Goal: Answer question/provide support: Share knowledge or assist other users

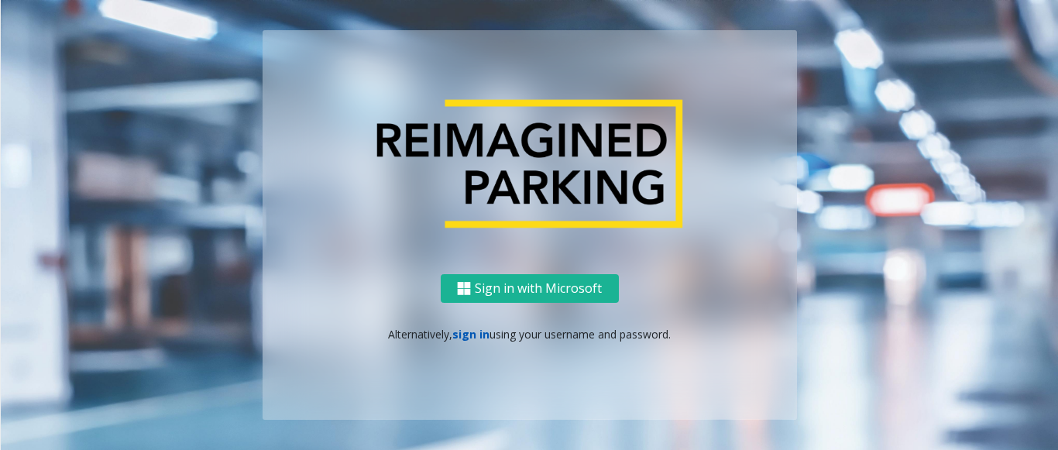
click at [466, 335] on link "sign in" at bounding box center [470, 334] width 37 height 15
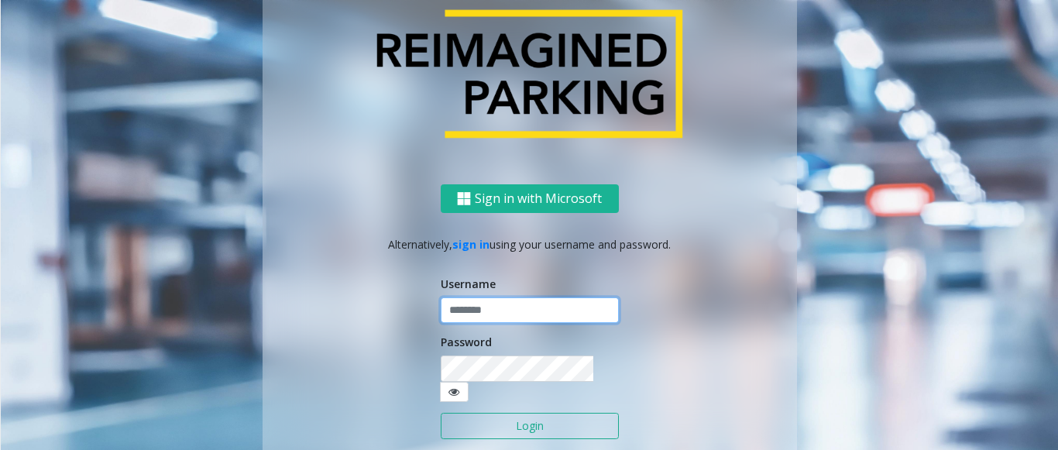
click at [477, 322] on input "text" at bounding box center [530, 310] width 178 height 26
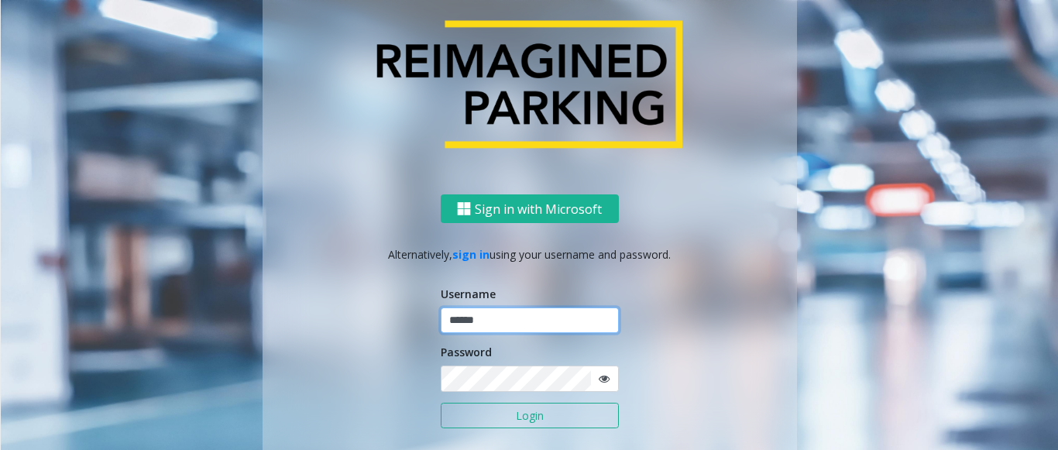
type input "******"
click at [441, 403] on button "Login" at bounding box center [530, 416] width 178 height 26
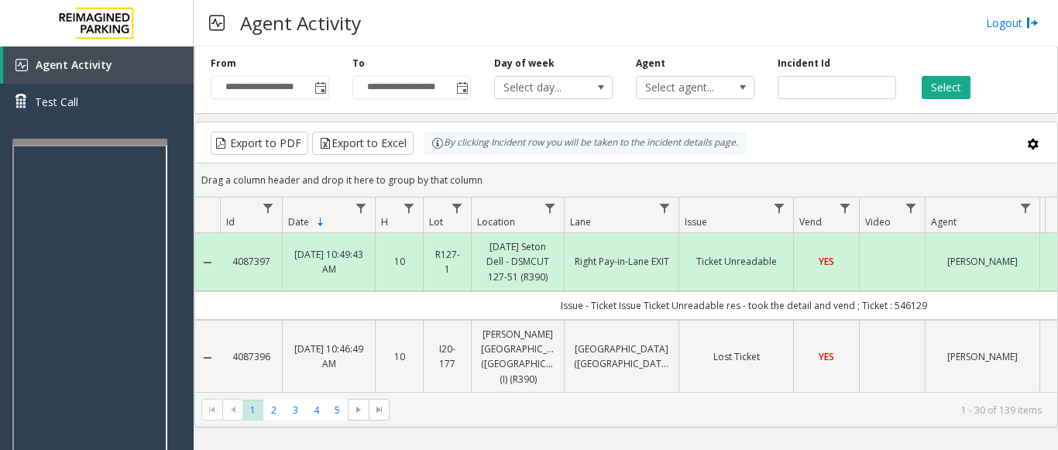
click at [105, 140] on div at bounding box center [89, 142] width 155 height 6
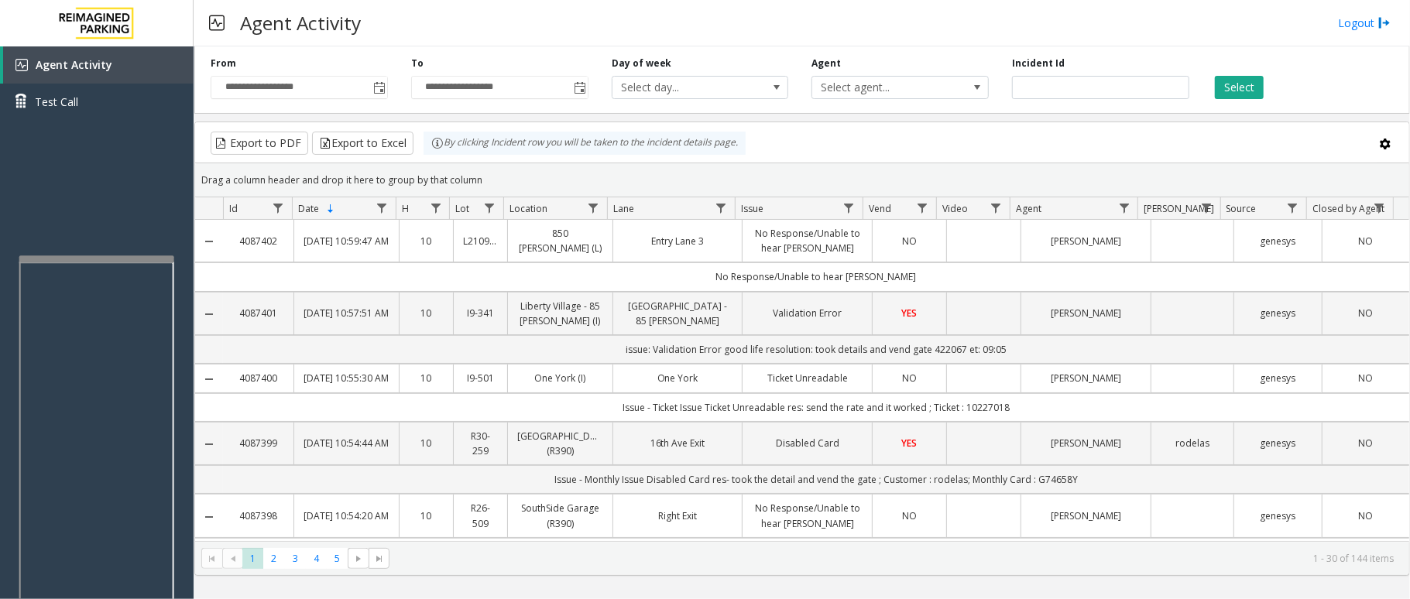
click at [118, 257] on div at bounding box center [96, 259] width 155 height 6
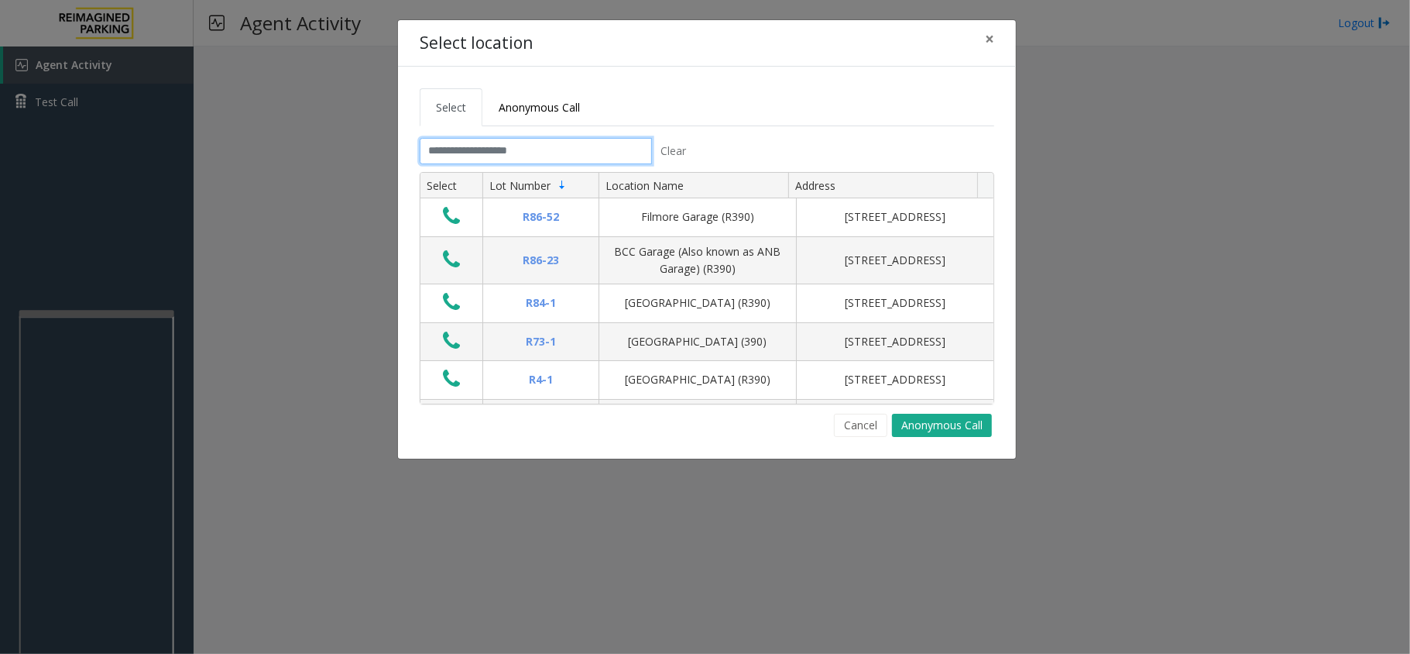
click at [571, 146] on input "text" at bounding box center [536, 151] width 232 height 26
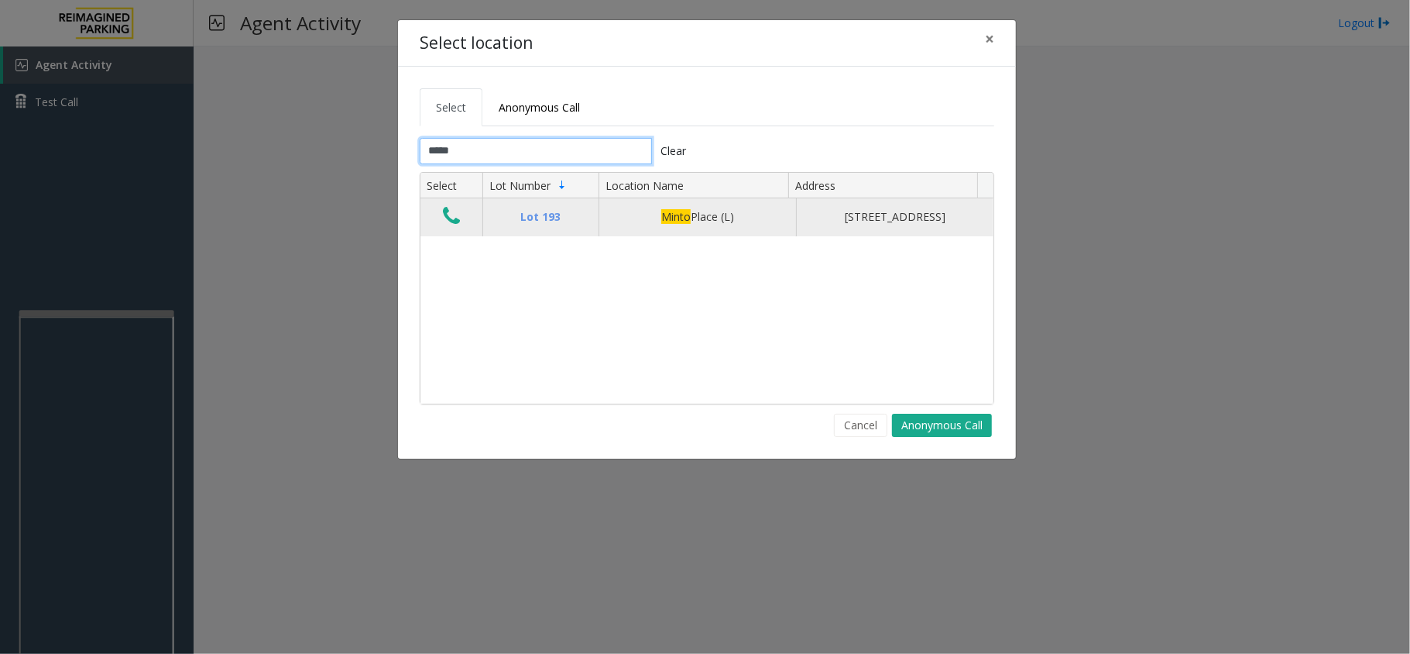
type input "*****"
click at [451, 215] on icon "Data table" at bounding box center [451, 216] width 17 height 22
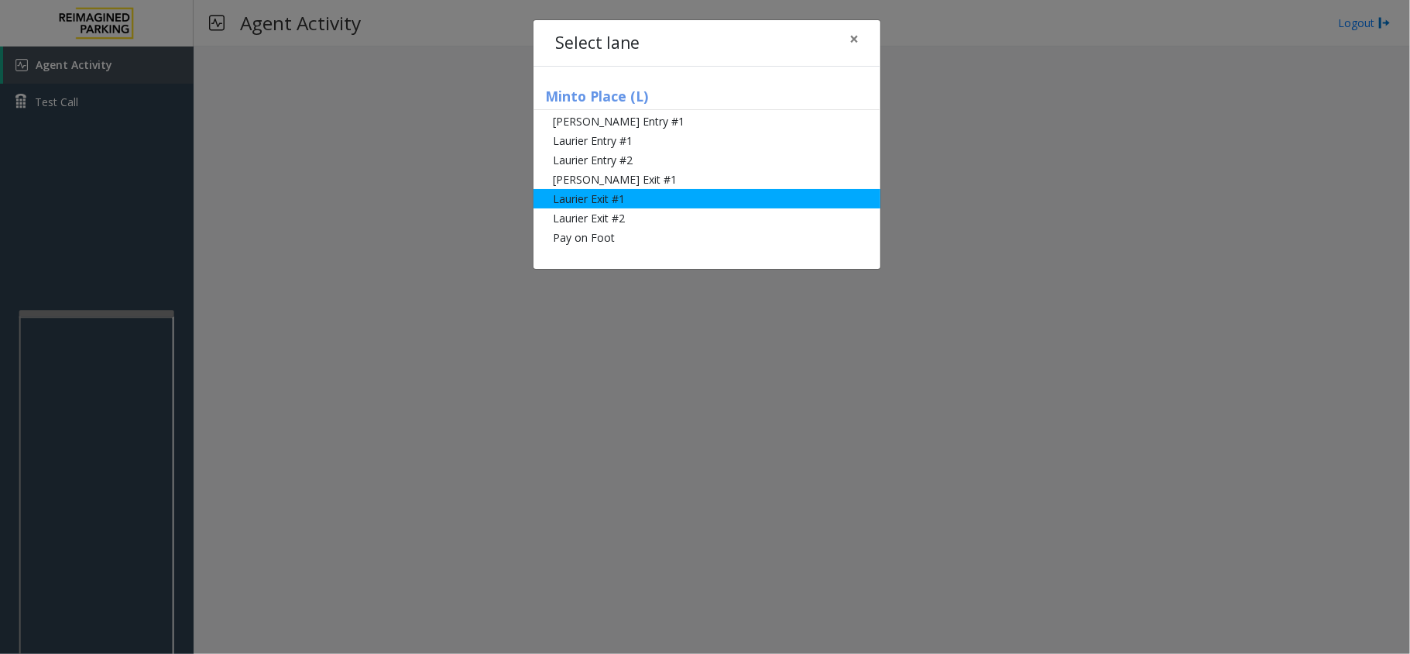
click at [626, 197] on li "Laurier Exit #1" at bounding box center [707, 198] width 347 height 19
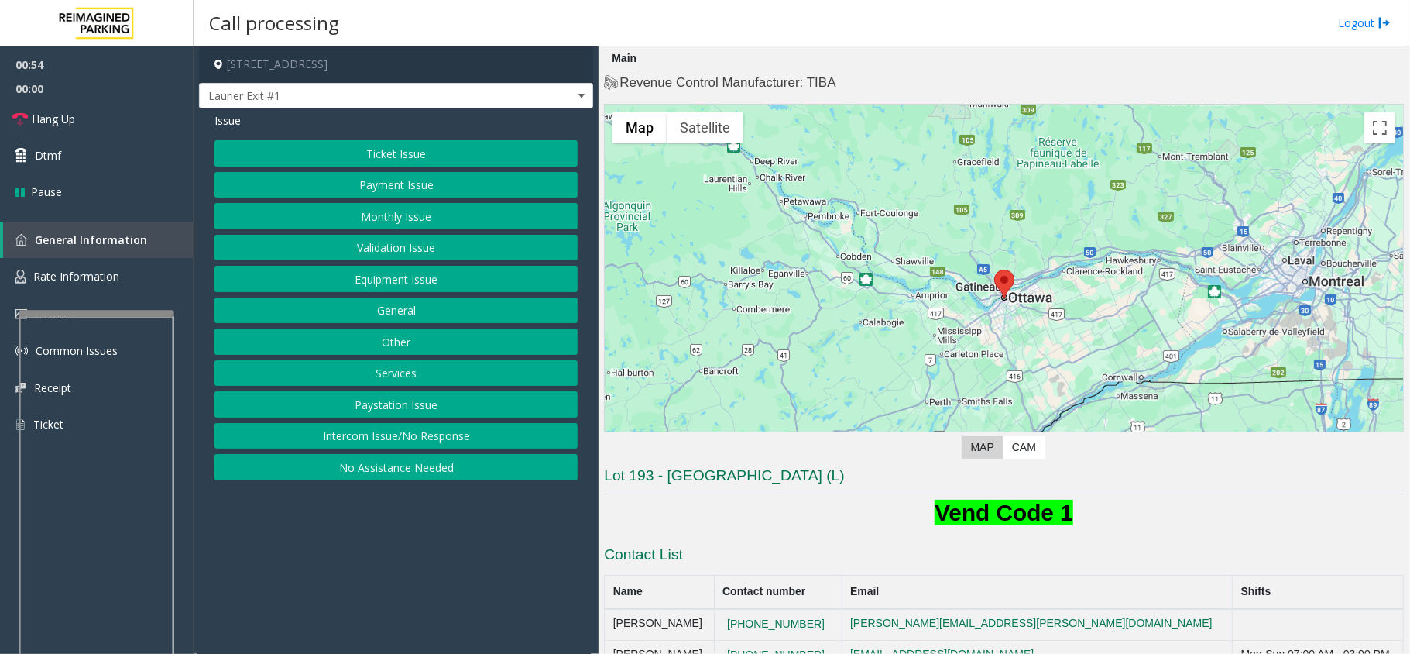
click at [429, 246] on button "Validation Issue" at bounding box center [396, 248] width 363 height 26
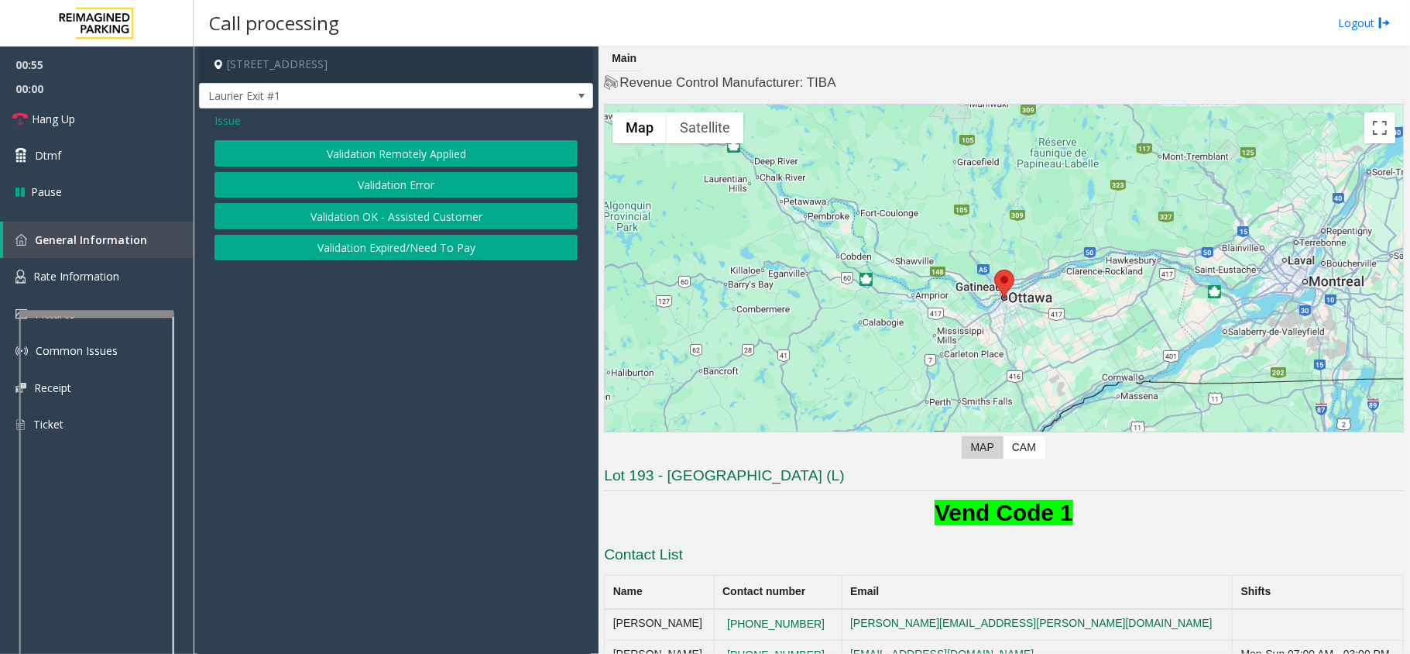
click at [440, 184] on button "Validation Error" at bounding box center [396, 185] width 363 height 26
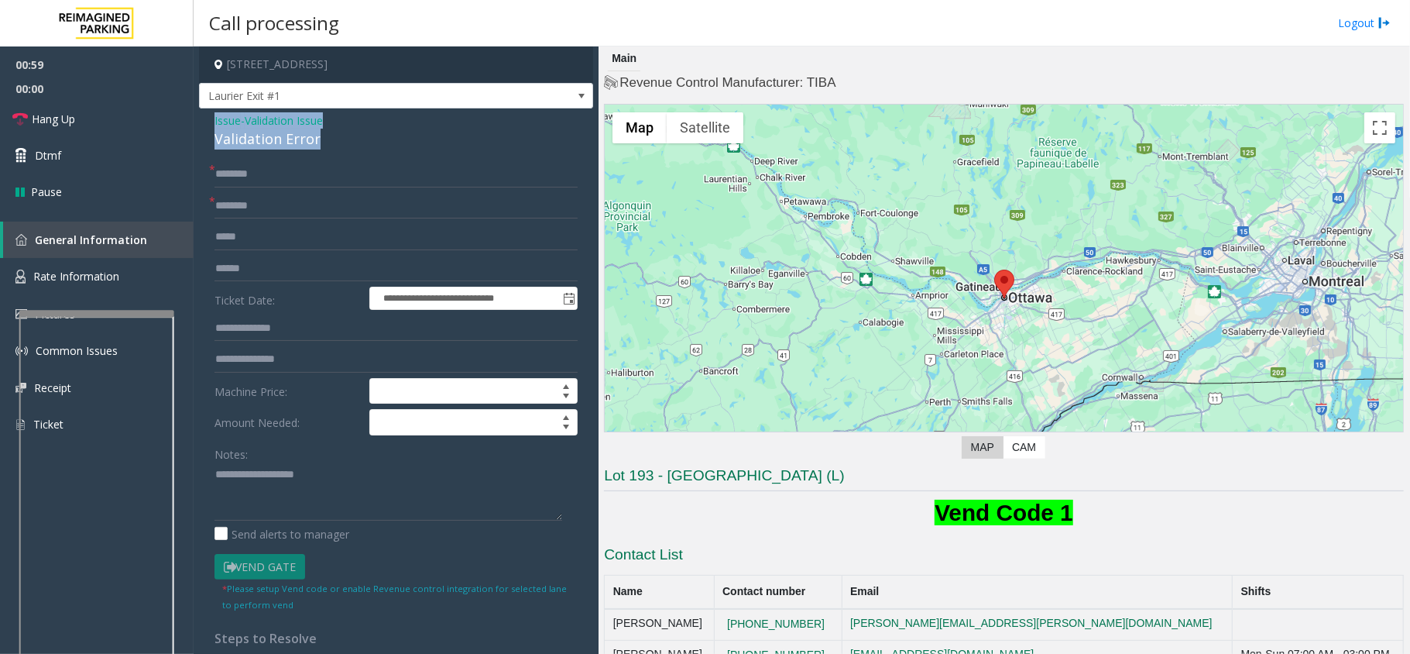
drag, startPoint x: 323, startPoint y: 139, endPoint x: 208, endPoint y: 125, distance: 115.6
click at [208, 125] on div "**********" at bounding box center [396, 566] width 394 height 916
click at [297, 494] on textarea at bounding box center [389, 491] width 348 height 58
type textarea "**********"
click at [270, 209] on input "text" at bounding box center [396, 206] width 363 height 26
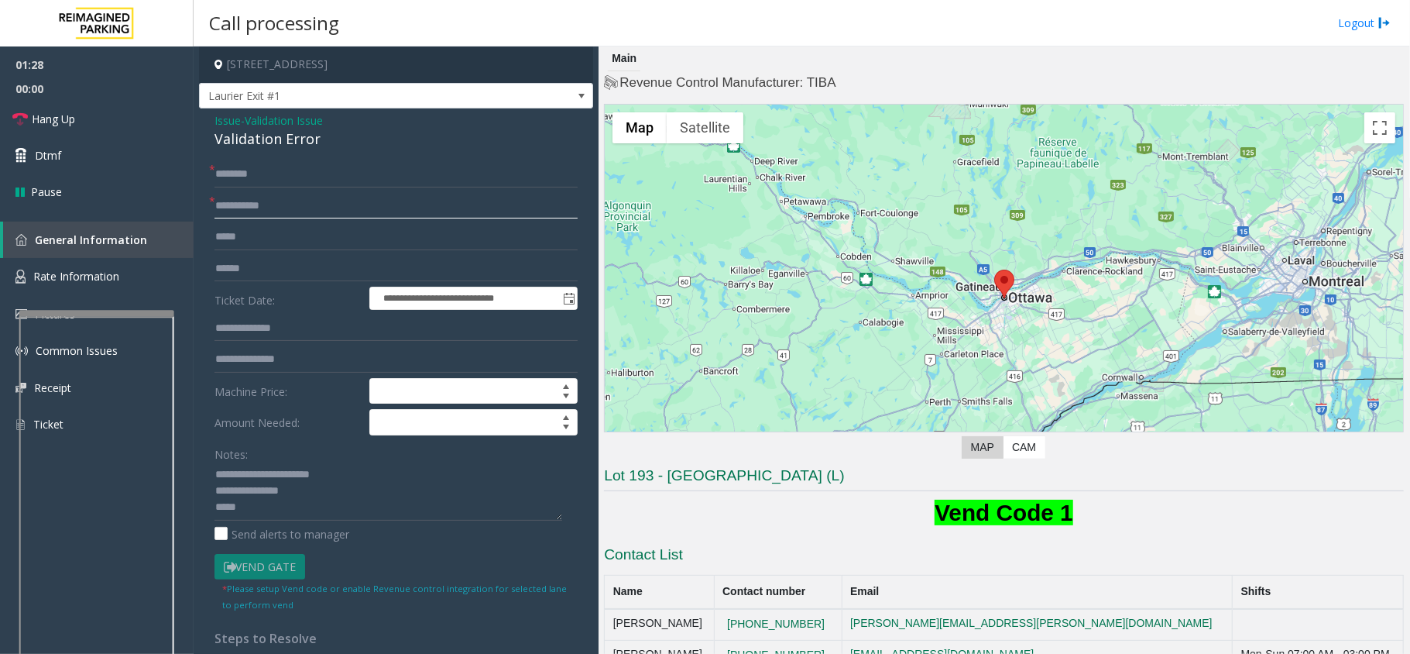
type input "**********"
click at [364, 266] on input "text" at bounding box center [396, 269] width 363 height 26
click at [314, 270] on input "******" at bounding box center [396, 269] width 363 height 26
type input "*"
click at [223, 266] on input "*****" at bounding box center [396, 269] width 363 height 26
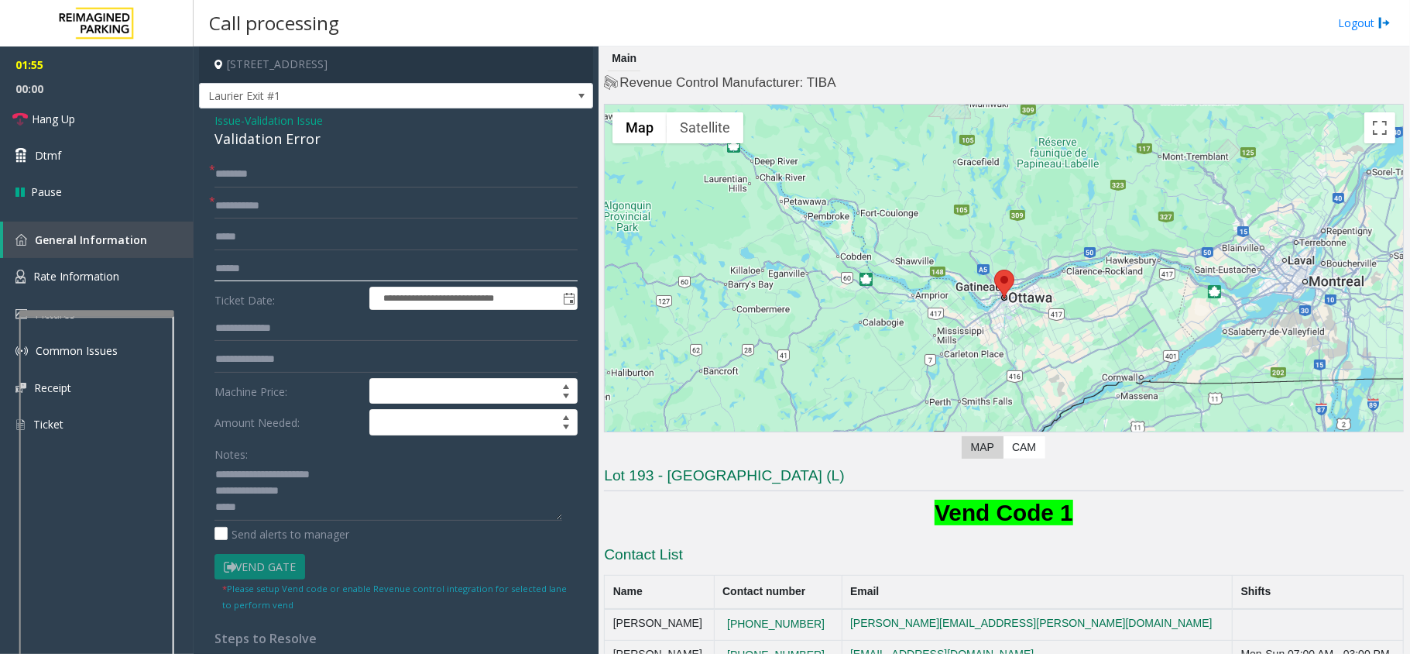
type input "******"
click at [397, 181] on input "text" at bounding box center [396, 174] width 363 height 26
type input "*******"
click at [33, 158] on link "Dtmf" at bounding box center [97, 155] width 194 height 36
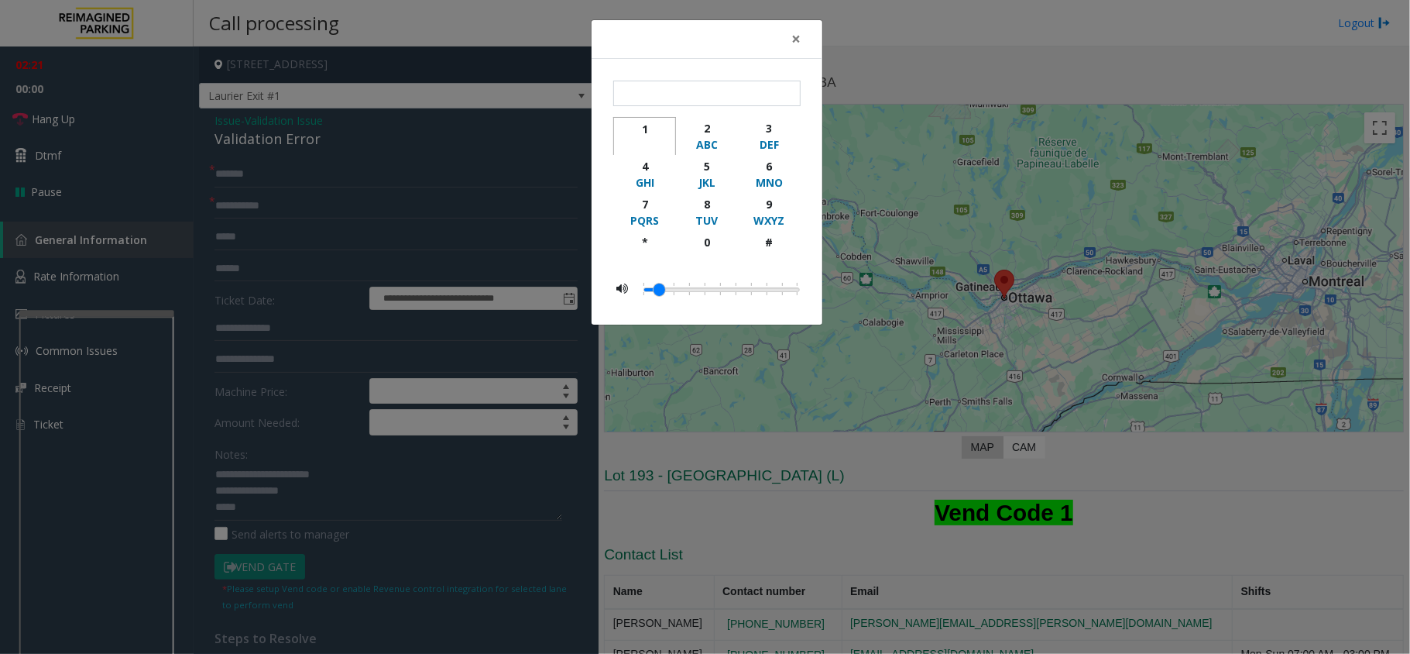
click at [644, 129] on div "1" at bounding box center [644, 129] width 43 height 16
type input "*"
click at [793, 45] on span "×" at bounding box center [795, 39] width 9 height 22
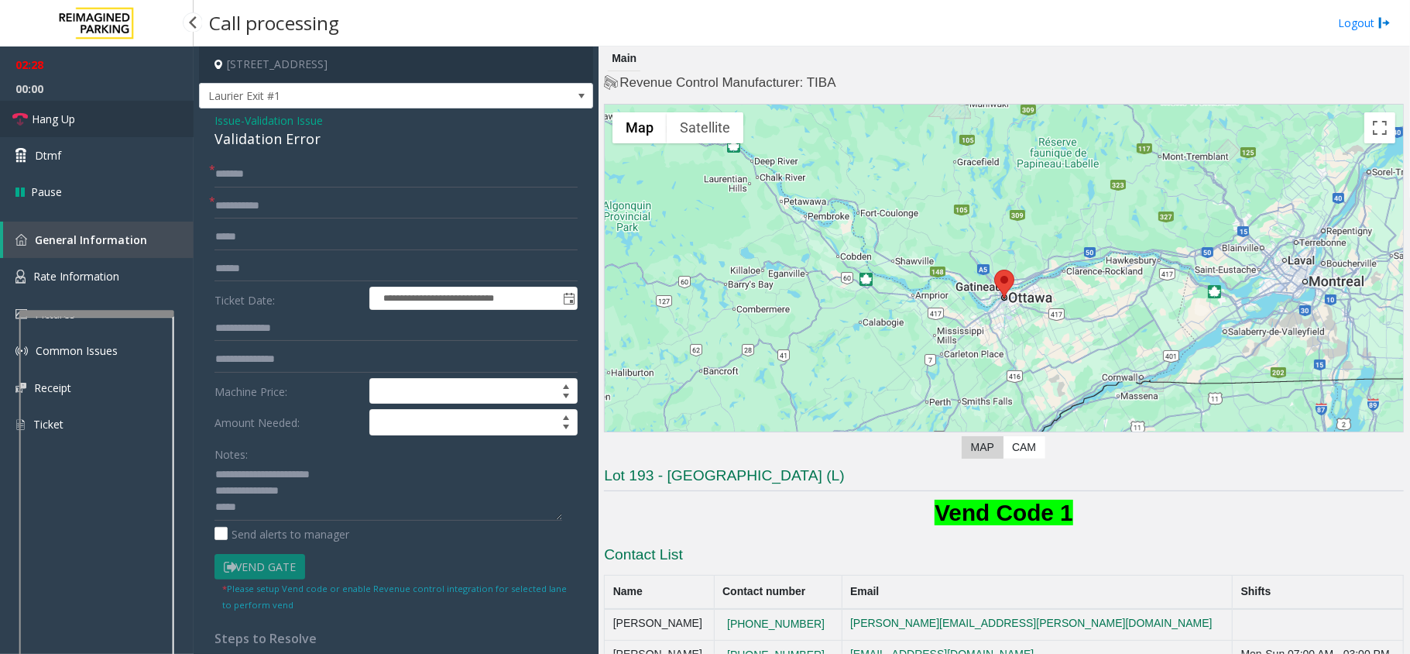
click at [28, 122] on link "Hang Up" at bounding box center [97, 119] width 194 height 36
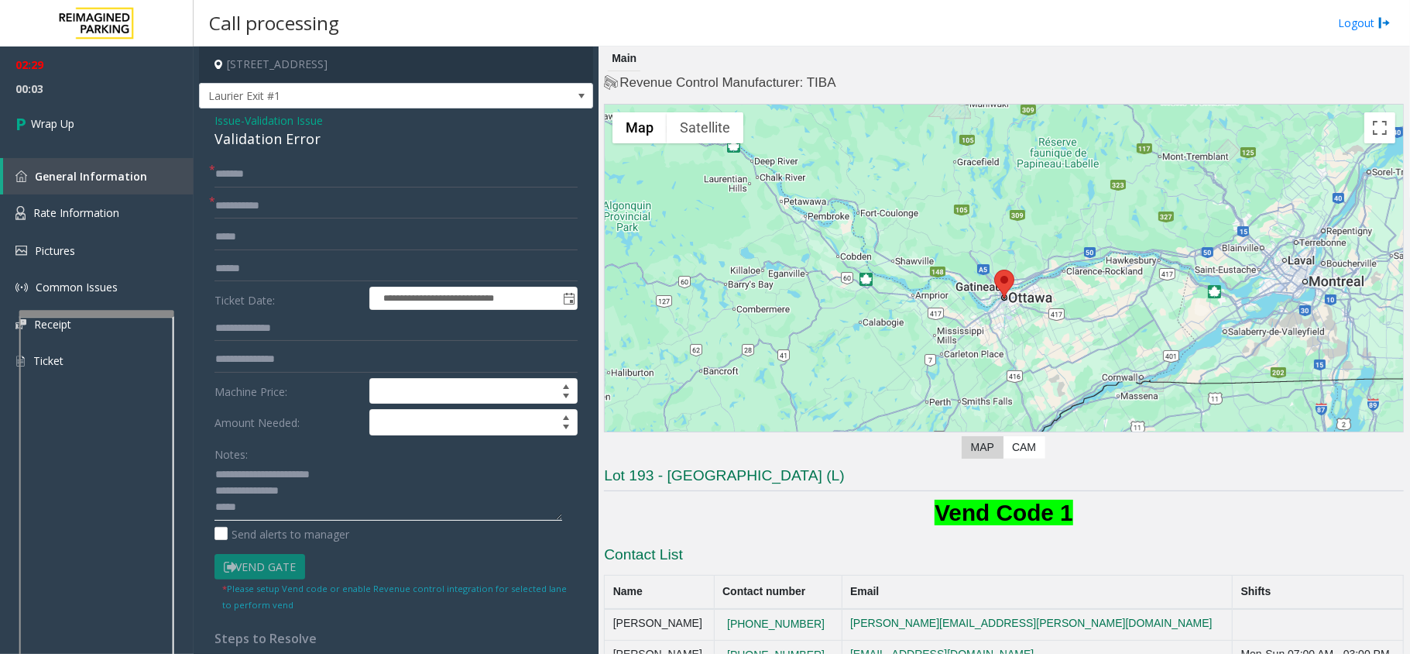
click at [403, 509] on textarea at bounding box center [389, 491] width 348 height 58
paste textarea "**********"
type textarea "**********"
click at [15, 118] on icon at bounding box center [22, 124] width 15 height 26
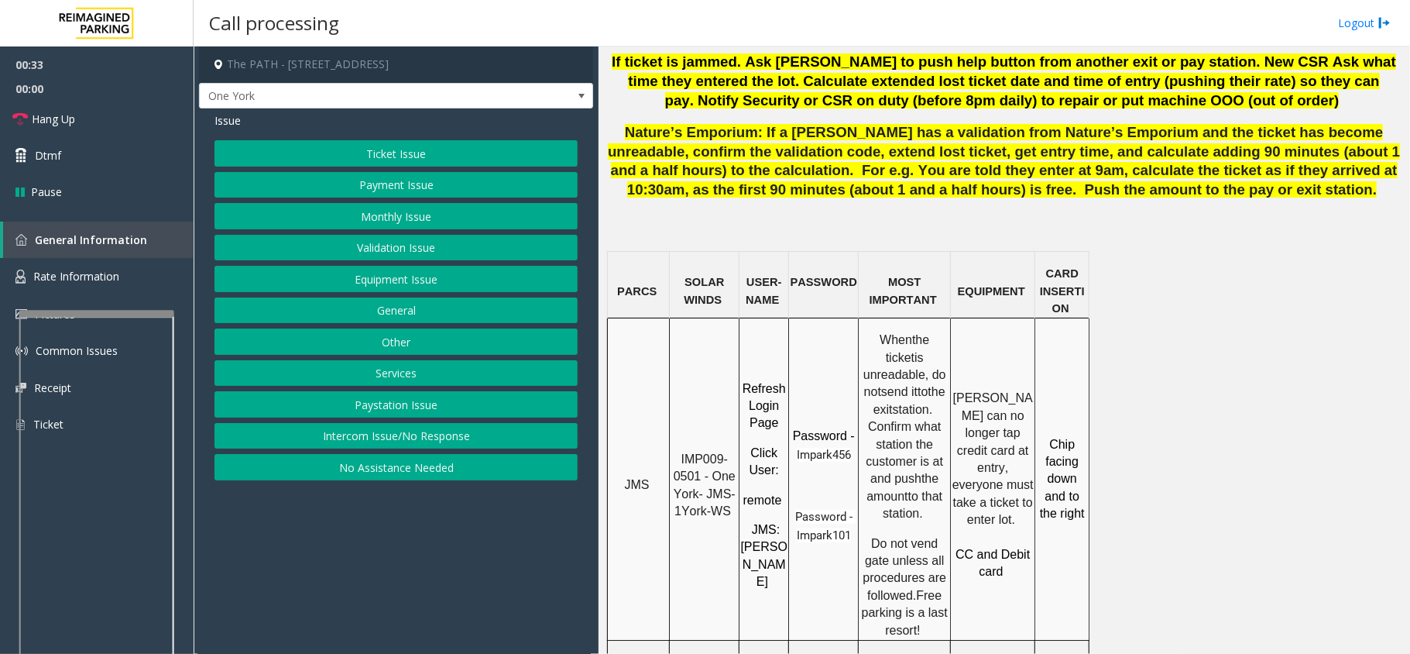
scroll to position [1032, 0]
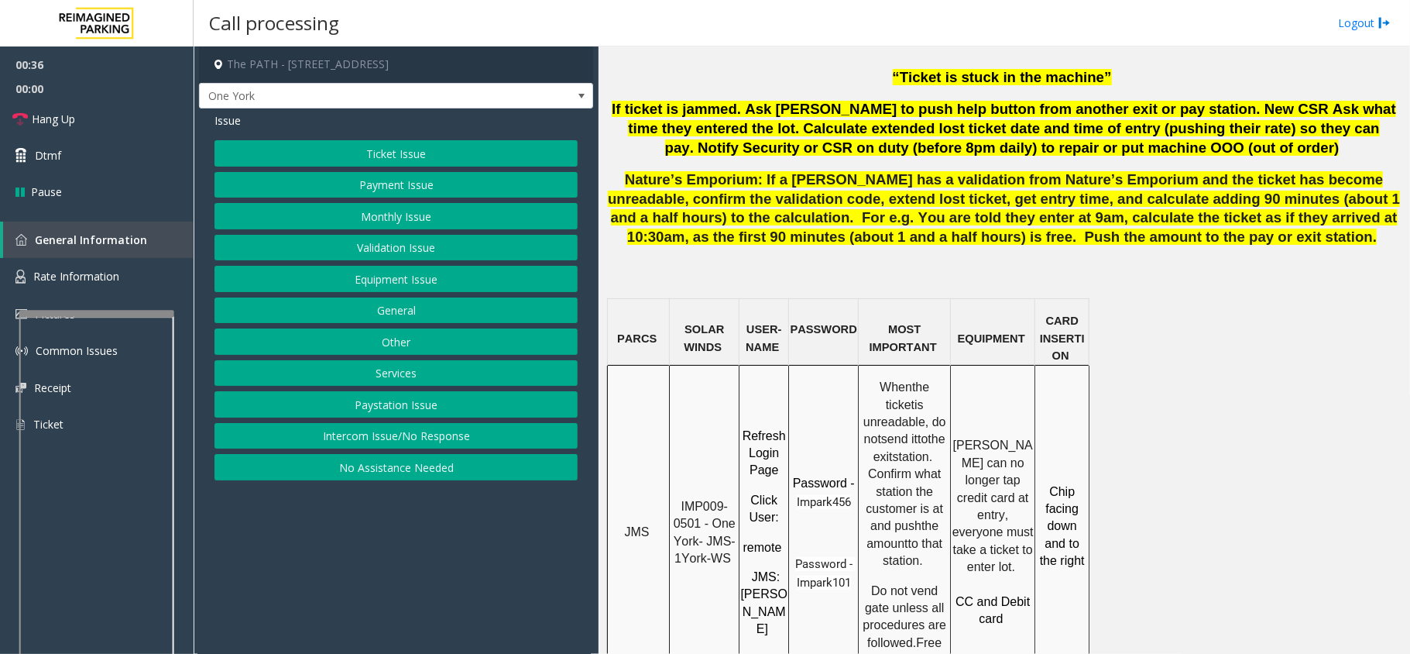
click at [711, 500] on span "IMP009-0501 - One York- JMS-1York-WS" at bounding box center [707, 532] width 66 height 65
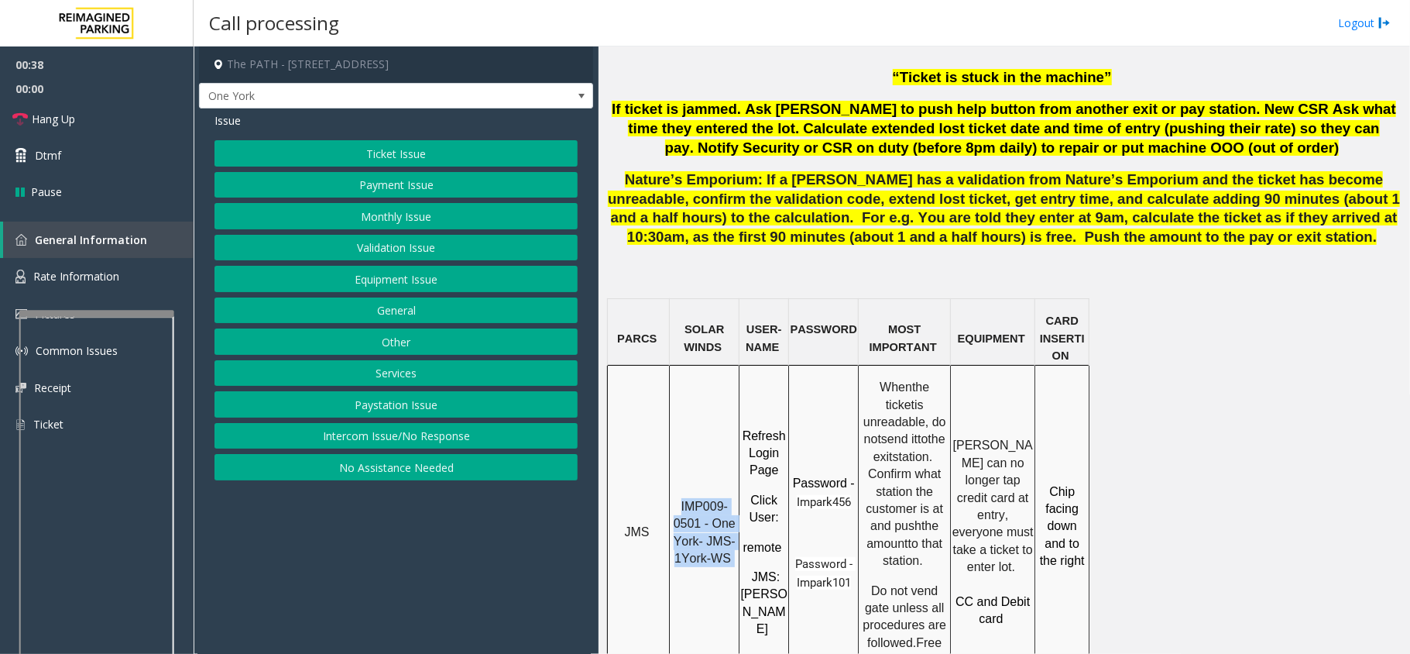
click at [711, 500] on span "IMP009-0501 - One York- JMS-1York-WS" at bounding box center [707, 532] width 66 height 65
drag, startPoint x: 701, startPoint y: 465, endPoint x: 683, endPoint y: 454, distance: 20.9
click at [683, 498] on p "IMP009-0501 - One York- JMS-1York-WS" at bounding box center [704, 533] width 67 height 70
copy span "IMP009-0501"
click at [418, 149] on button "Ticket Issue" at bounding box center [396, 153] width 363 height 26
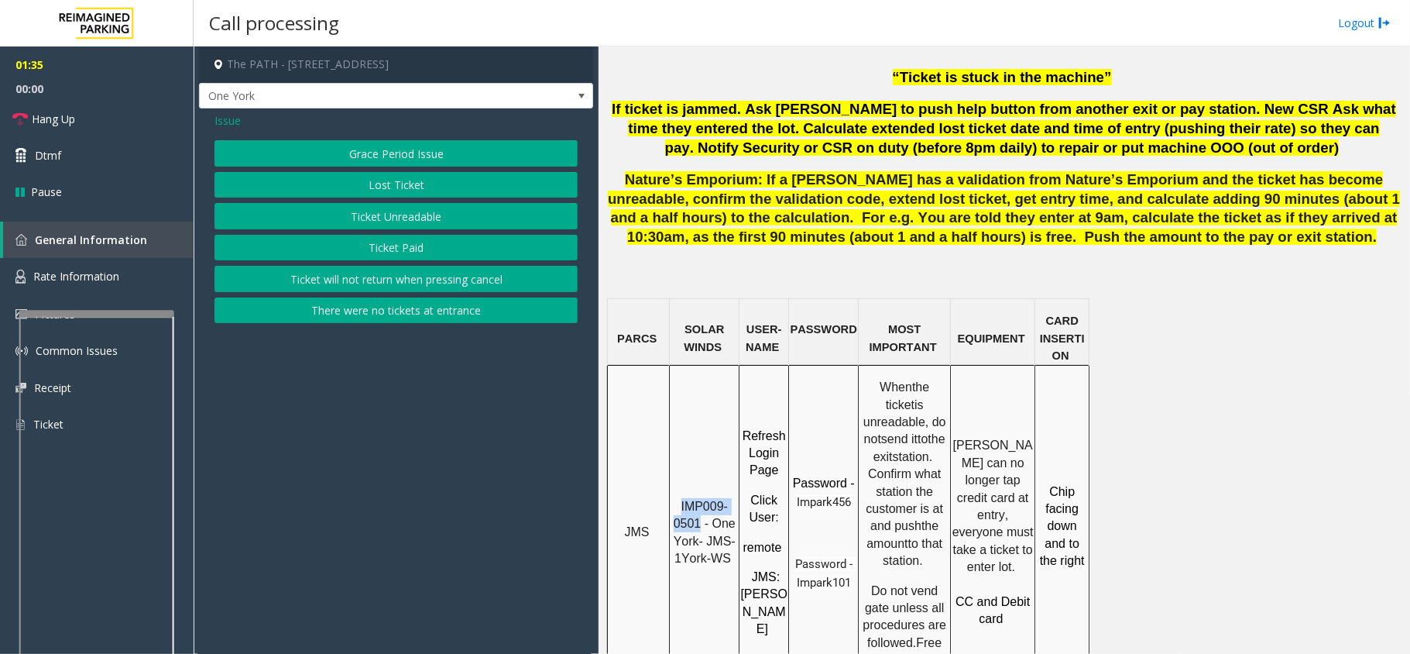
click at [434, 217] on button "Ticket Unreadable" at bounding box center [396, 216] width 363 height 26
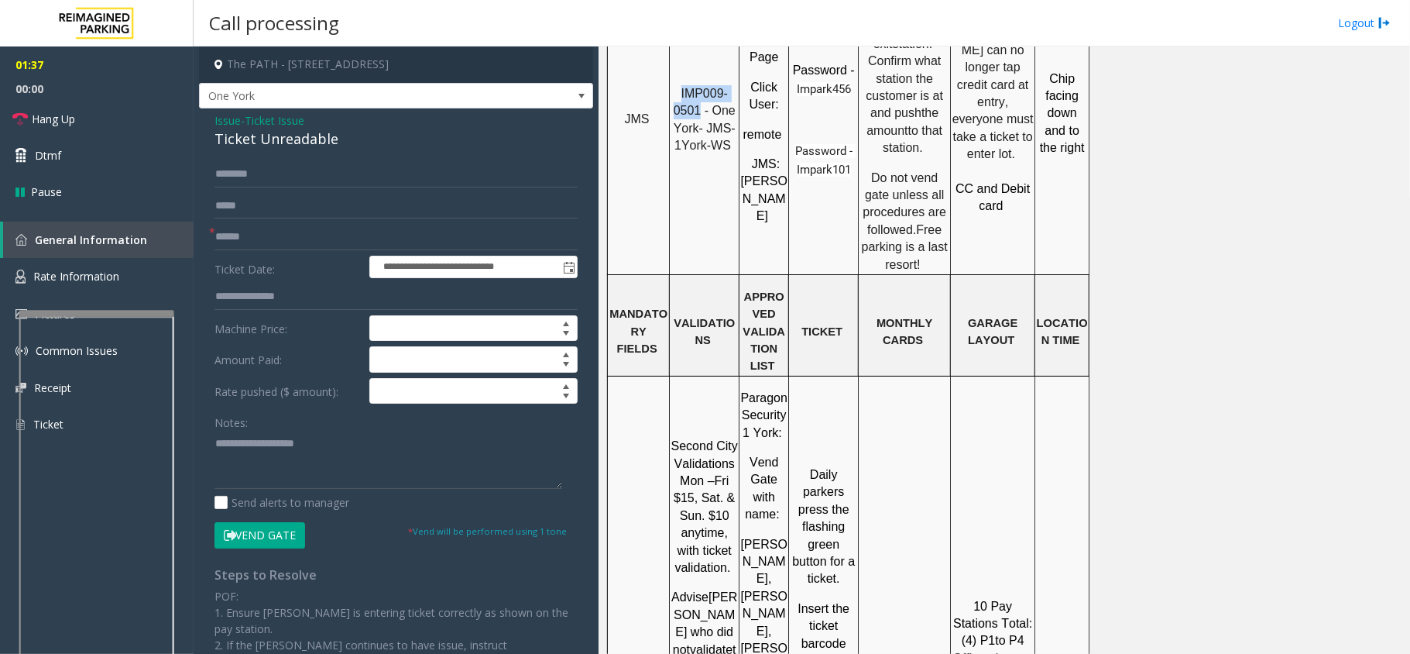
scroll to position [1549, 0]
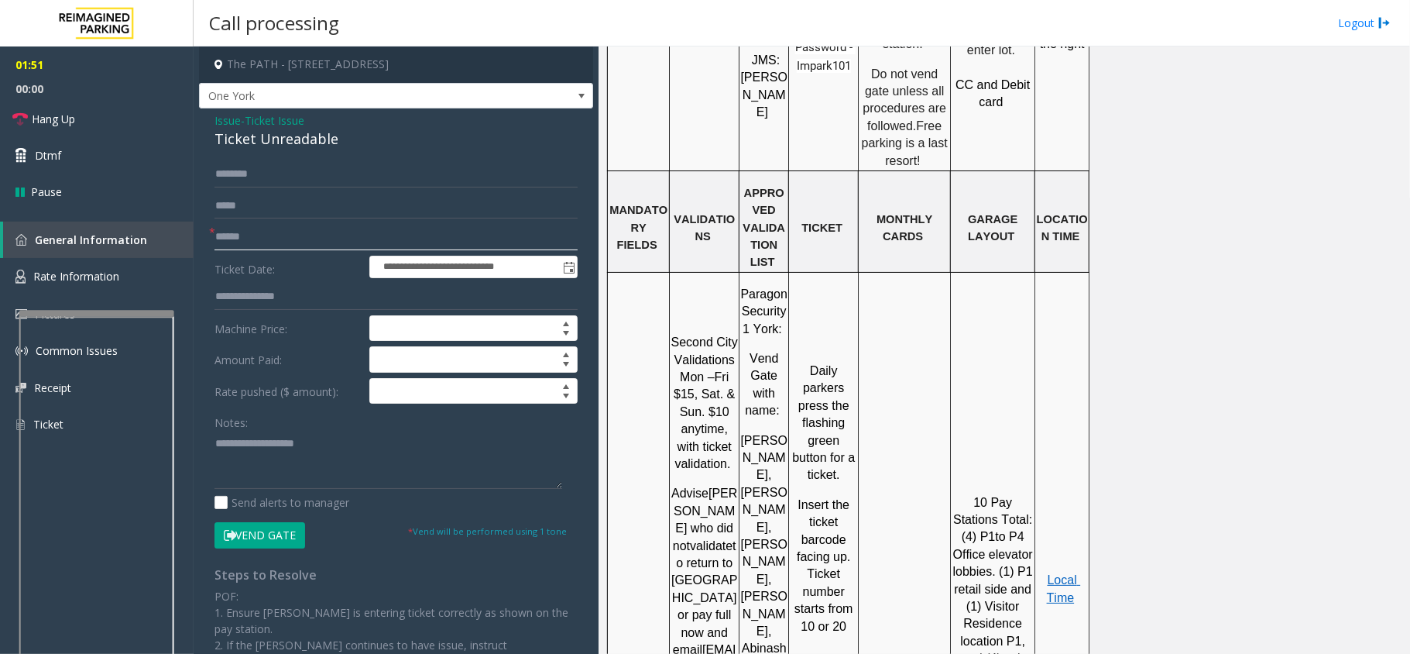
click at [307, 236] on input "text" at bounding box center [396, 237] width 363 height 26
type input "********"
click at [575, 94] on span at bounding box center [581, 96] width 12 height 12
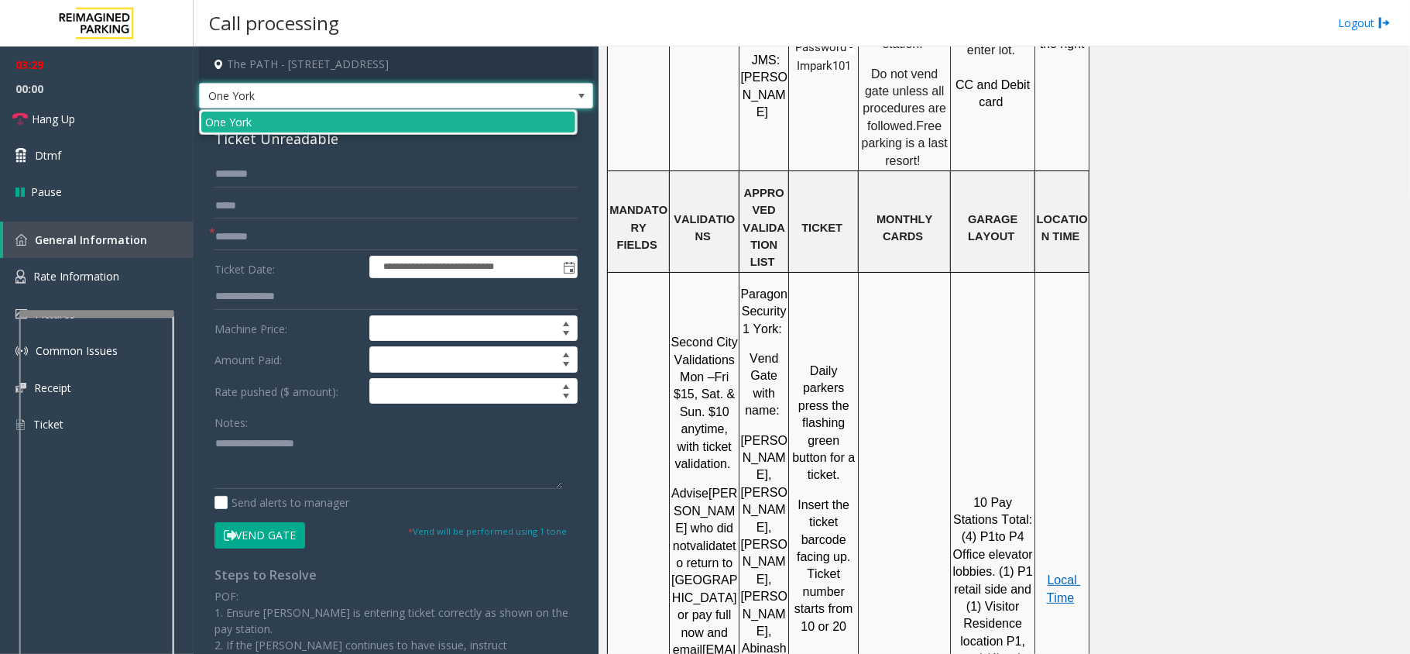
click at [575, 94] on span at bounding box center [581, 96] width 12 height 12
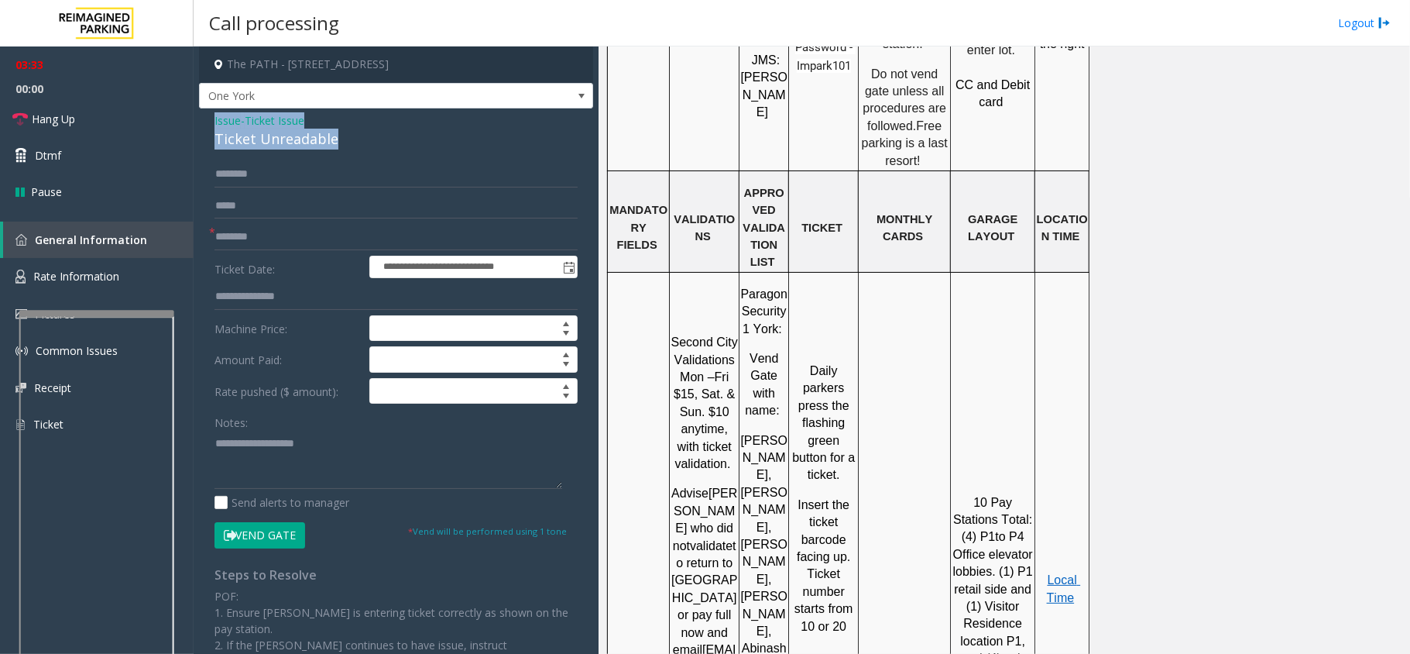
drag, startPoint x: 335, startPoint y: 137, endPoint x: 201, endPoint y: 124, distance: 133.9
click at [201, 124] on div "**********" at bounding box center [396, 477] width 394 height 739
click at [336, 472] on textarea at bounding box center [389, 460] width 348 height 58
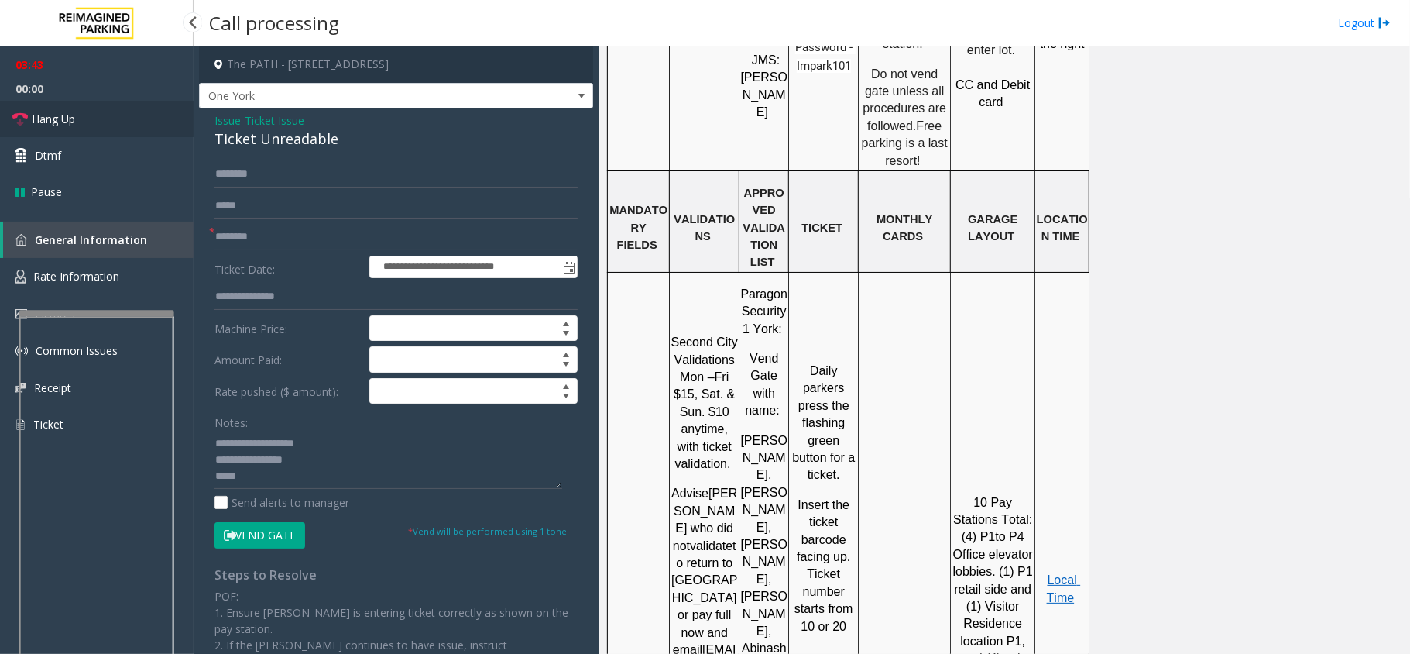
click at [50, 115] on span "Hang Up" at bounding box center [53, 119] width 43 height 16
click at [274, 478] on textarea at bounding box center [389, 460] width 348 height 58
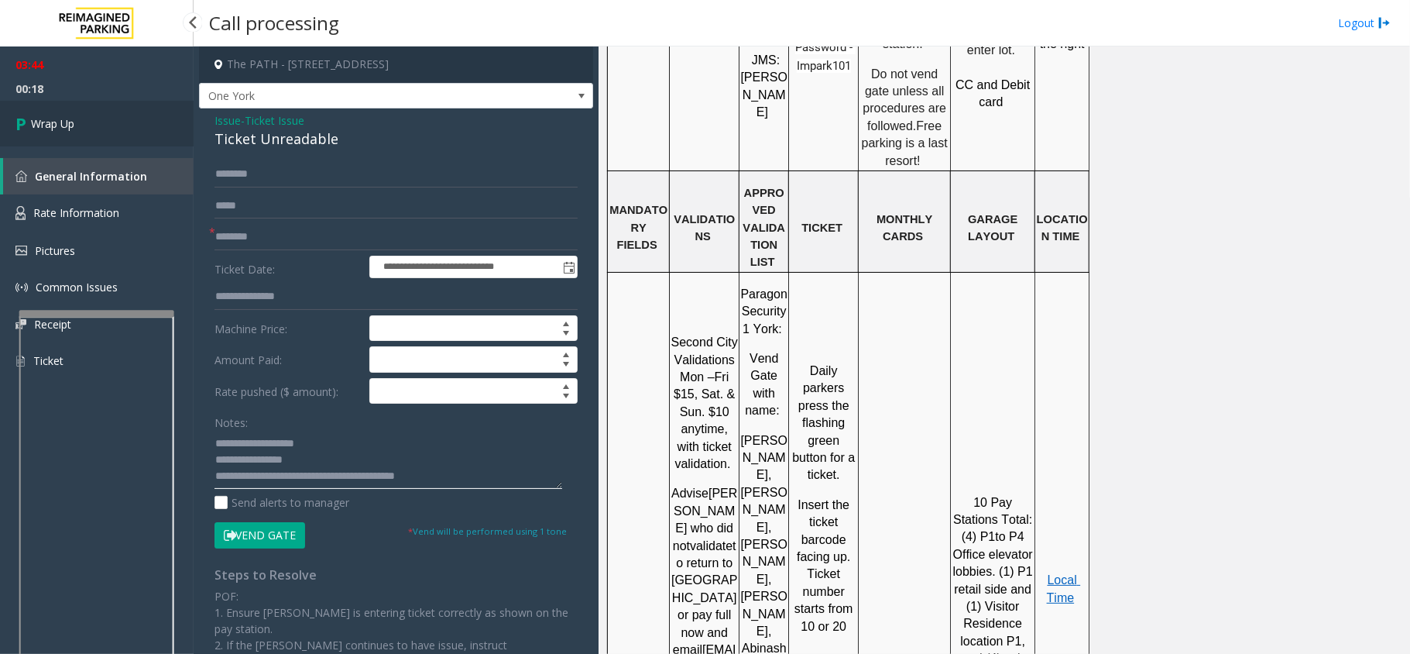
type textarea "**********"
click at [41, 128] on span "Wrap Up" at bounding box center [52, 123] width 43 height 16
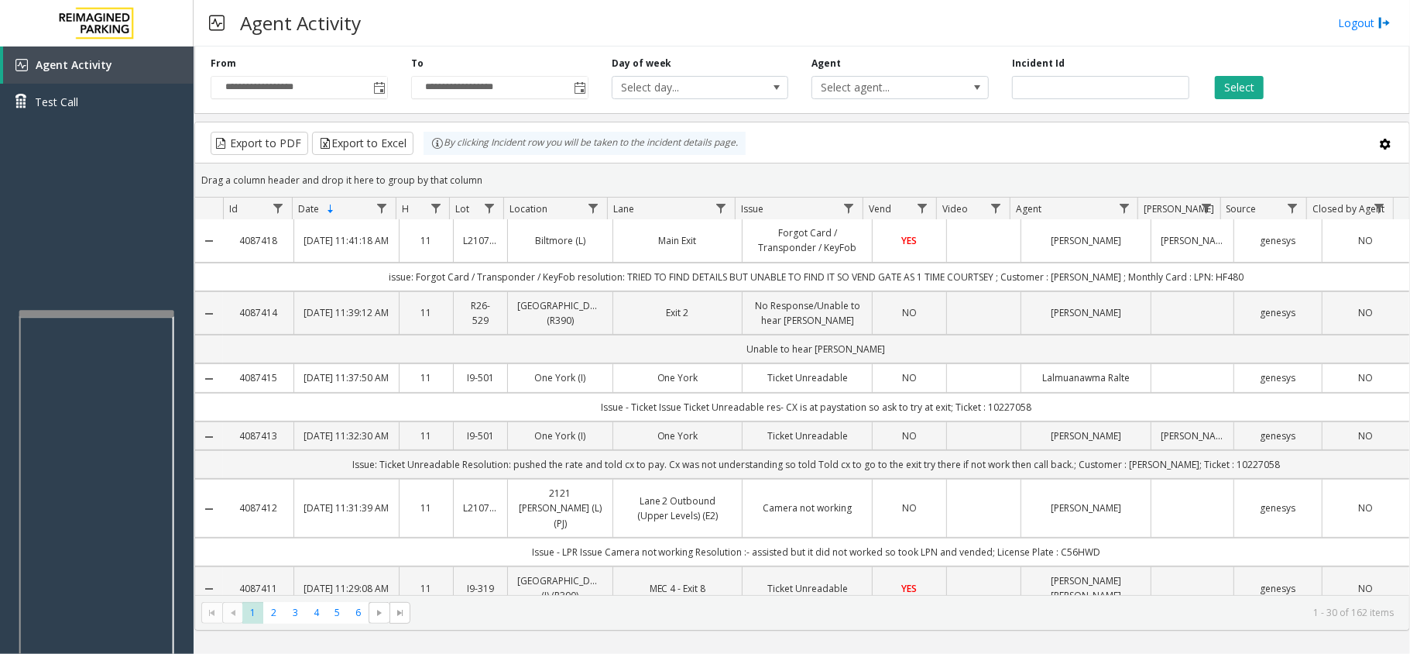
scroll to position [310, 0]
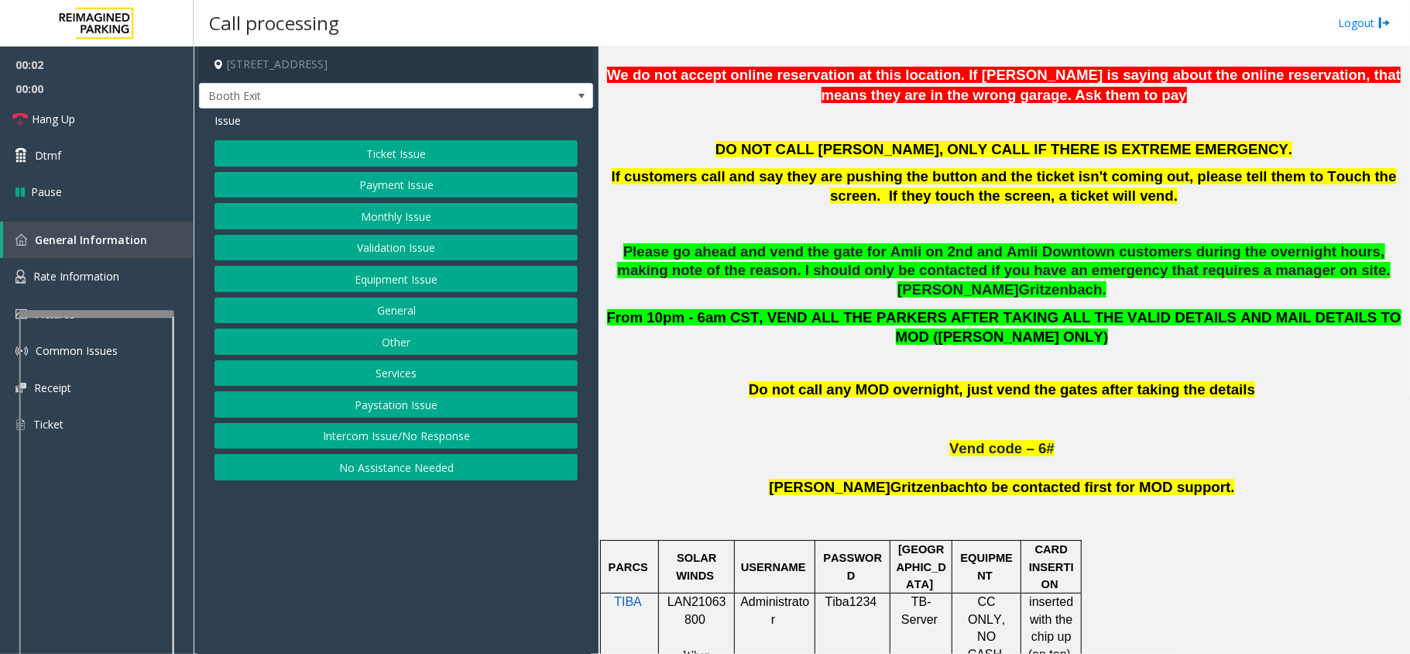
scroll to position [620, 0]
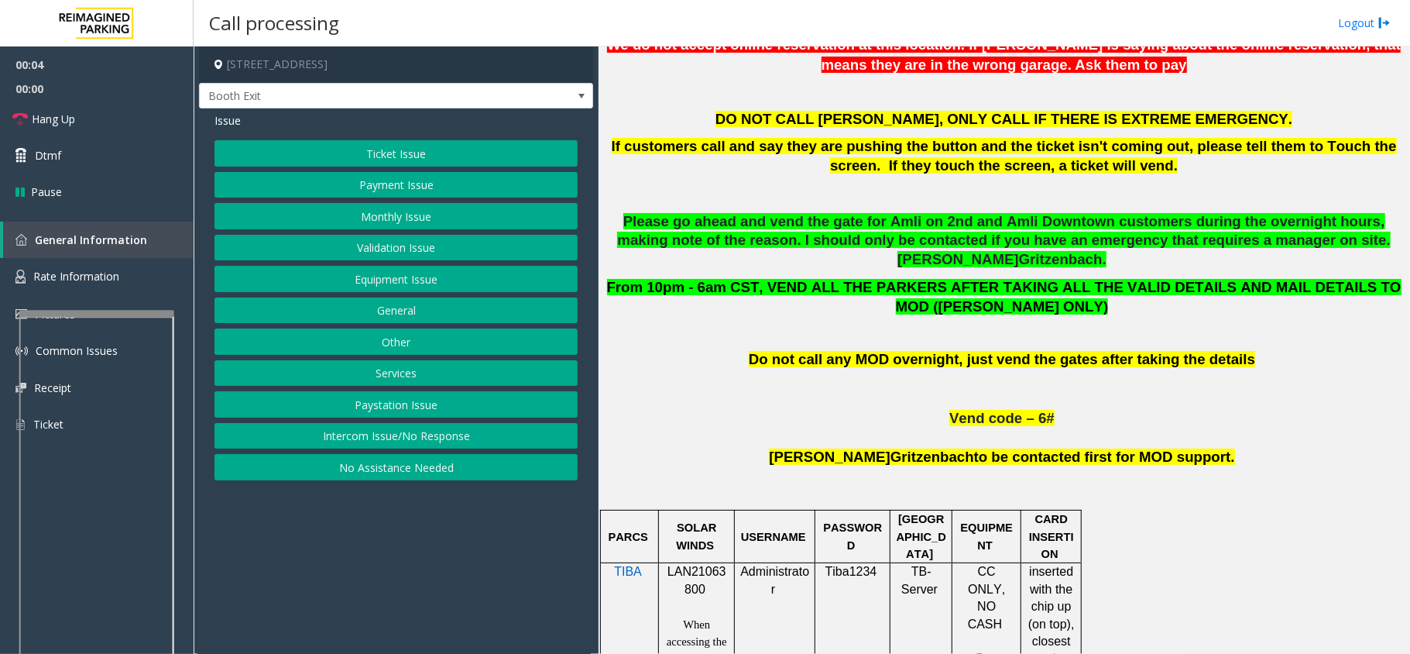
click at [703, 565] on span "LAN21063800" at bounding box center [697, 580] width 59 height 30
click at [96, 276] on span "Rate Information" at bounding box center [76, 276] width 86 height 15
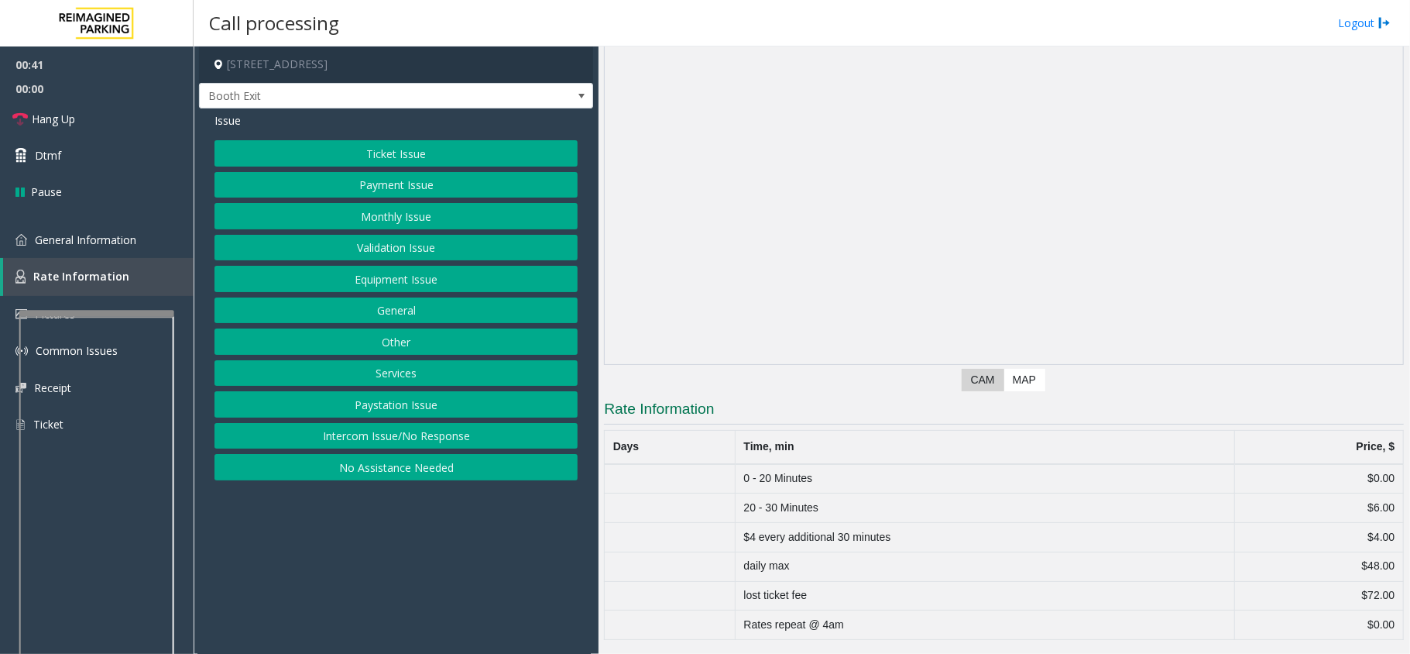
click at [462, 153] on button "Ticket Issue" at bounding box center [396, 153] width 363 height 26
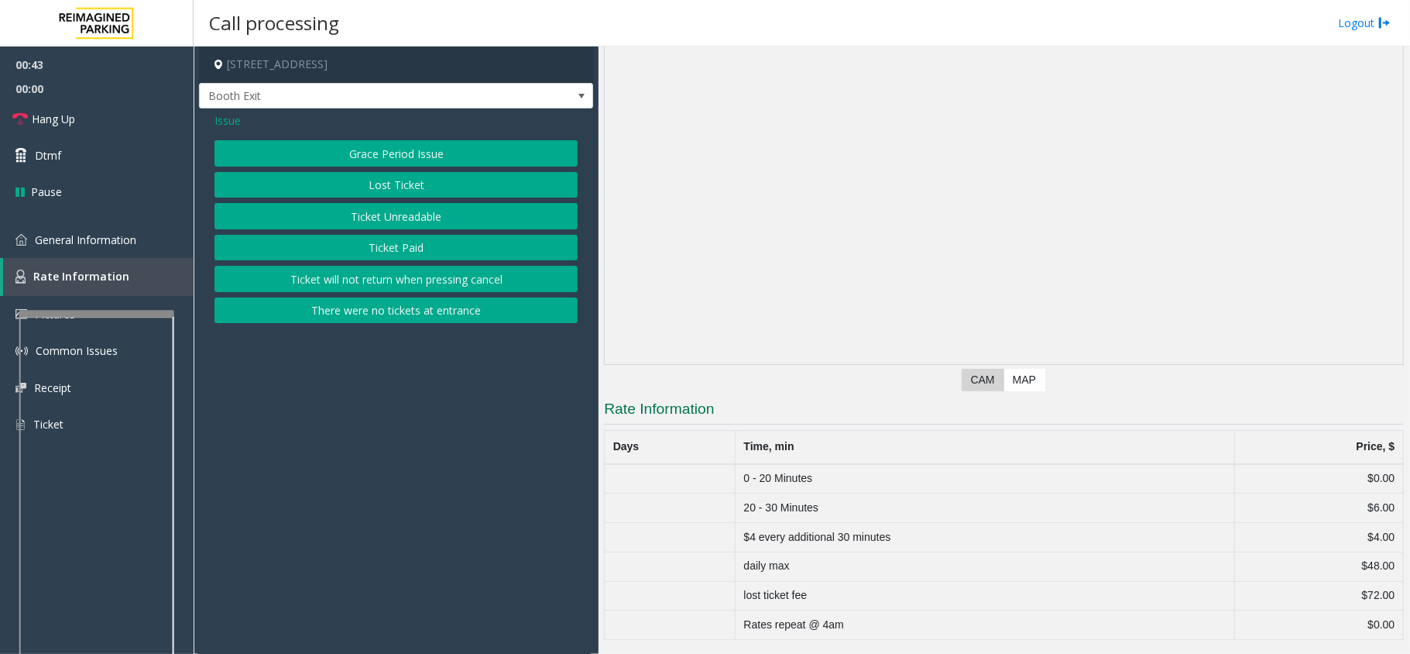
click at [452, 190] on button "Lost Ticket" at bounding box center [396, 185] width 363 height 26
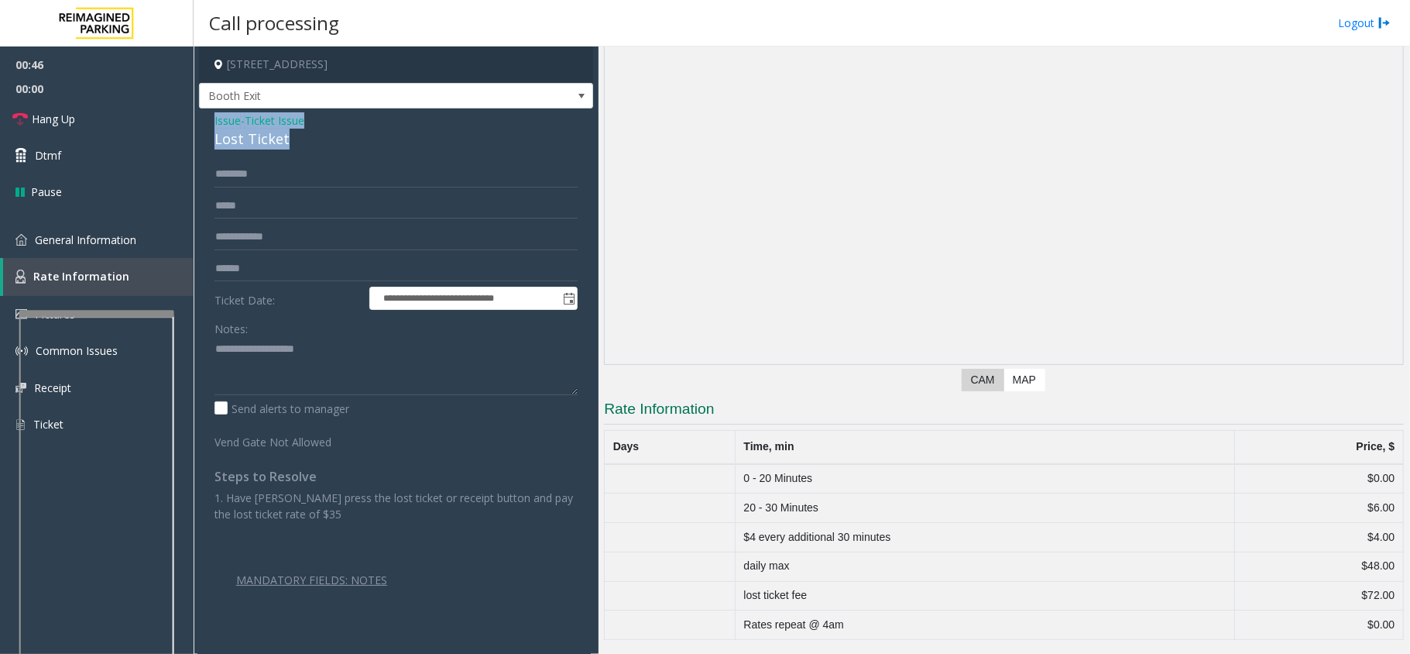
drag, startPoint x: 288, startPoint y: 131, endPoint x: 208, endPoint y: 125, distance: 80.0
click at [208, 125] on div "**********" at bounding box center [396, 380] width 394 height 544
click at [290, 369] on textarea at bounding box center [396, 366] width 363 height 58
click at [14, 122] on icon at bounding box center [19, 119] width 15 height 15
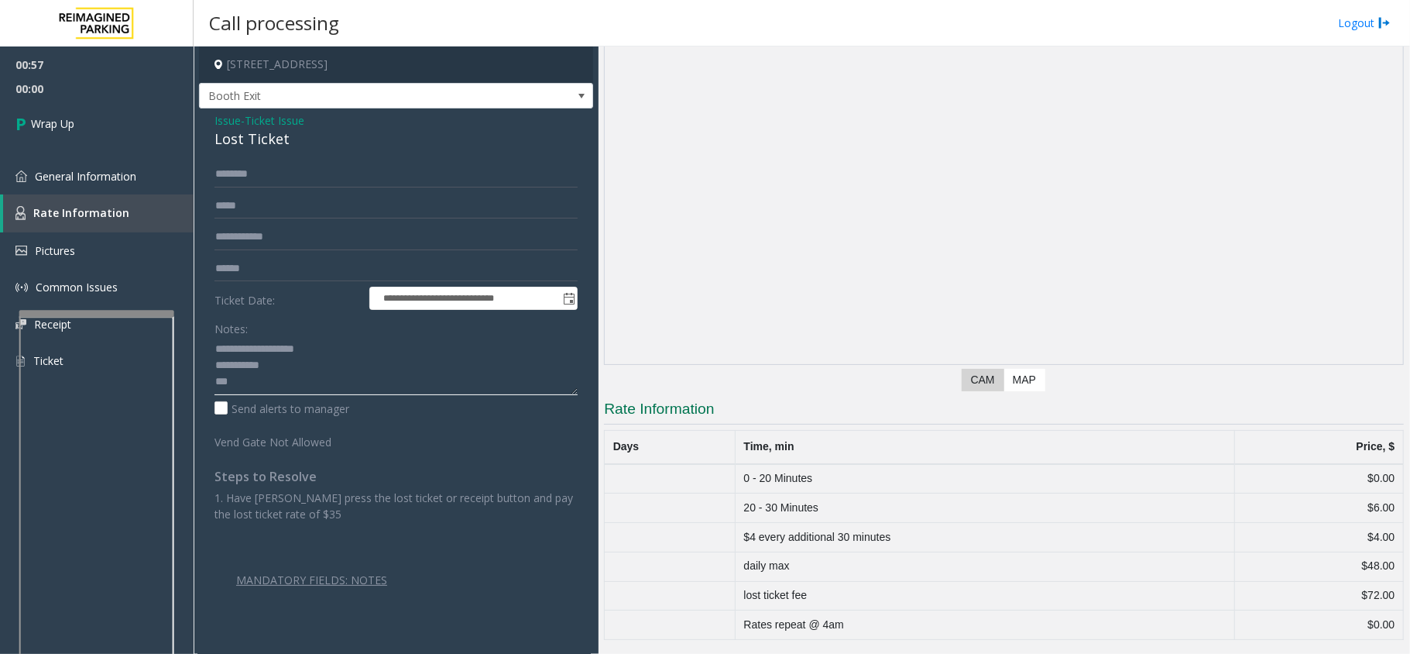
click at [242, 388] on textarea at bounding box center [396, 366] width 363 height 58
type textarea "**********"
click at [44, 125] on span "Wrap Up" at bounding box center [52, 123] width 43 height 16
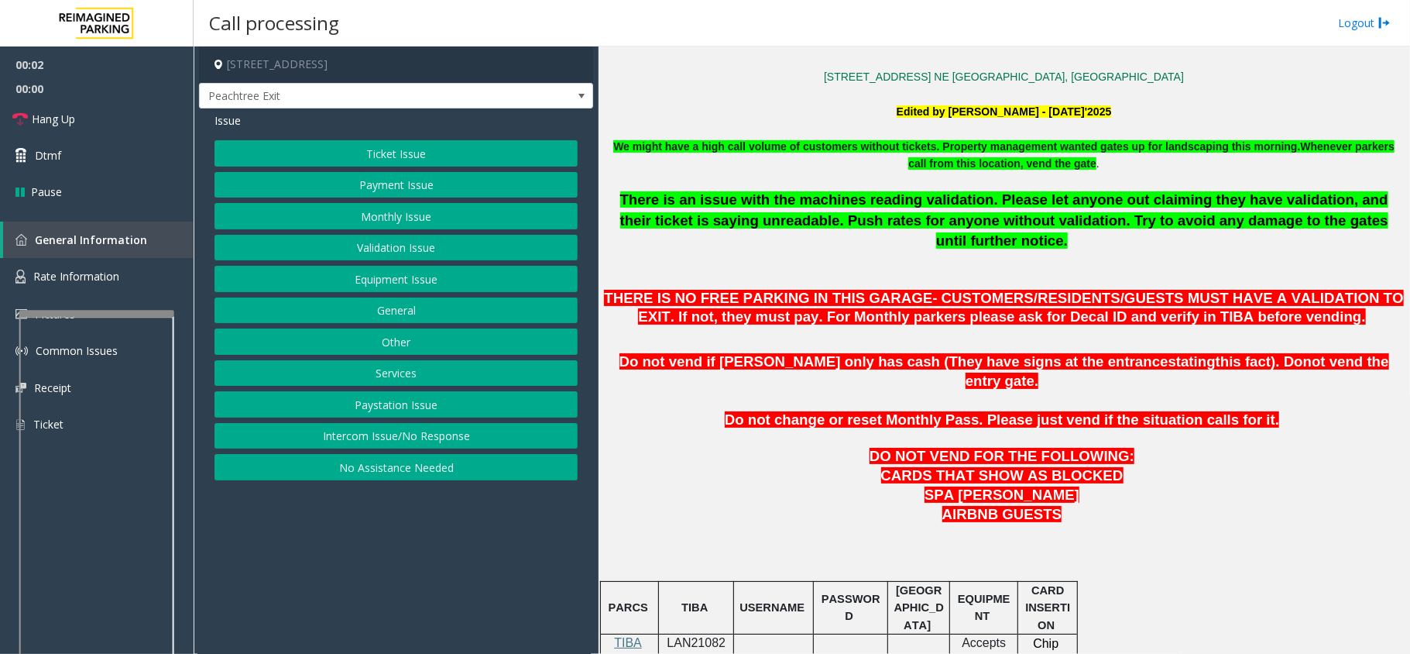
scroll to position [516, 0]
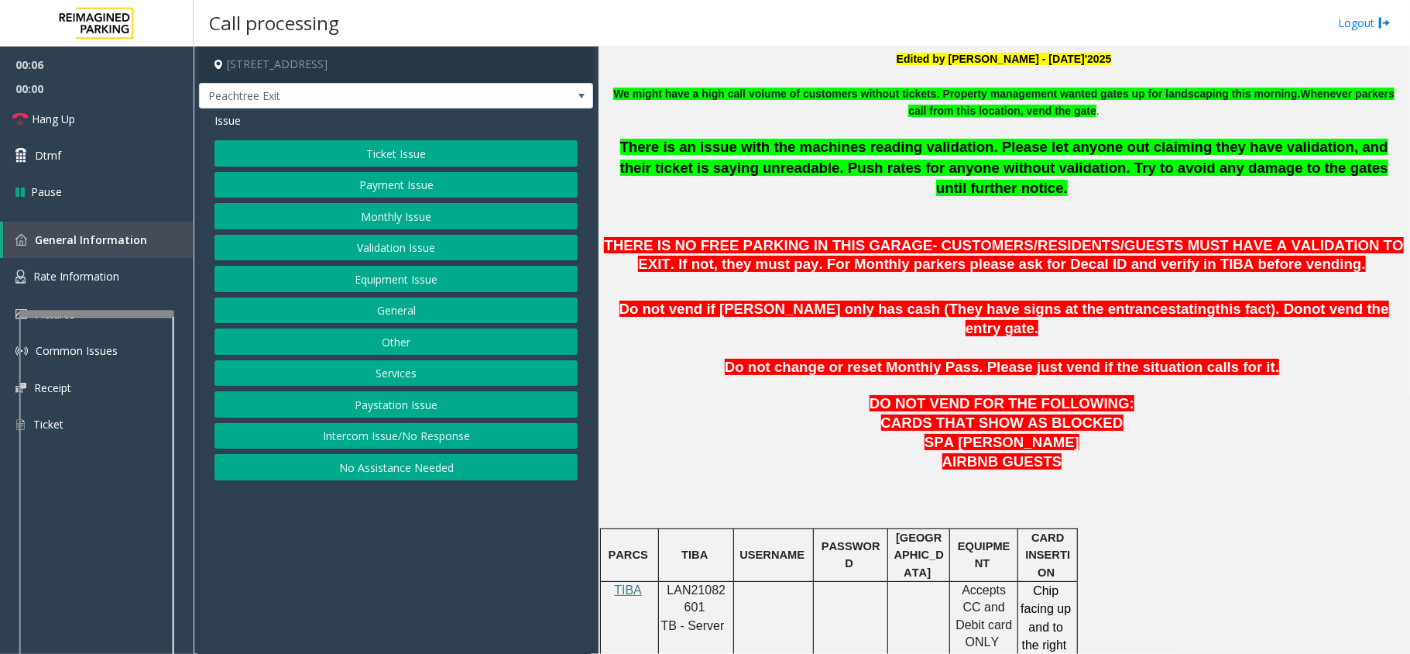
click at [705, 583] on span "LAN21082601" at bounding box center [697, 598] width 59 height 30
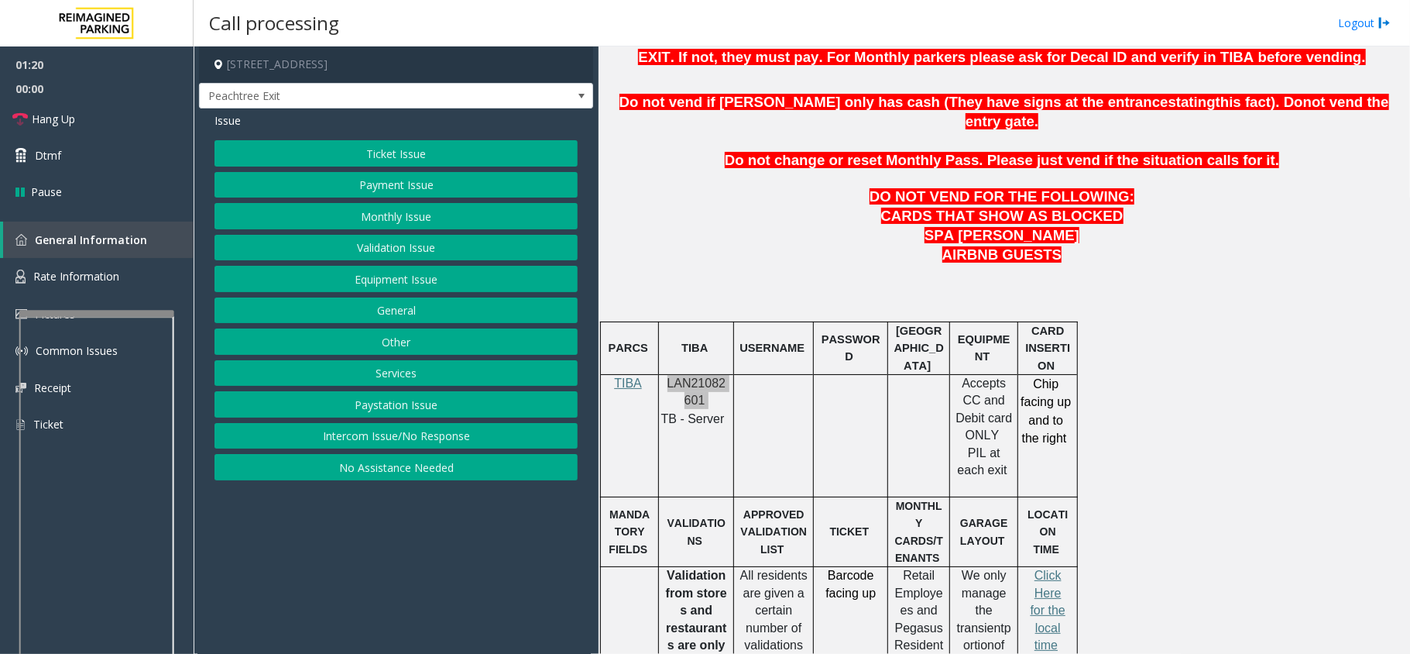
scroll to position [826, 0]
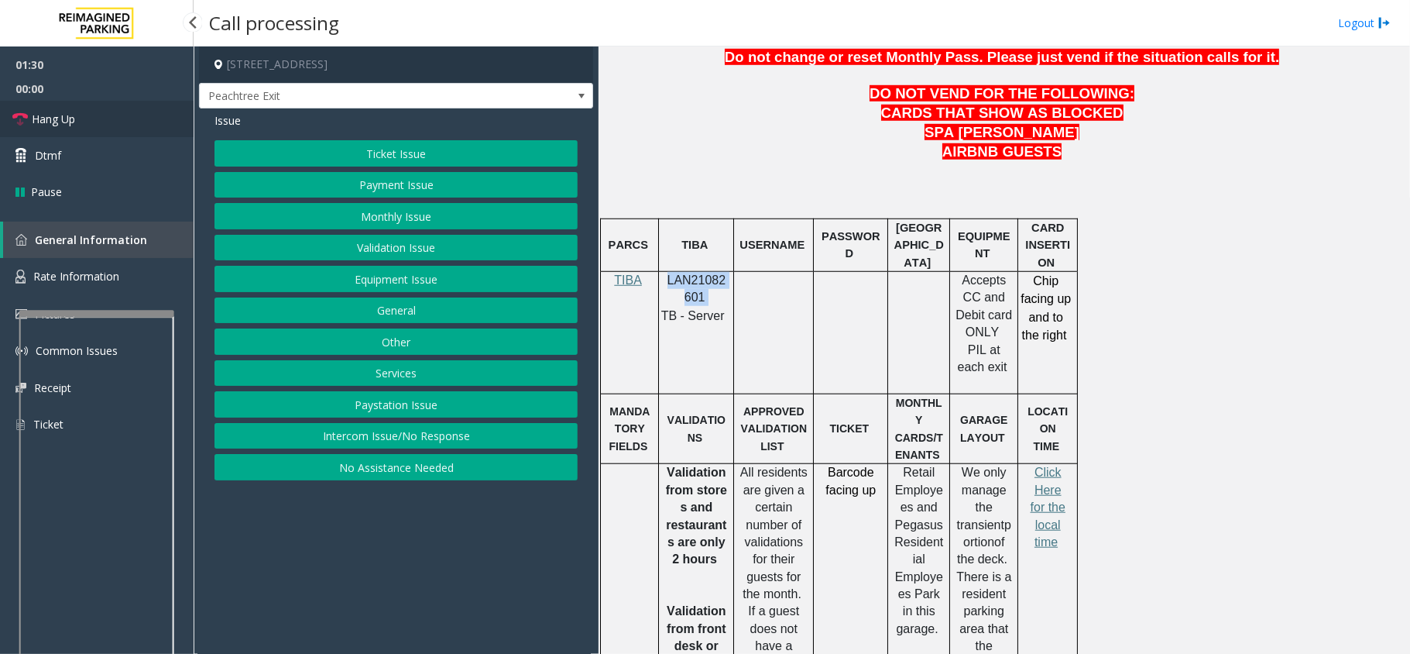
click at [22, 122] on icon at bounding box center [19, 119] width 15 height 15
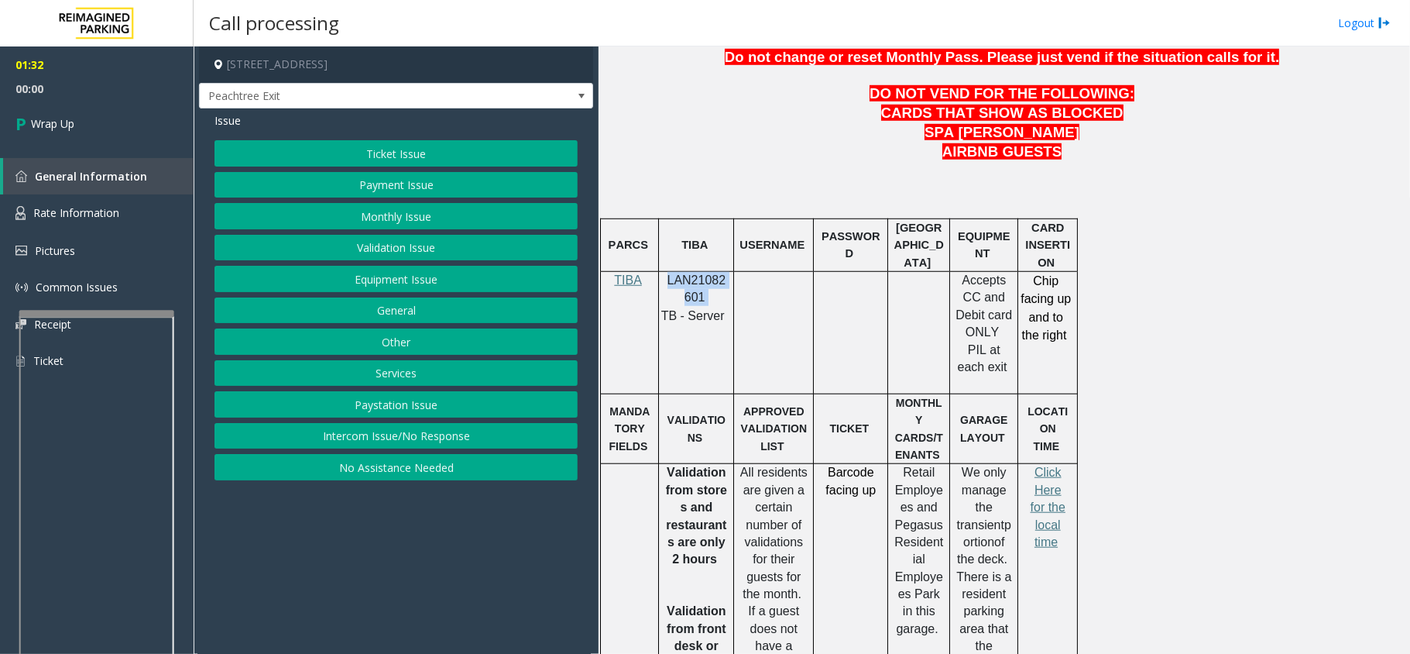
click at [425, 282] on button "Equipment Issue" at bounding box center [396, 279] width 363 height 26
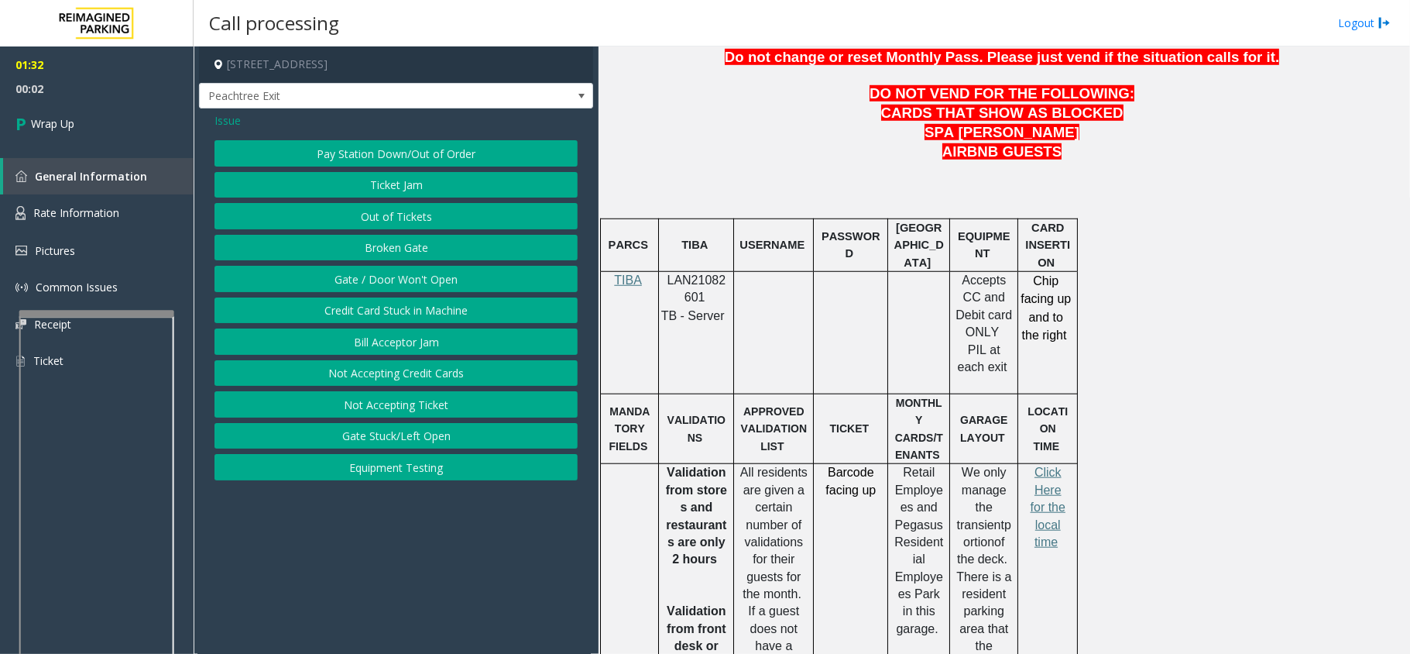
click at [230, 112] on span "Issue" at bounding box center [228, 120] width 26 height 16
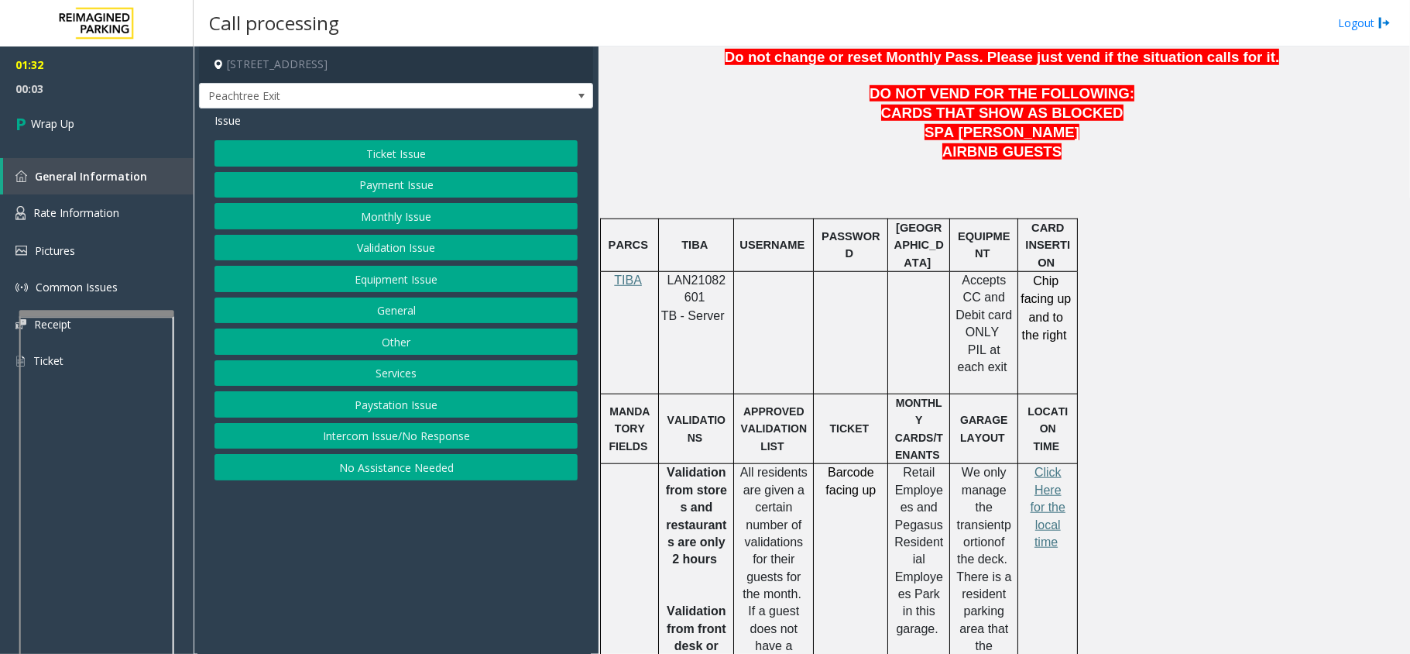
click at [431, 189] on button "Payment Issue" at bounding box center [396, 185] width 363 height 26
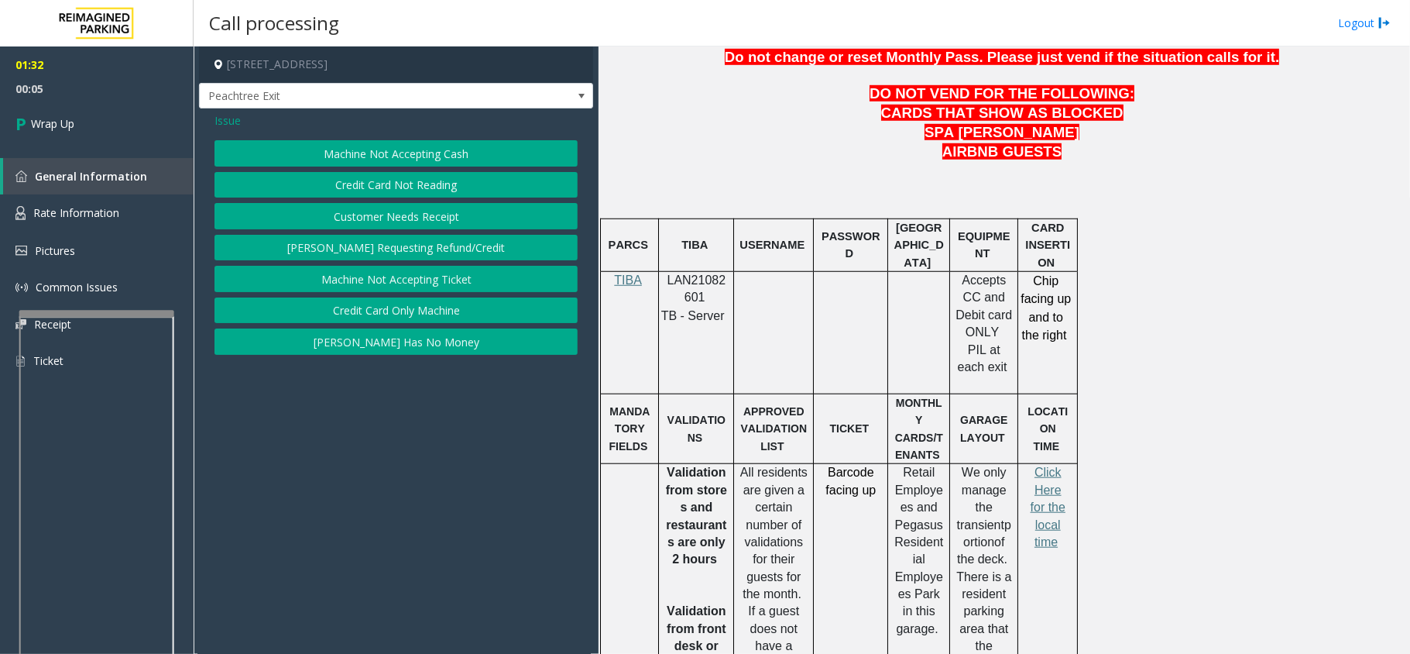
click at [449, 177] on button "Credit Card Not Reading" at bounding box center [396, 185] width 363 height 26
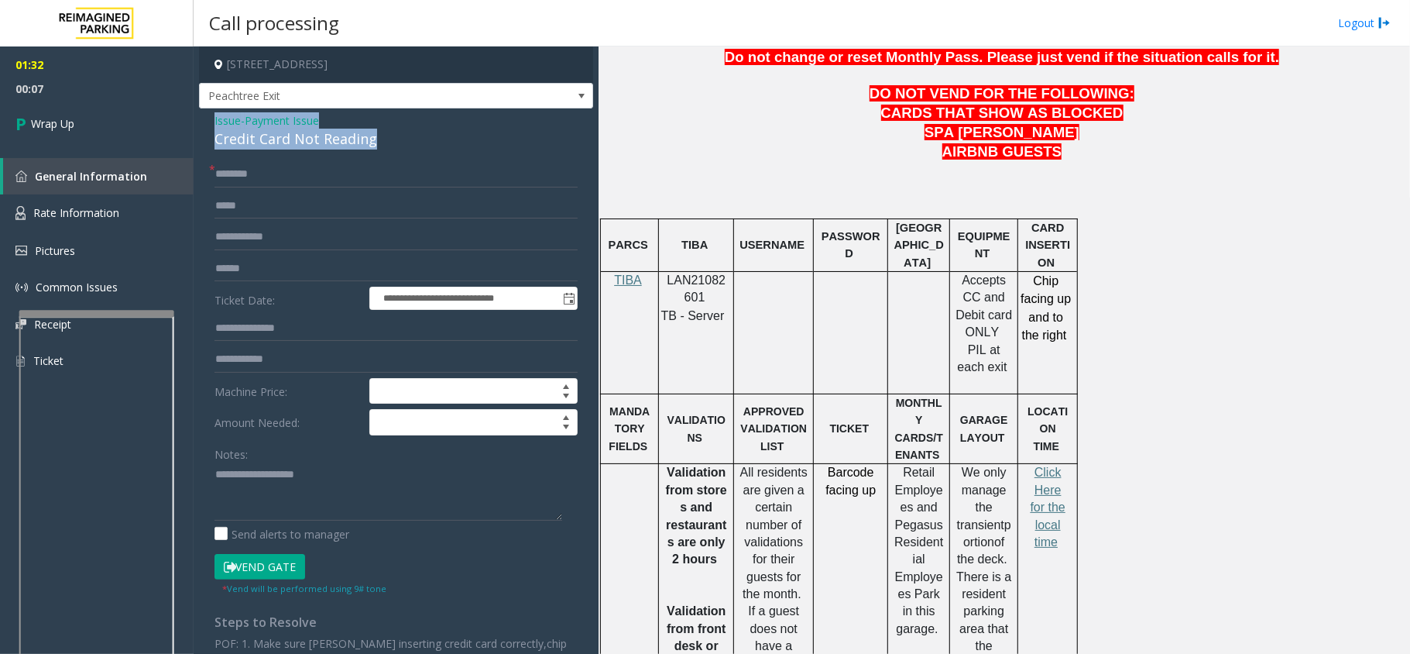
drag, startPoint x: 376, startPoint y: 141, endPoint x: 205, endPoint y: 122, distance: 172.2
click at [205, 122] on div "**********" at bounding box center [396, 436] width 394 height 656
click at [362, 497] on textarea at bounding box center [389, 491] width 348 height 58
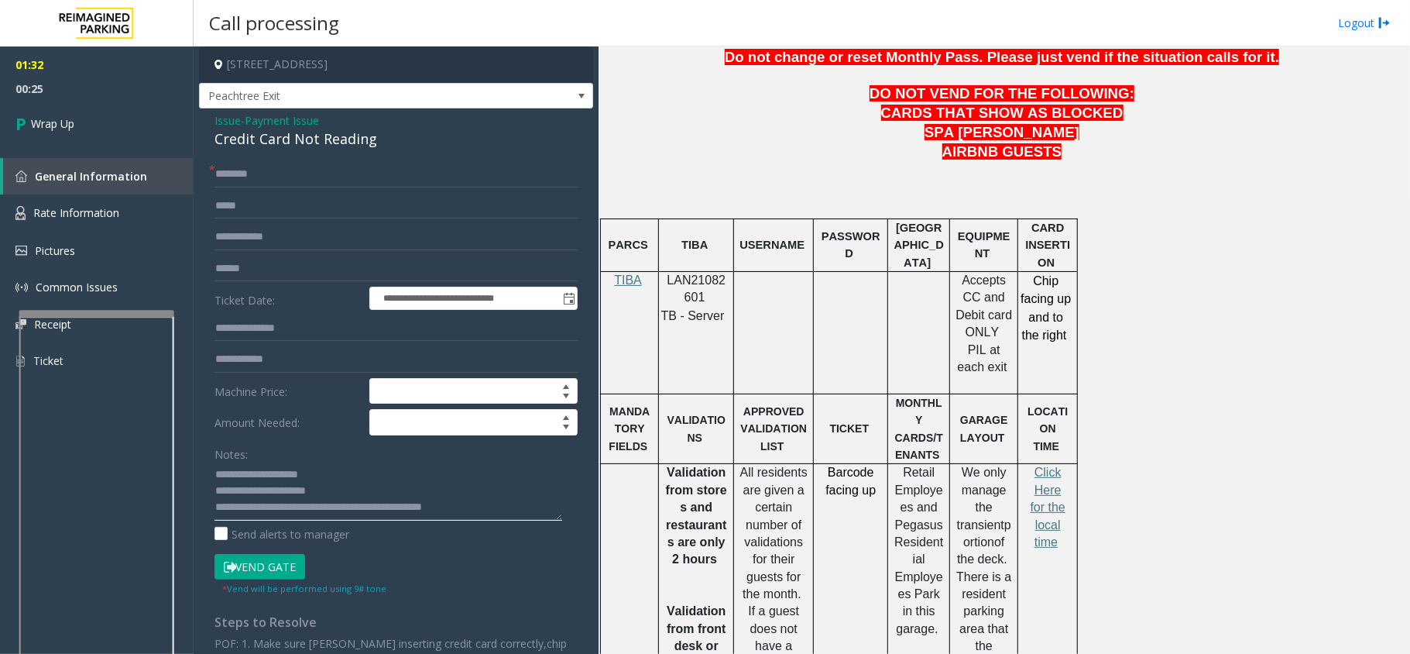
type textarea "**********"
click at [356, 181] on input "text" at bounding box center [396, 174] width 363 height 26
type input "**"
click at [54, 130] on span "Wrap Up" at bounding box center [52, 123] width 43 height 16
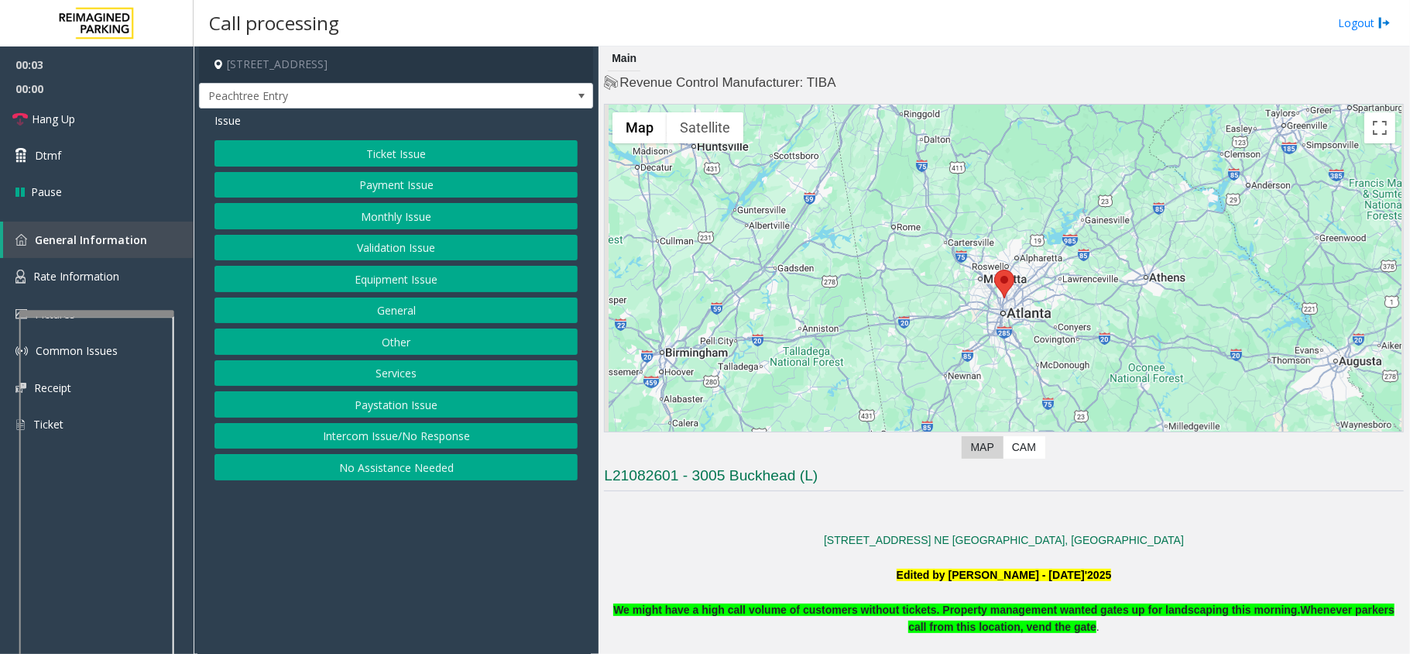
click at [419, 283] on button "Equipment Issue" at bounding box center [396, 279] width 363 height 26
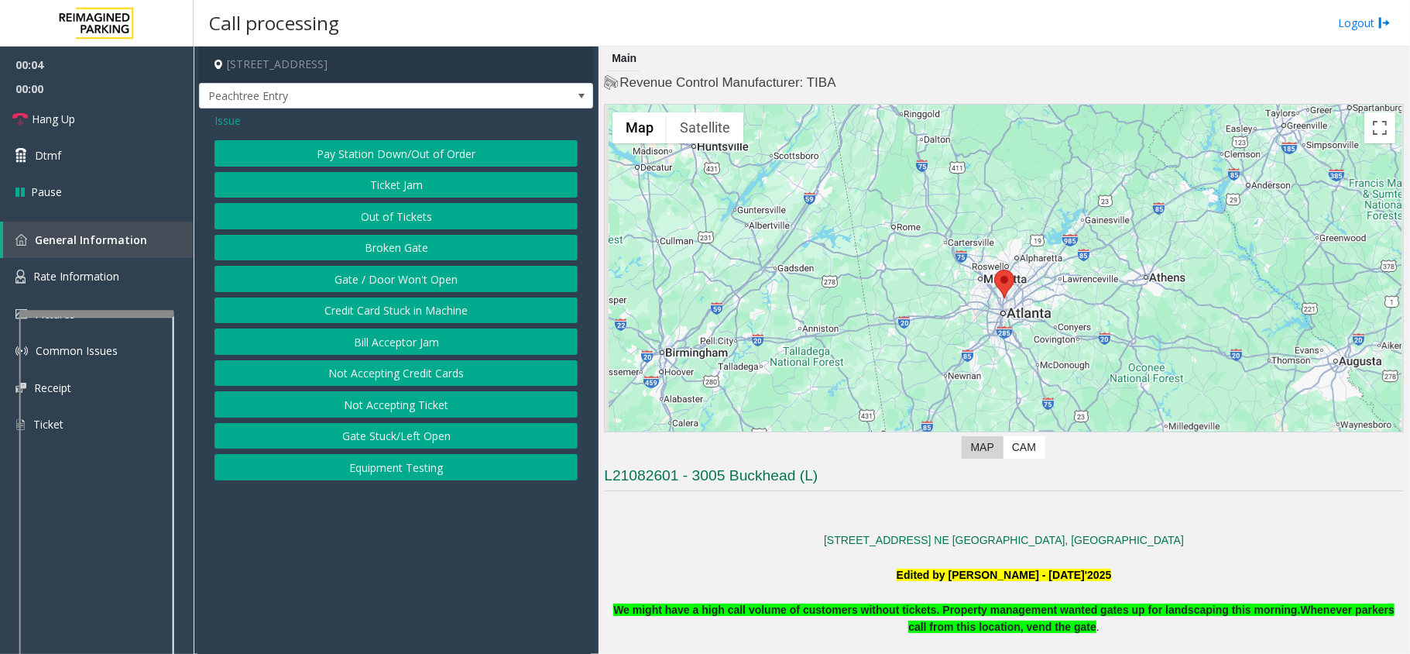
click at [419, 283] on button "Gate / Door Won't Open" at bounding box center [396, 279] width 363 height 26
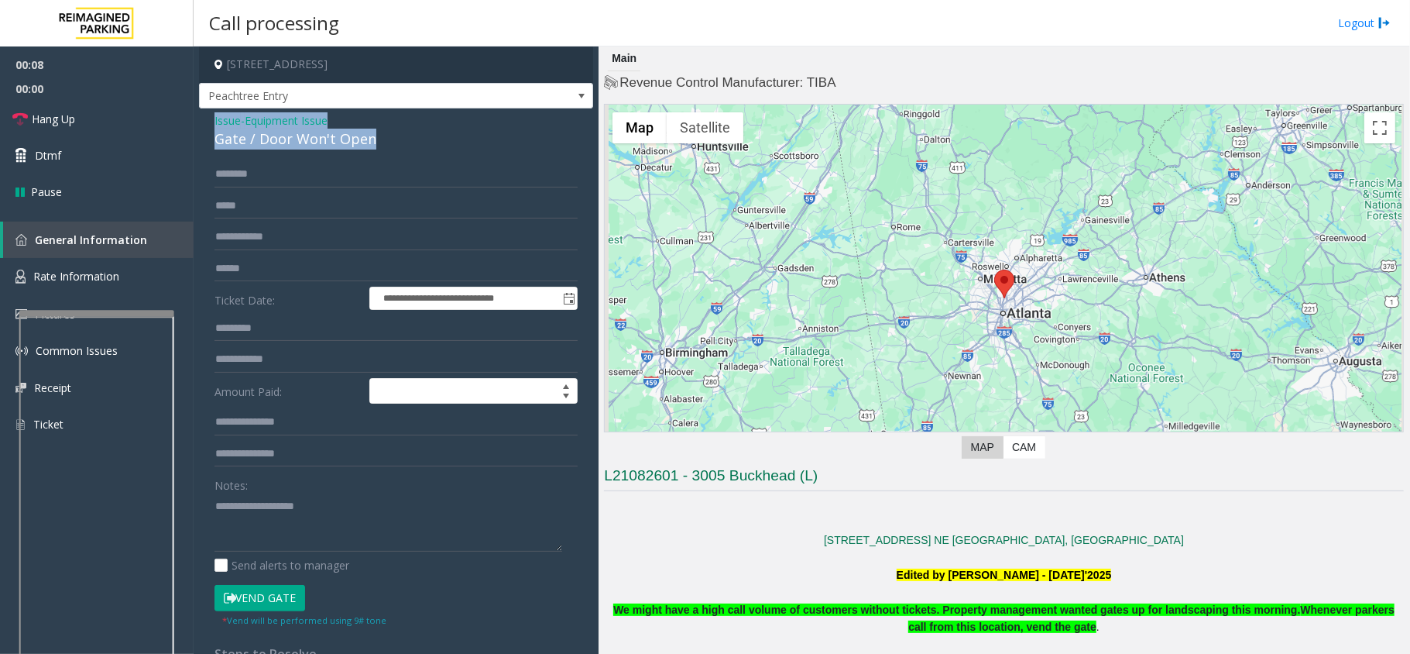
drag, startPoint x: 381, startPoint y: 139, endPoint x: 208, endPoint y: 116, distance: 175.0
click at [208, 116] on div "**********" at bounding box center [396, 492] width 394 height 769
click at [354, 520] on textarea at bounding box center [389, 522] width 348 height 58
type textarea "*"
click at [228, 112] on span "Issue" at bounding box center [228, 120] width 26 height 16
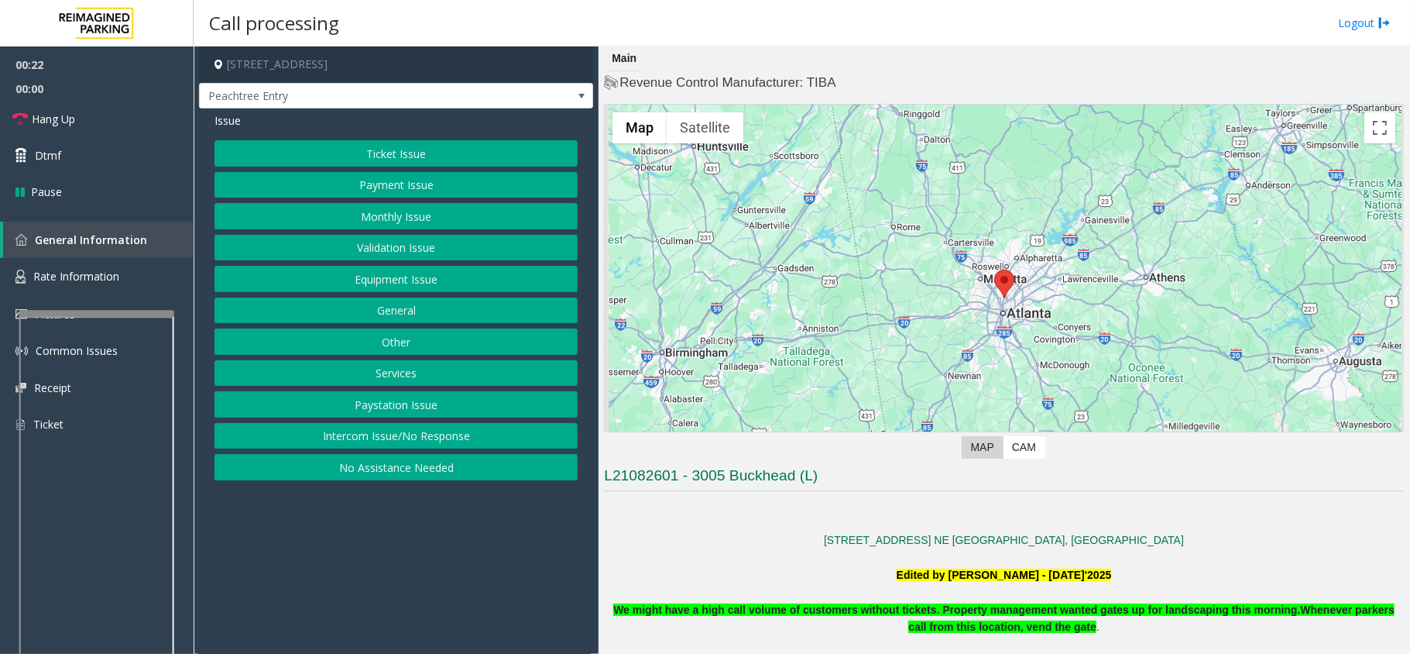
click at [434, 444] on button "Intercom Issue/No Response" at bounding box center [396, 436] width 363 height 26
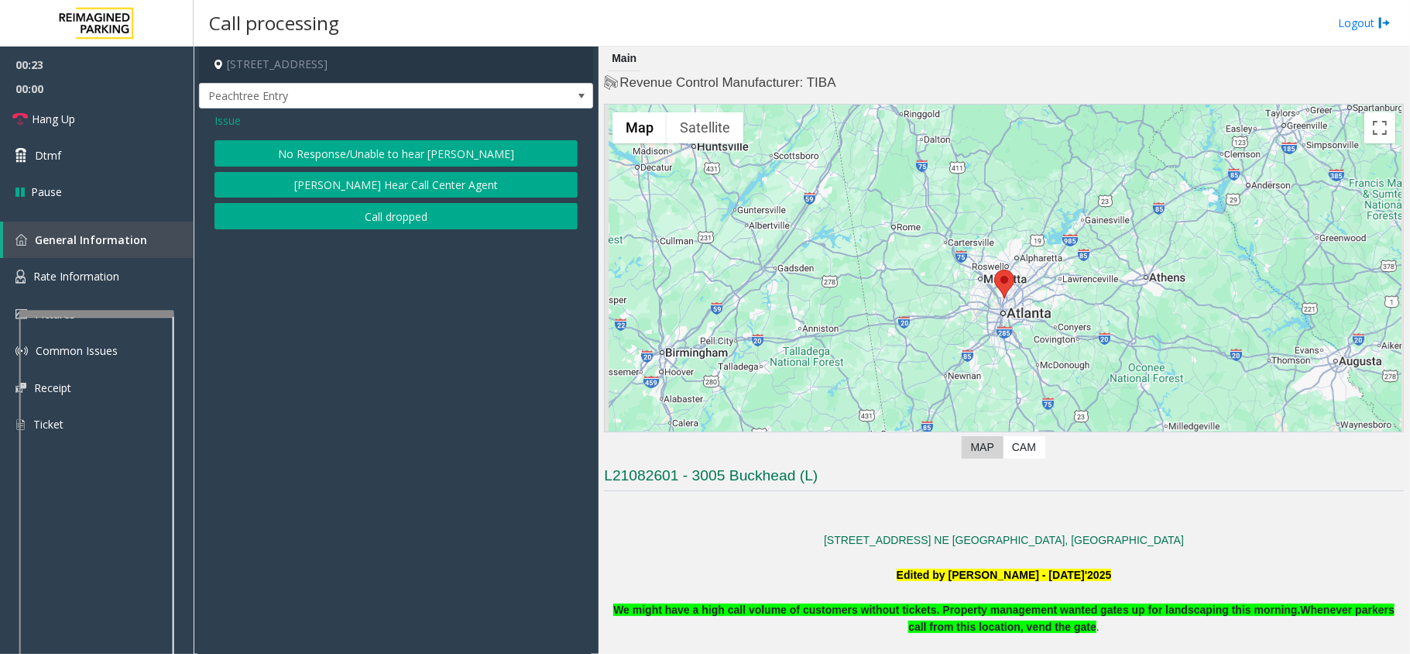
click at [443, 155] on button "No Response/Unable to hear [PERSON_NAME]" at bounding box center [396, 153] width 363 height 26
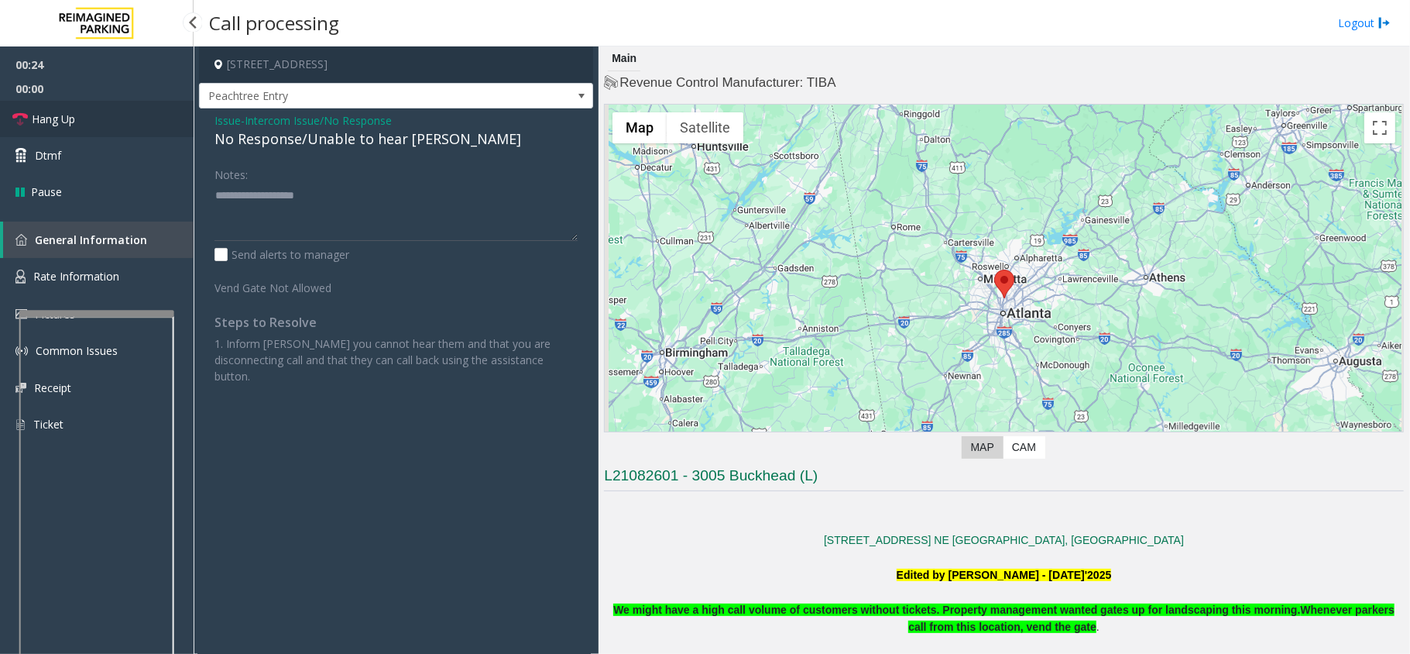
drag, startPoint x: 68, startPoint y: 122, endPoint x: 87, endPoint y: 130, distance: 20.1
click at [68, 122] on span "Hang Up" at bounding box center [53, 119] width 43 height 16
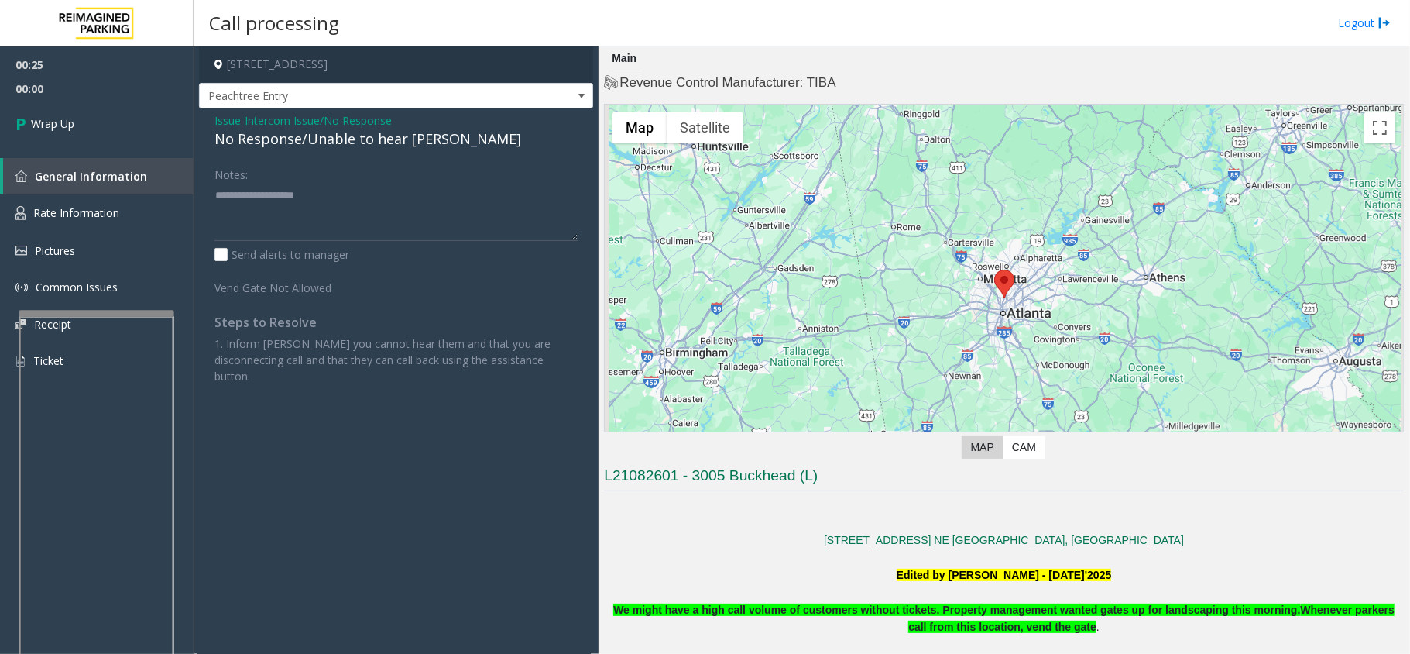
click at [276, 139] on div "No Response/Unable to hear [PERSON_NAME]" at bounding box center [396, 139] width 363 height 21
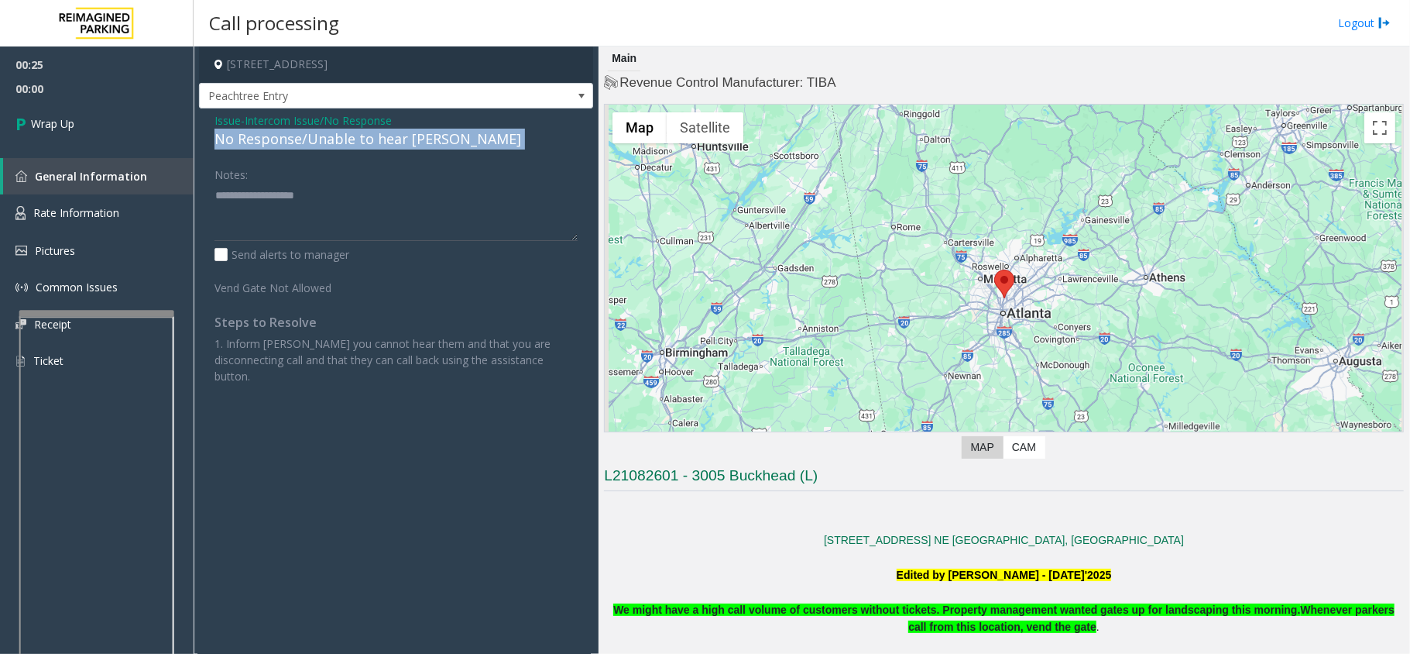
click at [276, 139] on div "No Response/Unable to hear [PERSON_NAME]" at bounding box center [396, 139] width 363 height 21
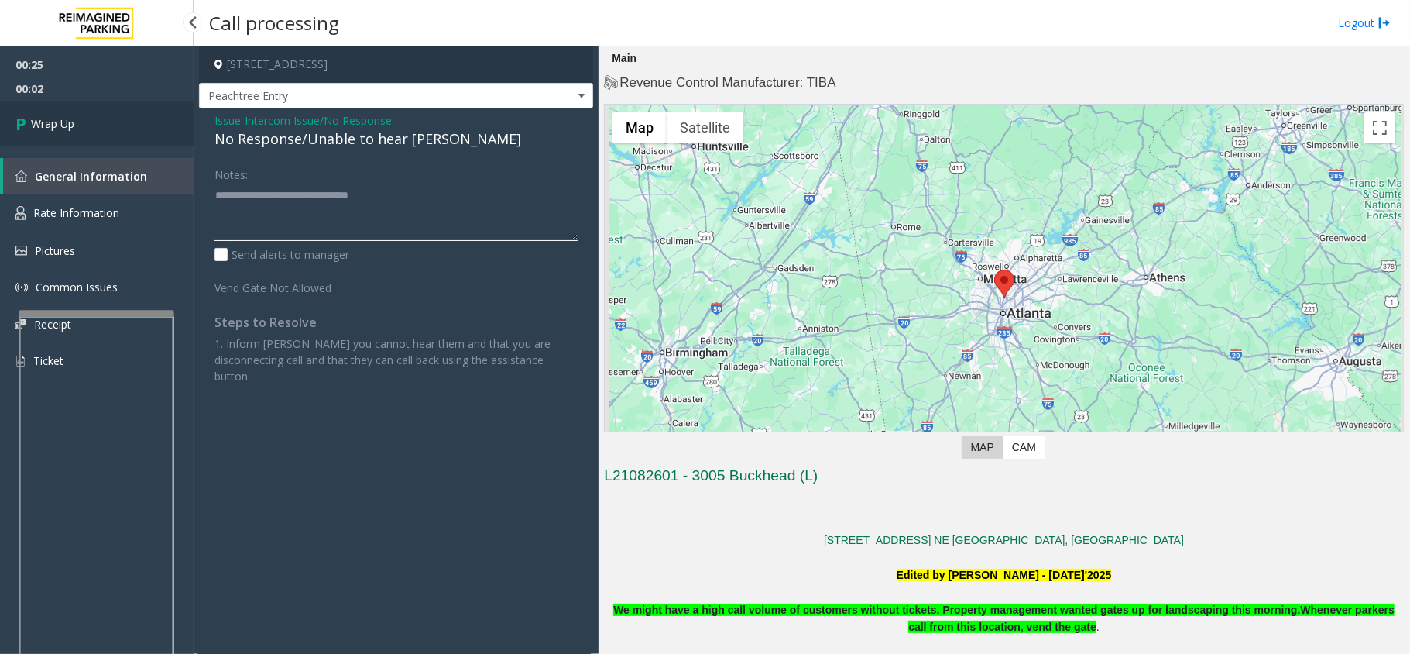
type textarea "**********"
click at [40, 122] on span "Wrap Up" at bounding box center [52, 123] width 43 height 16
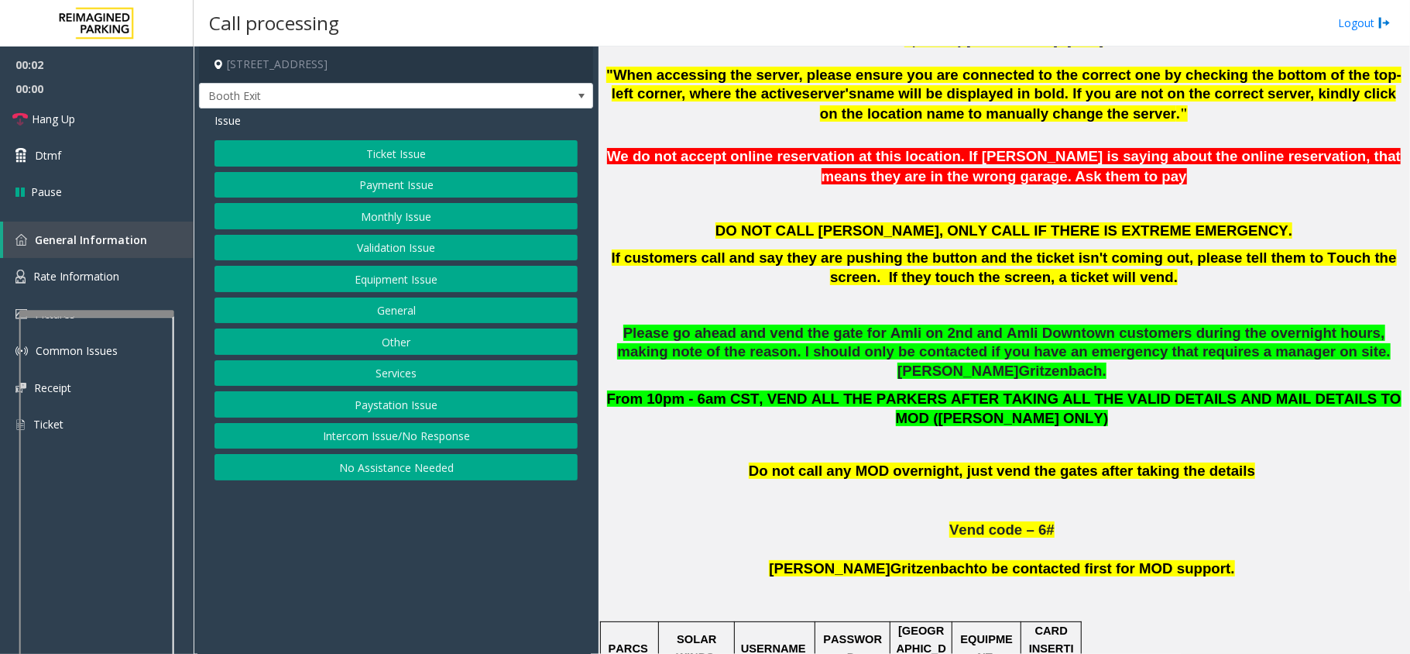
scroll to position [826, 0]
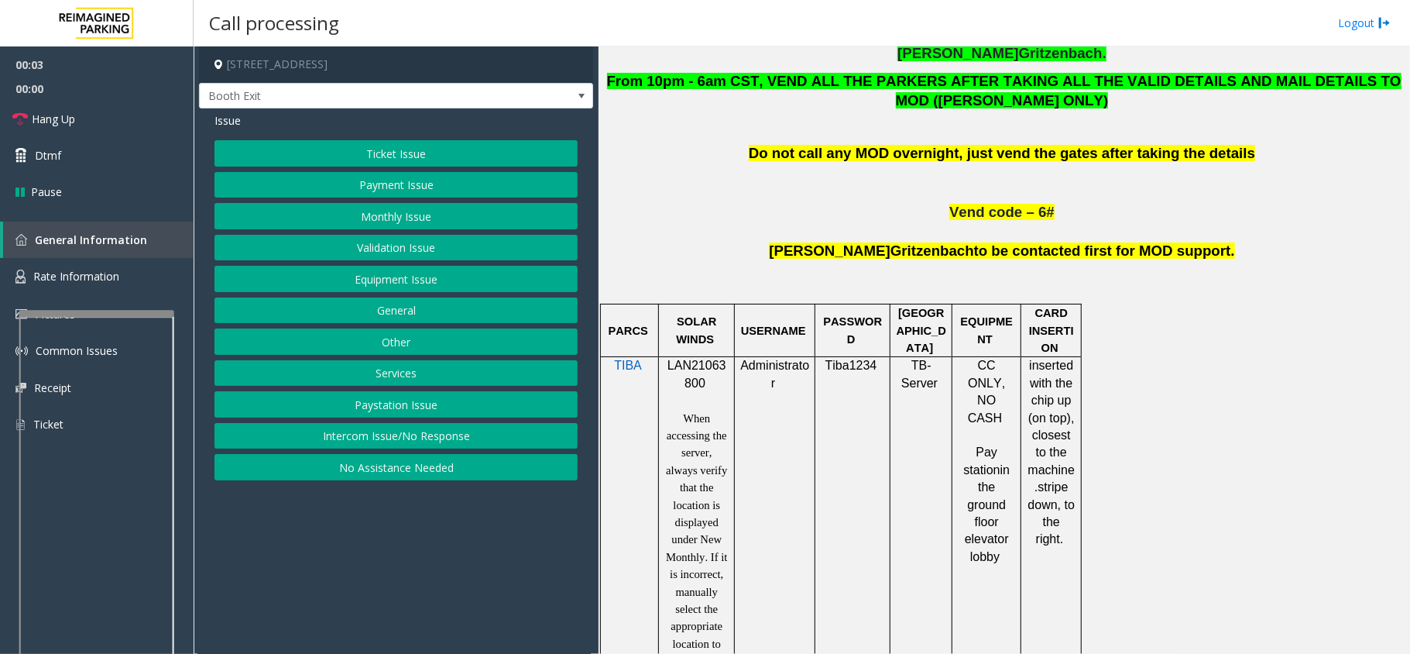
click at [705, 359] on span "LAN21063800" at bounding box center [697, 374] width 59 height 30
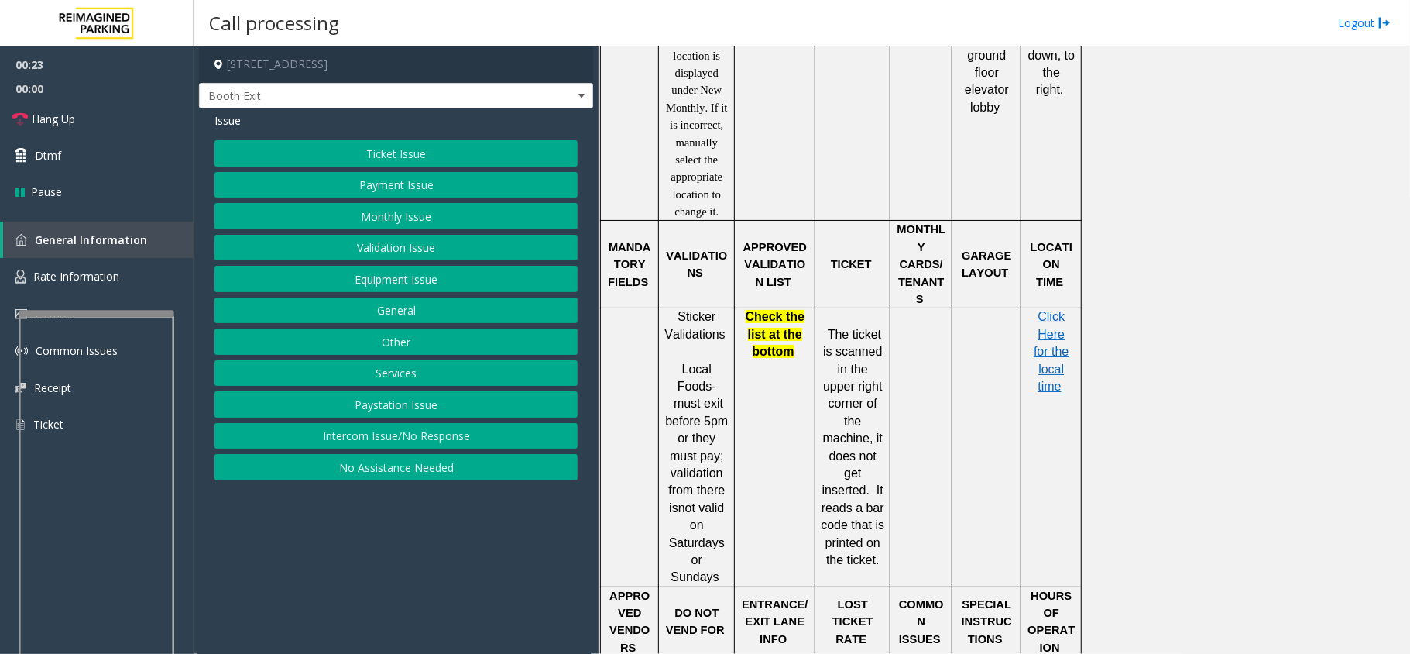
scroll to position [1239, 0]
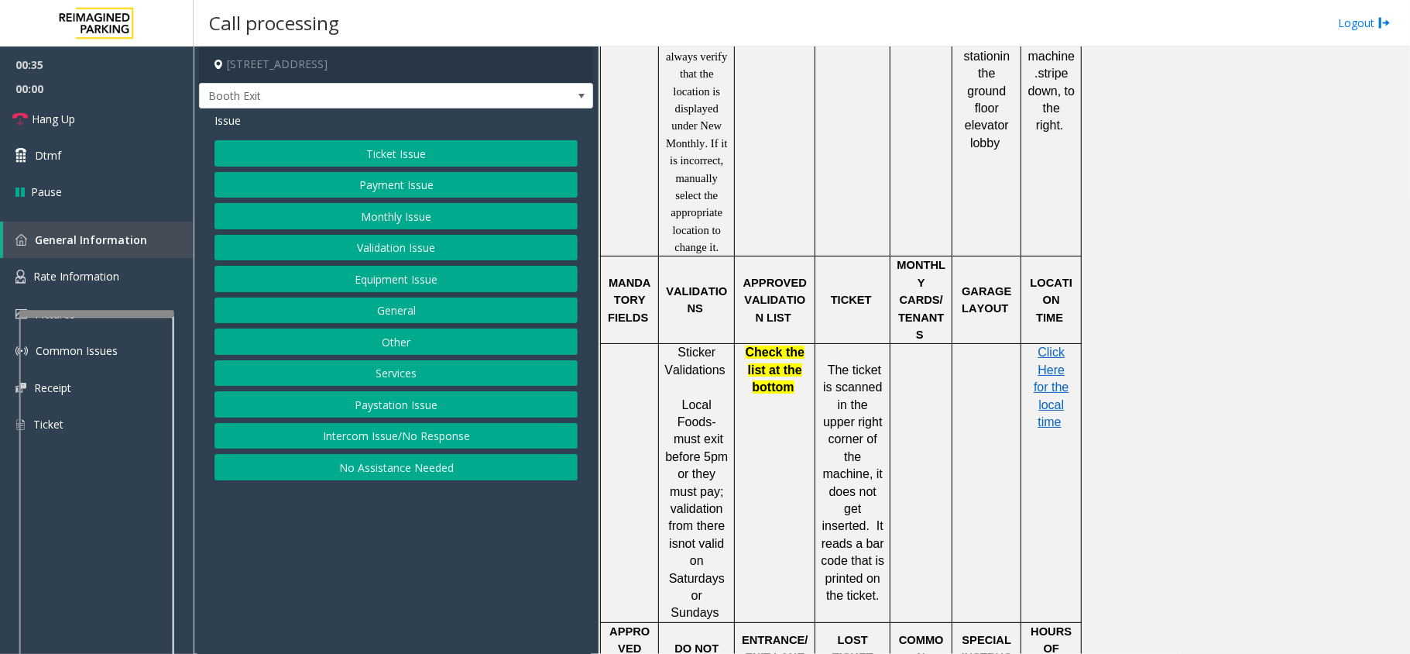
click at [431, 252] on button "Validation Issue" at bounding box center [396, 248] width 363 height 26
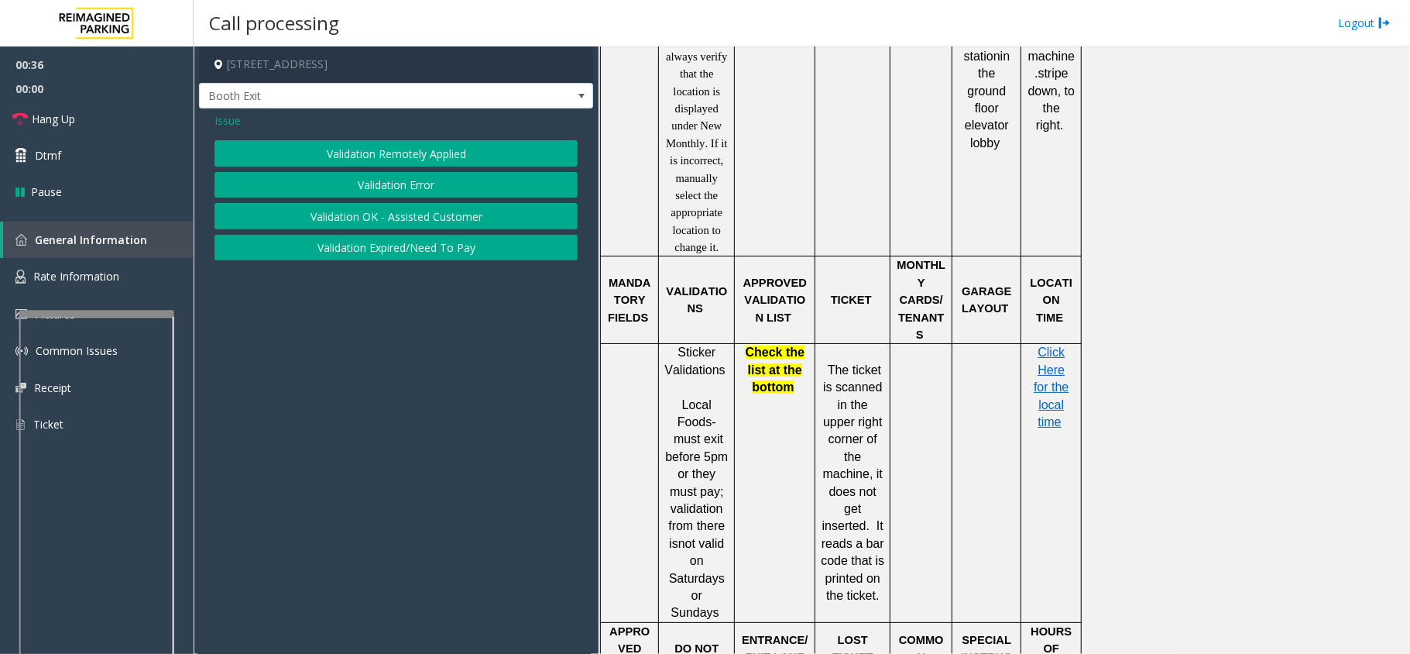
click at [427, 189] on button "Validation Error" at bounding box center [396, 185] width 363 height 26
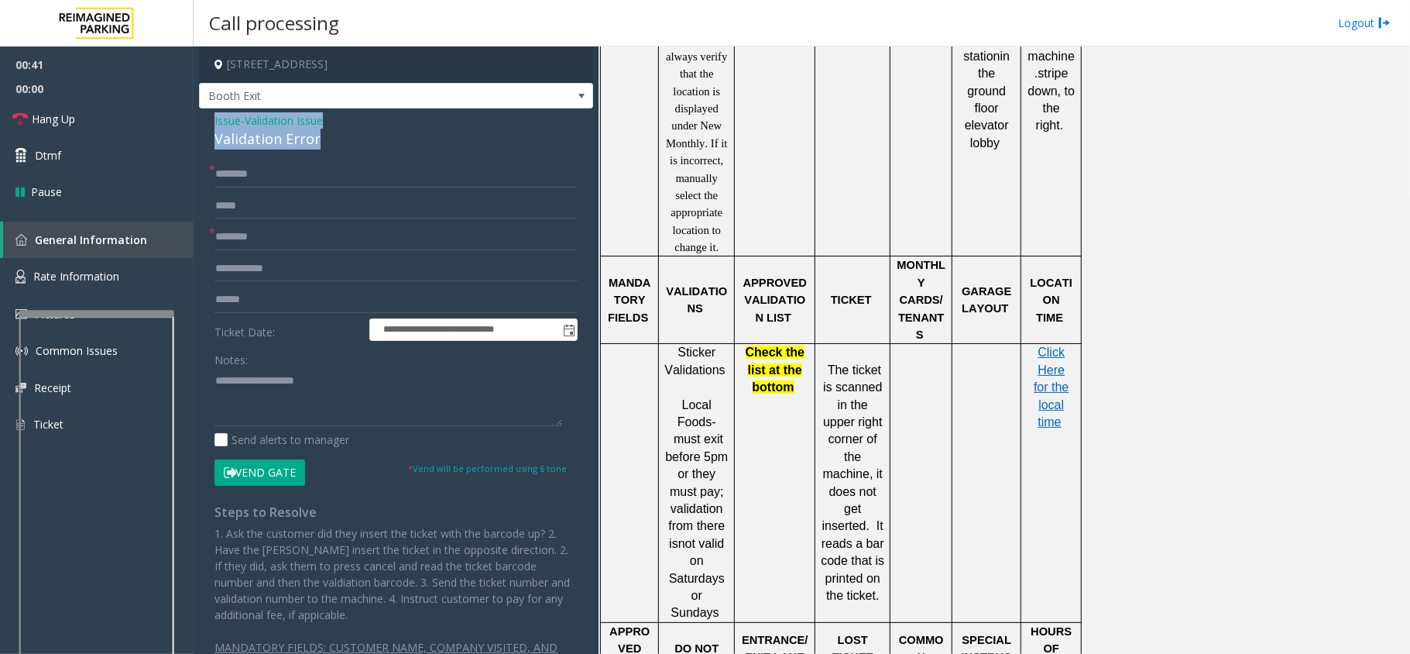
drag, startPoint x: 320, startPoint y: 136, endPoint x: 211, endPoint y: 125, distance: 109.8
click at [211, 125] on div "**********" at bounding box center [396, 405] width 394 height 595
click at [322, 401] on textarea at bounding box center [389, 397] width 348 height 58
type textarea "**********"
click at [274, 233] on input "text" at bounding box center [396, 237] width 363 height 26
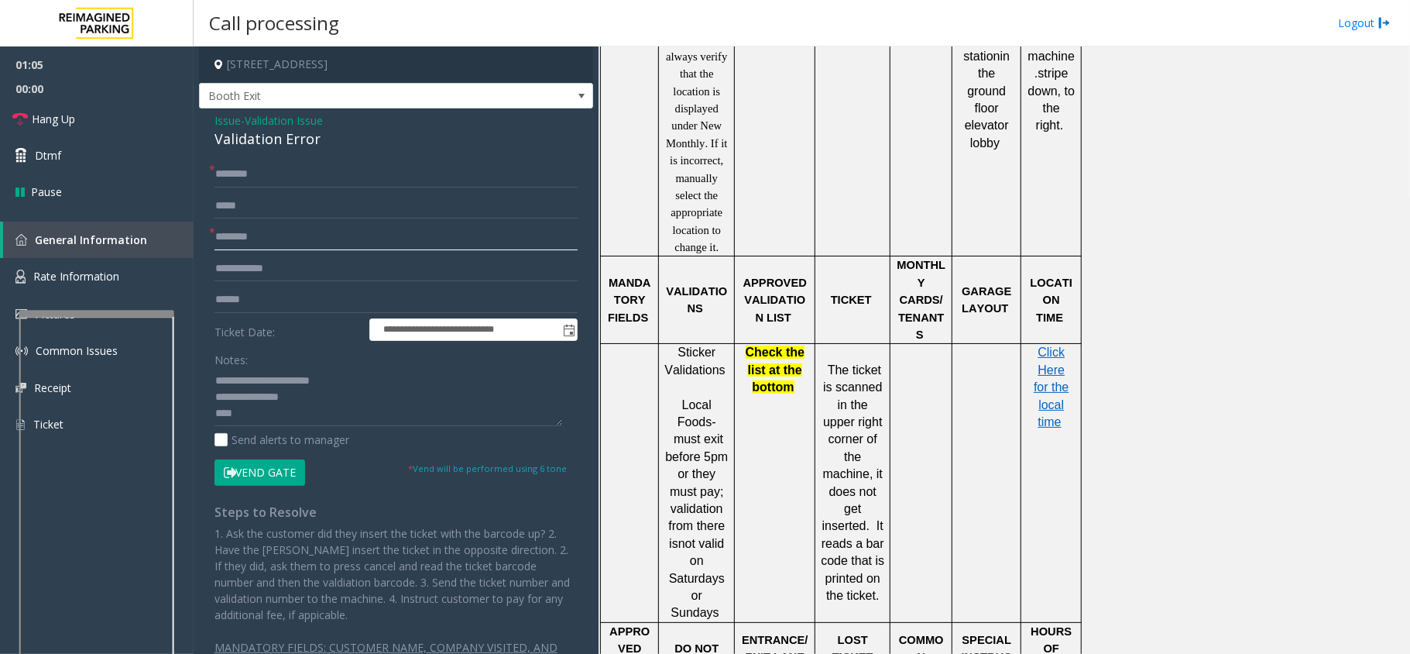
click at [289, 242] on input "text" at bounding box center [396, 237] width 363 height 26
type input "*"
type input "*****"
click at [293, 304] on input "text" at bounding box center [396, 300] width 363 height 26
click at [291, 307] on input "text" at bounding box center [396, 300] width 363 height 26
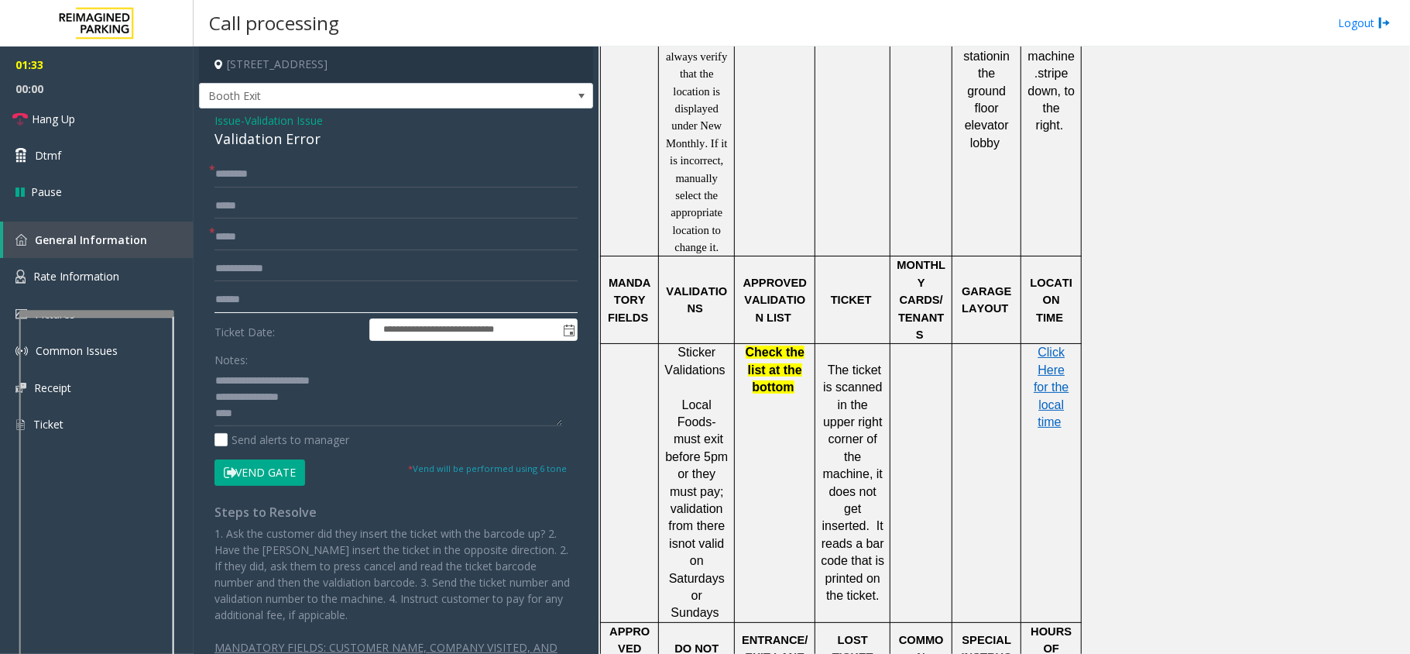
click at [288, 292] on input "text" at bounding box center [396, 300] width 363 height 26
click at [378, 302] on input "******" at bounding box center [396, 300] width 363 height 26
click at [1053, 345] on span "Click Here for the local time" at bounding box center [1051, 386] width 35 height 83
click at [268, 307] on input "***" at bounding box center [396, 300] width 363 height 26
type input "*******"
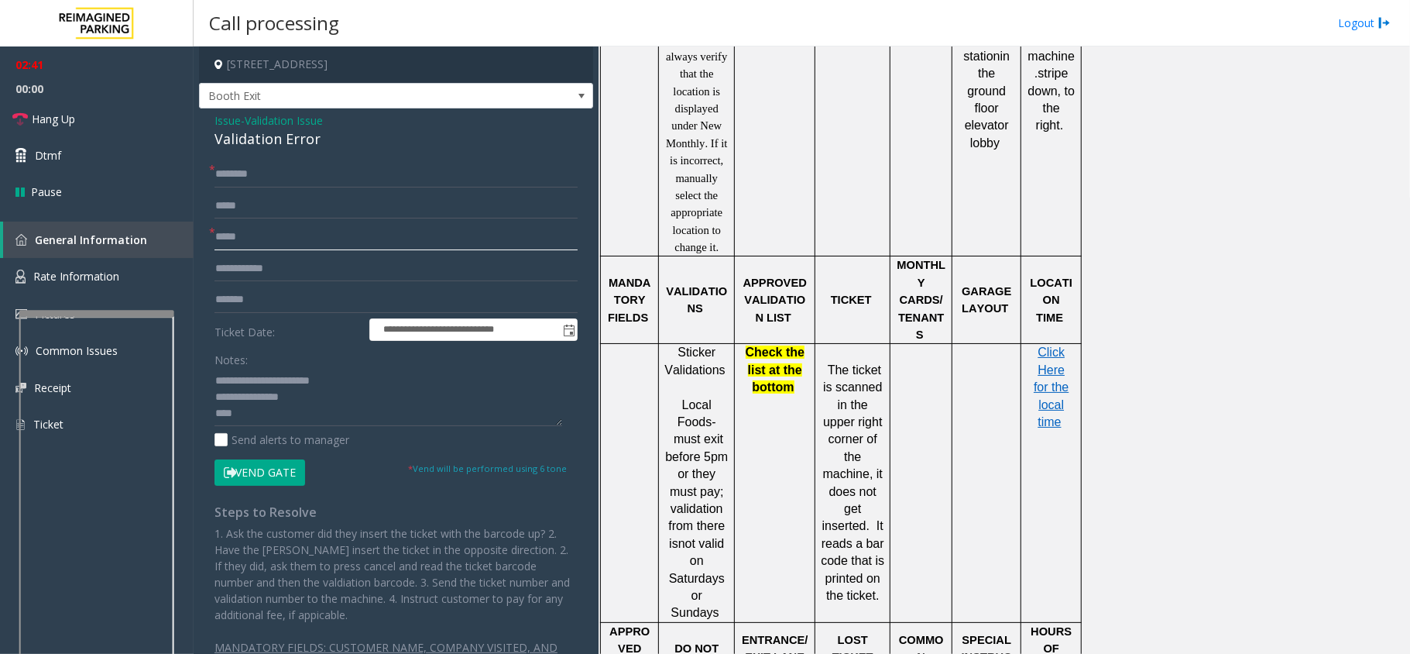
click at [273, 243] on input "*****" at bounding box center [396, 237] width 363 height 26
click at [276, 175] on input "text" at bounding box center [396, 174] width 363 height 26
click at [311, 413] on textarea at bounding box center [389, 397] width 348 height 58
click at [329, 173] on input "text" at bounding box center [396, 174] width 363 height 26
type input "****"
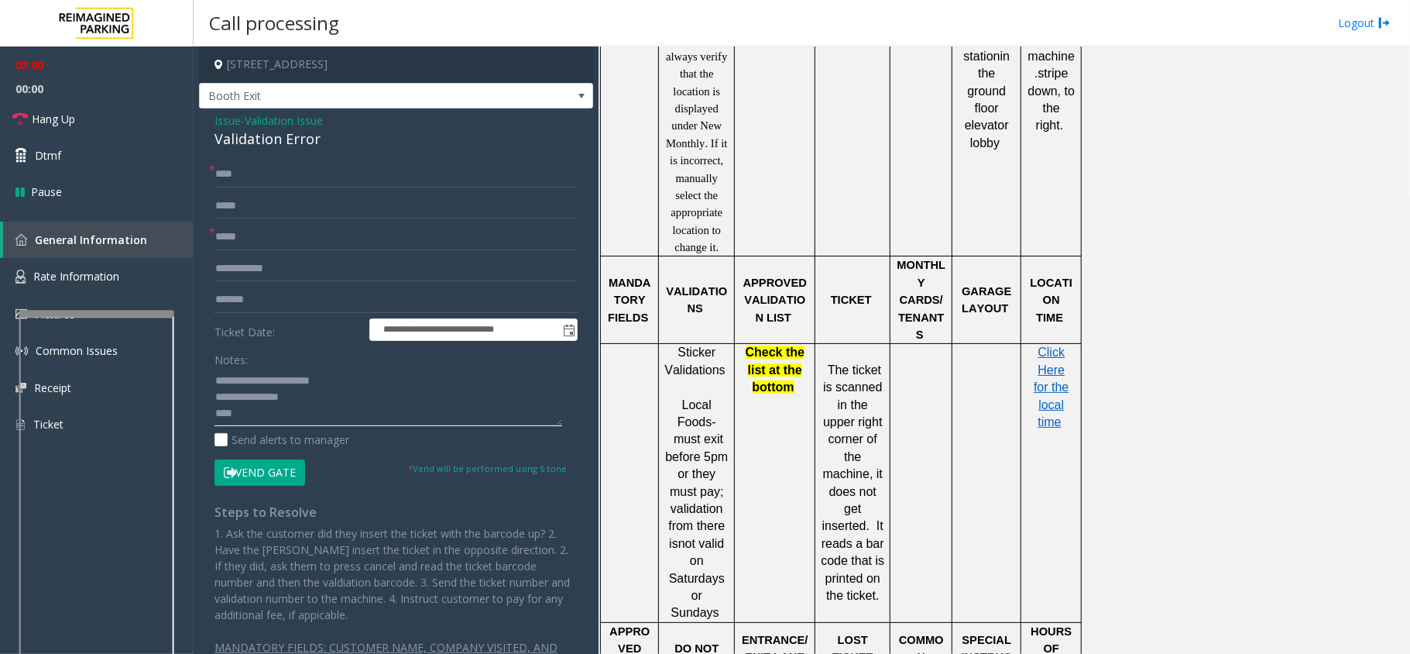
click at [256, 415] on textarea at bounding box center [389, 397] width 348 height 58
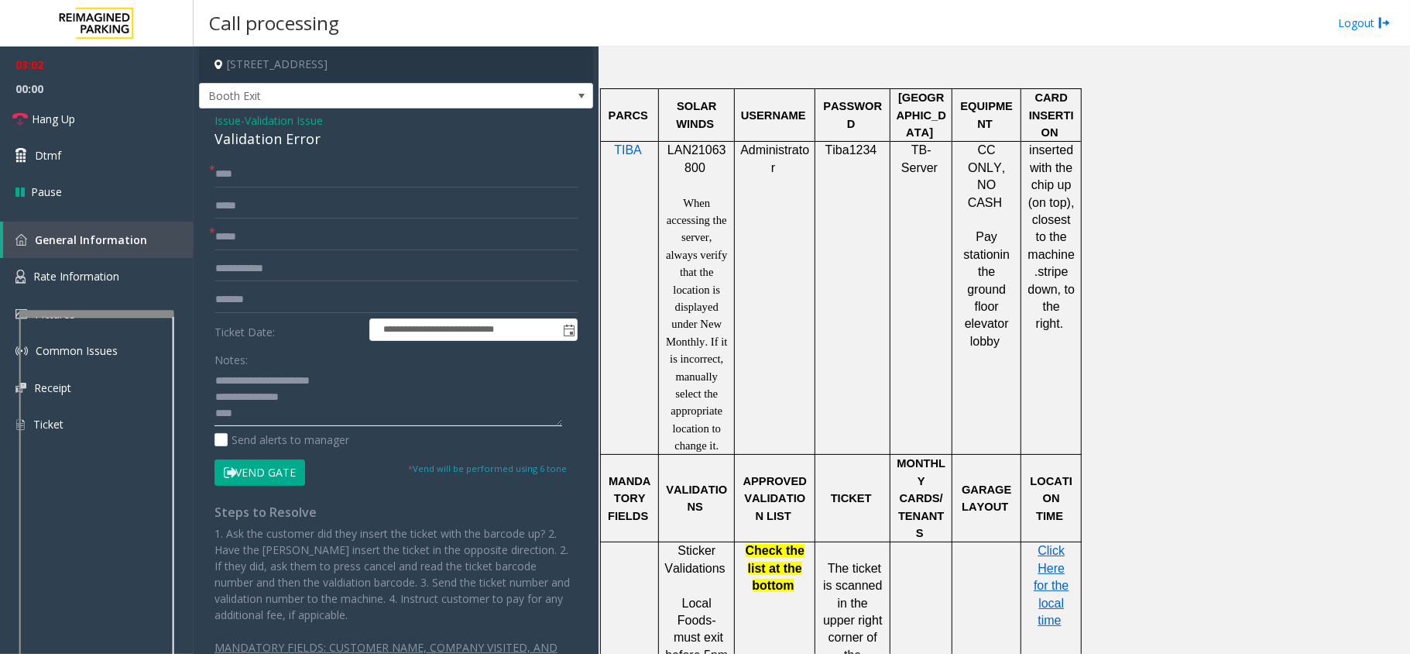
scroll to position [1032, 0]
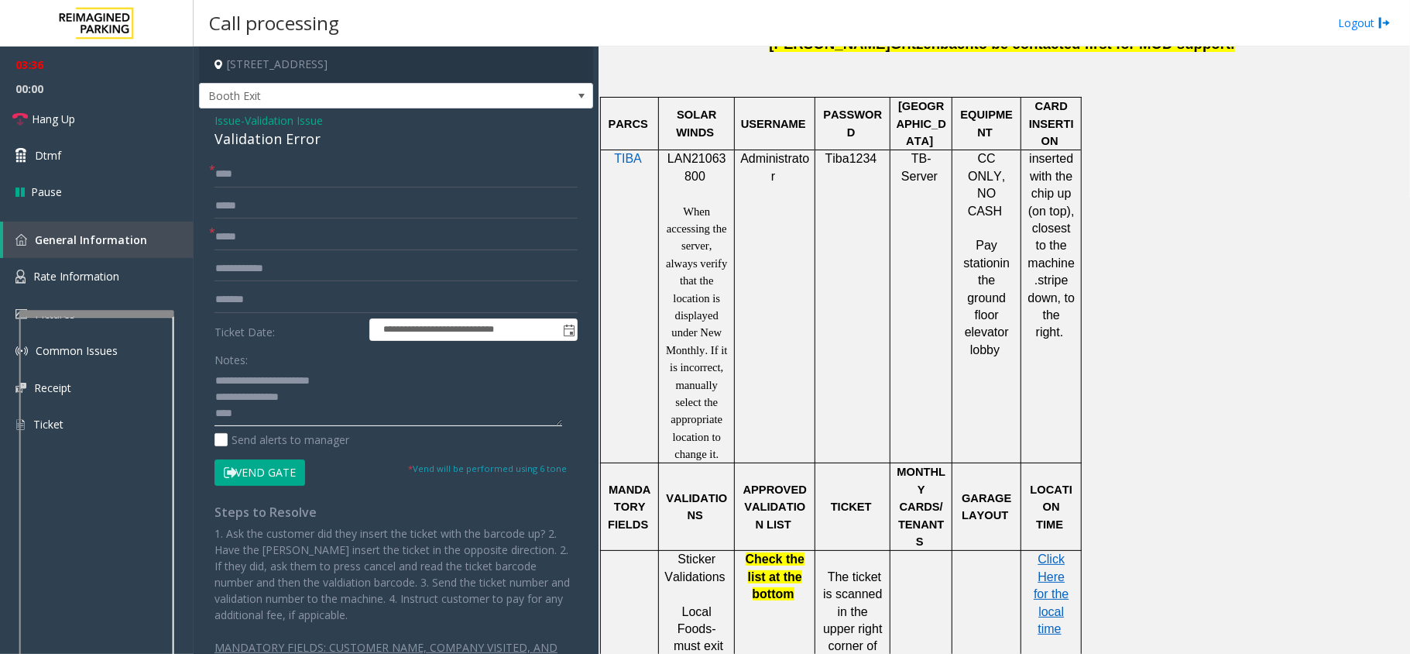
click at [259, 418] on textarea at bounding box center [389, 397] width 348 height 58
click at [246, 480] on button "Vend Gate" at bounding box center [260, 472] width 91 height 26
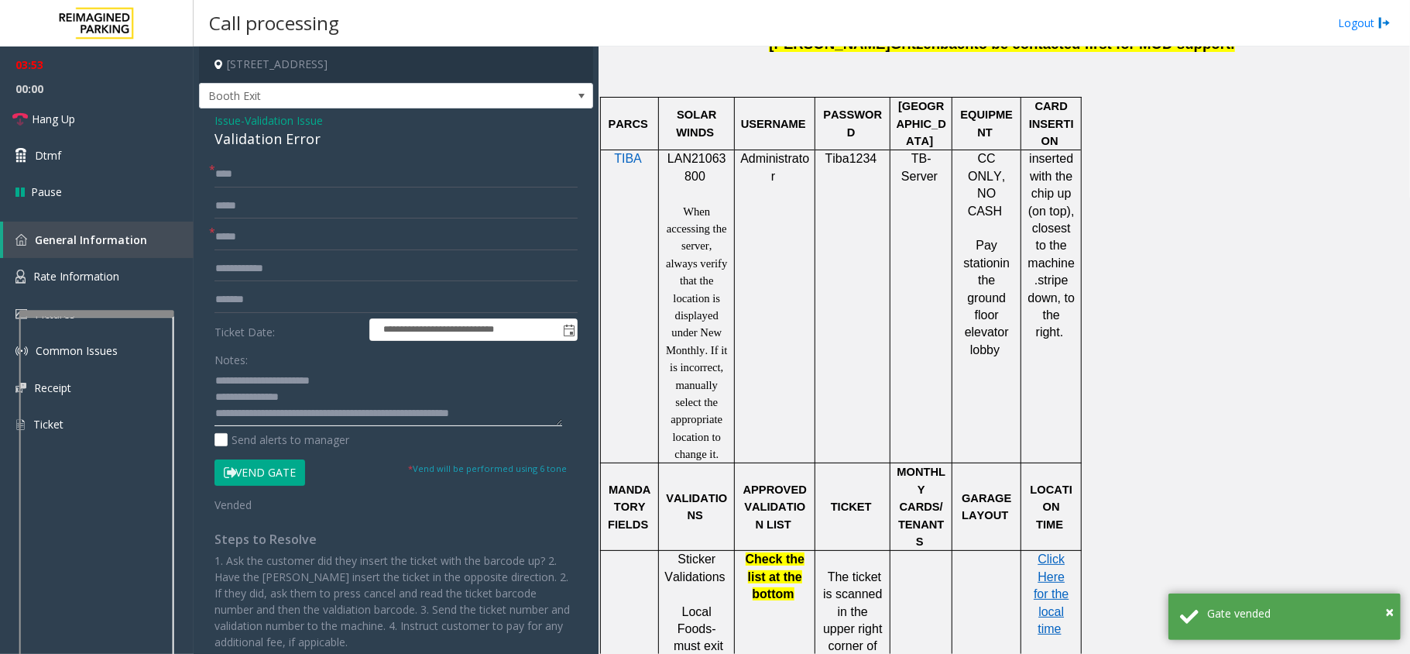
type textarea "**********"
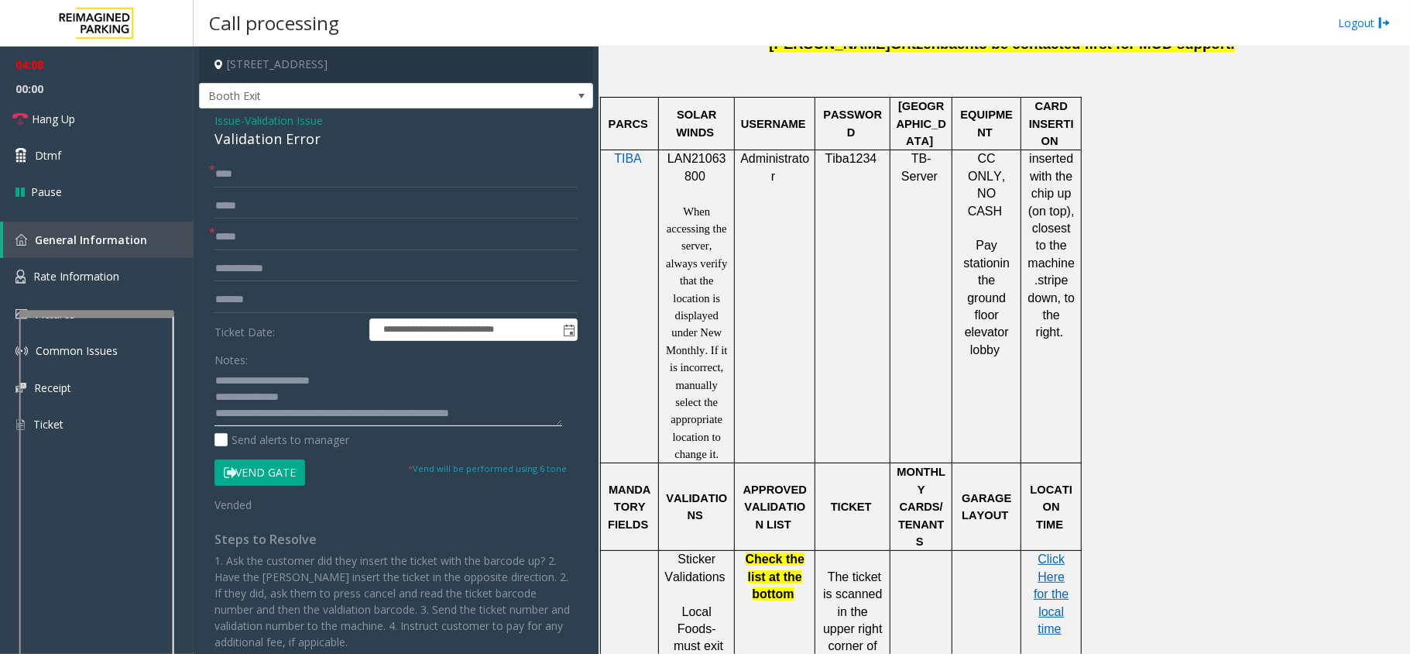
click at [530, 417] on textarea at bounding box center [389, 397] width 348 height 58
click at [51, 115] on span "Hang Up" at bounding box center [53, 119] width 43 height 16
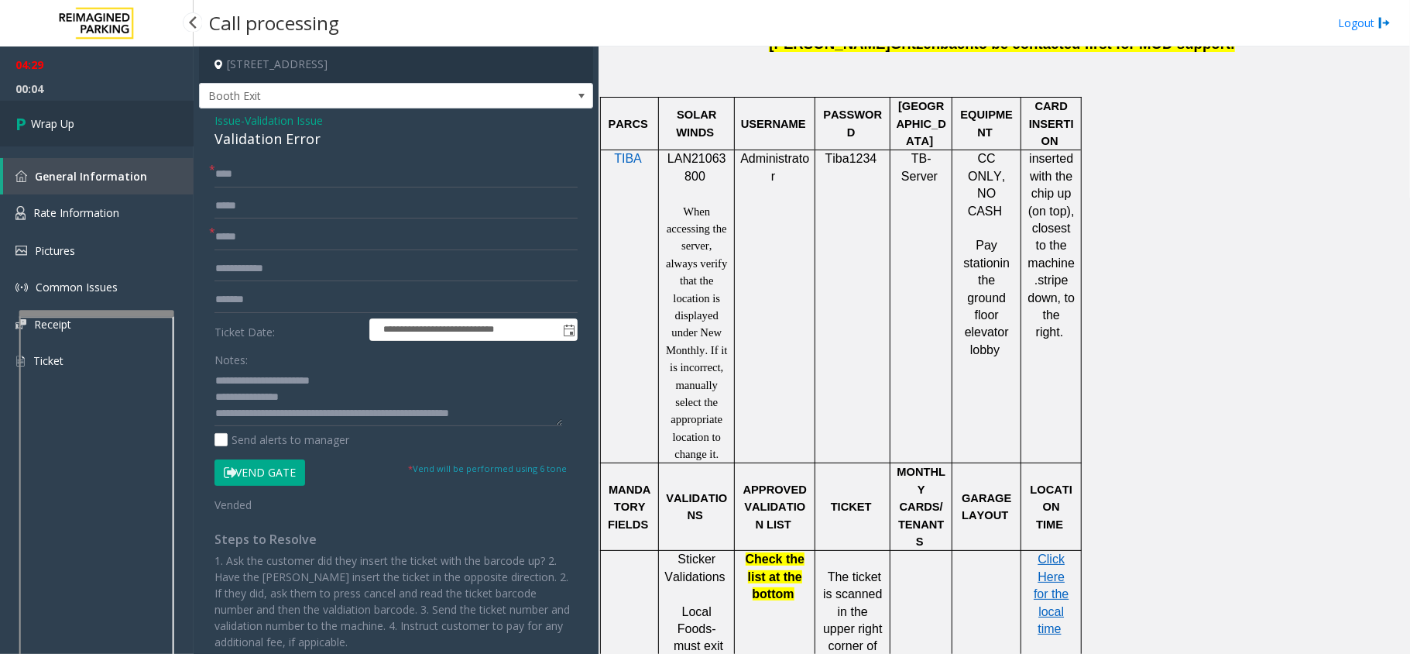
click at [51, 115] on span "Wrap Up" at bounding box center [52, 123] width 43 height 16
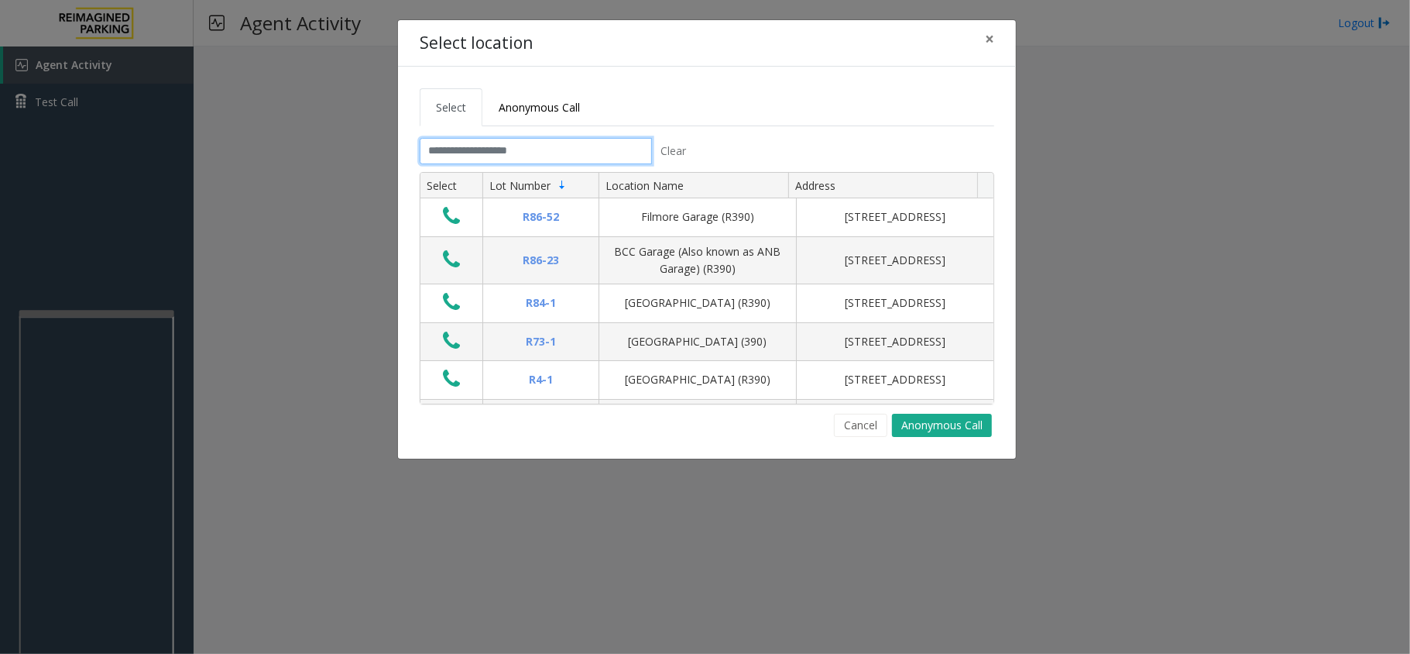
click at [571, 161] on input "text" at bounding box center [536, 151] width 232 height 26
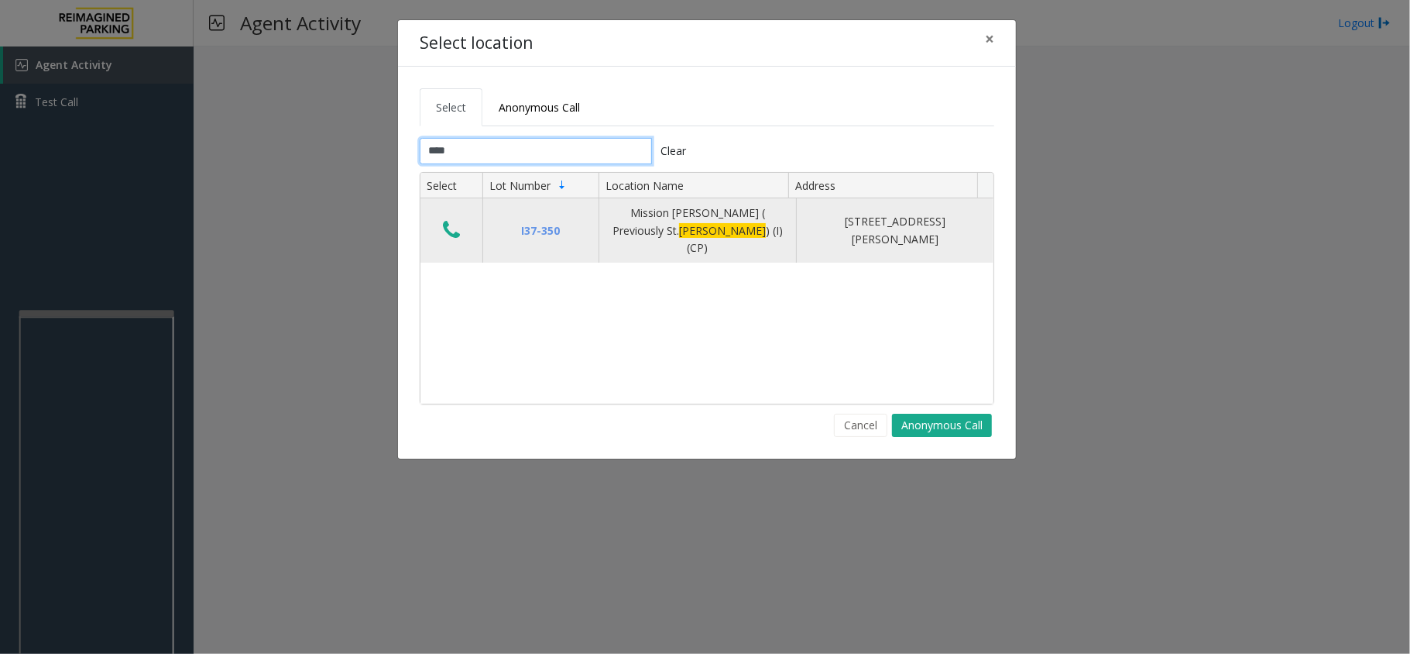
type input "****"
click at [455, 224] on icon "Data table" at bounding box center [451, 230] width 17 height 22
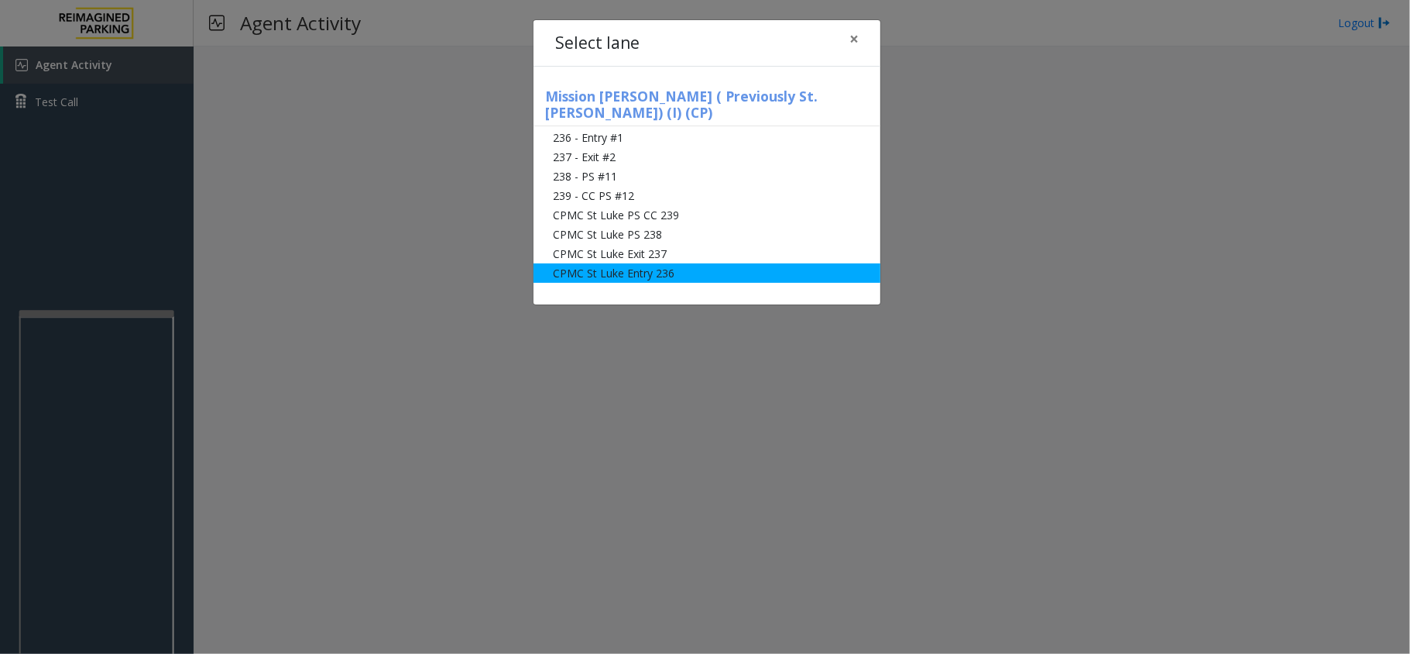
click at [644, 263] on li "CPMC St Luke Entry 236" at bounding box center [707, 272] width 347 height 19
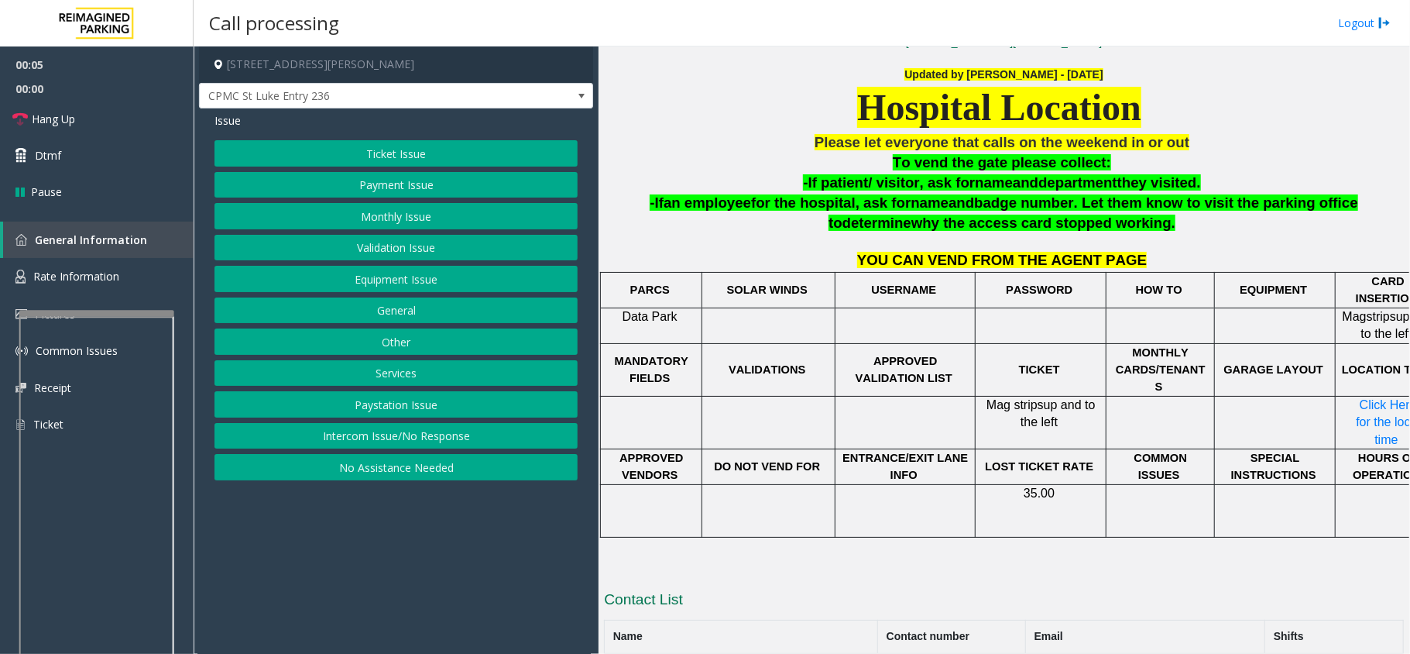
scroll to position [497, 0]
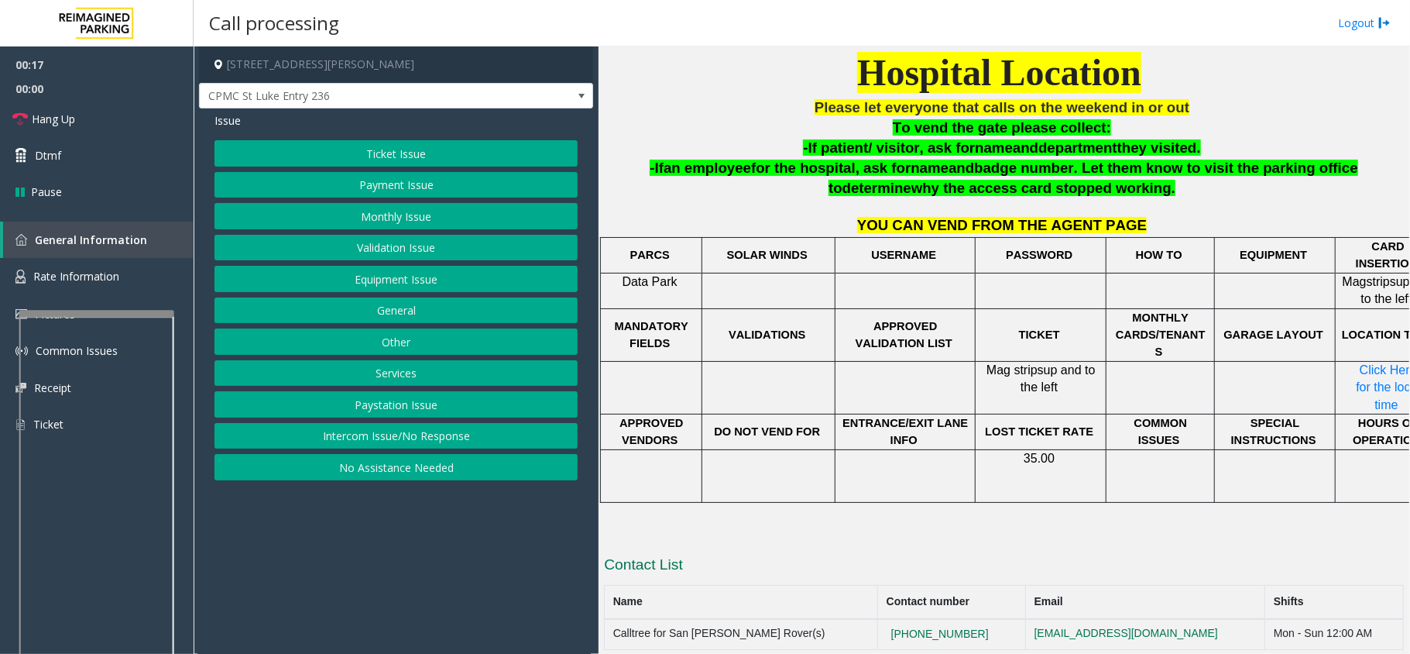
click at [414, 277] on button "Equipment Issue" at bounding box center [396, 279] width 363 height 26
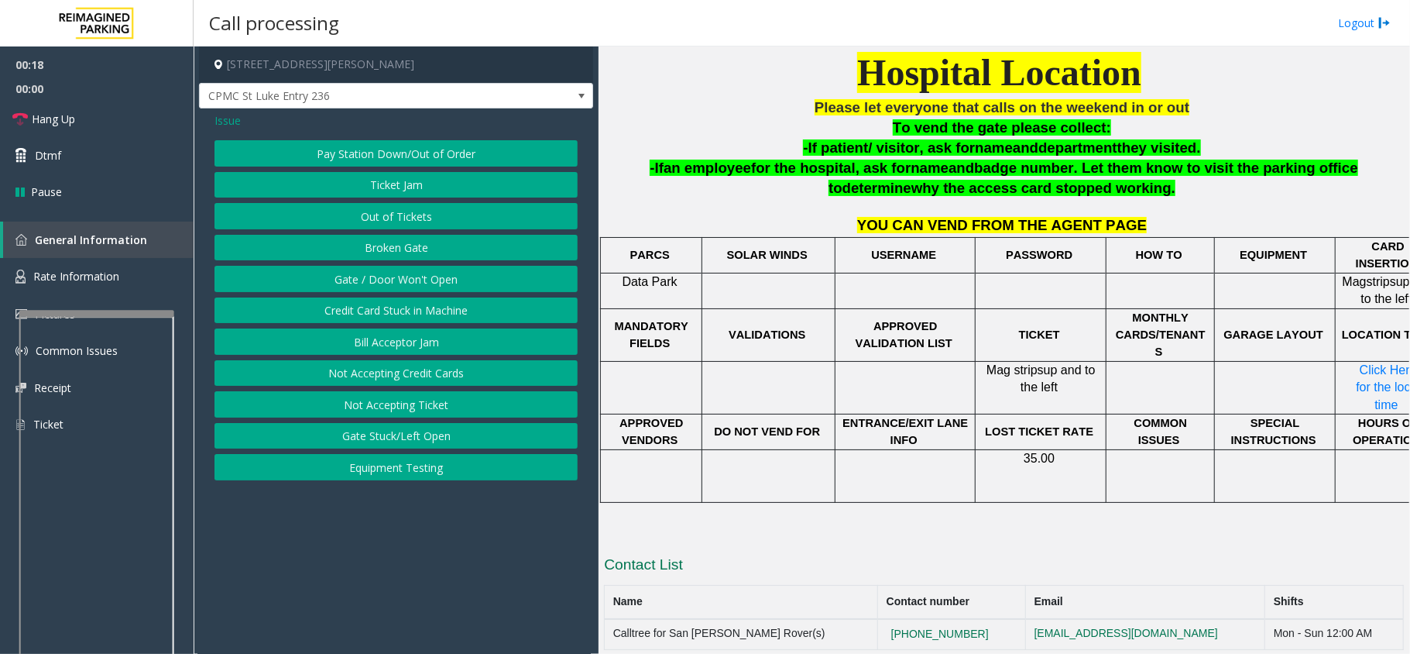
click at [415, 279] on button "Gate / Door Won't Open" at bounding box center [396, 279] width 363 height 26
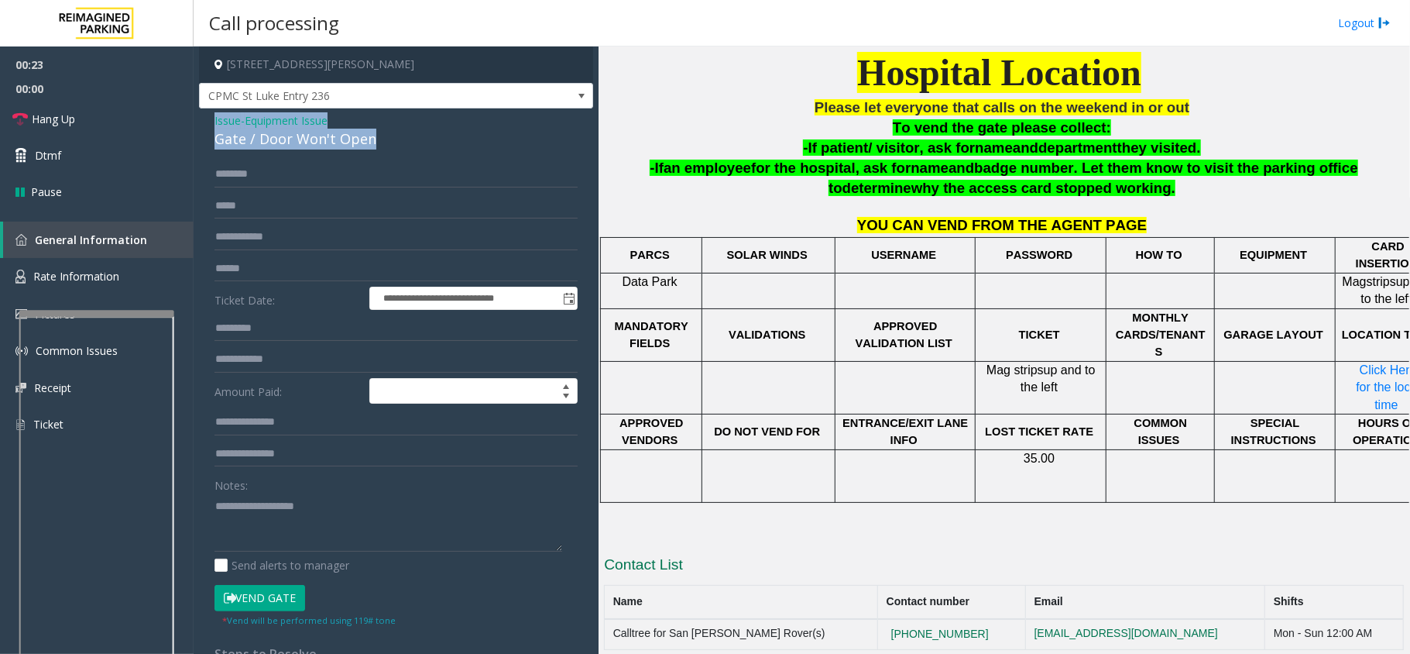
drag, startPoint x: 370, startPoint y: 140, endPoint x: 211, endPoint y: 119, distance: 160.1
click at [211, 119] on div "**********" at bounding box center [396, 492] width 394 height 769
click at [388, 139] on div "Gate / Door Won't Open" at bounding box center [396, 139] width 363 height 21
click at [220, 115] on span "Issue" at bounding box center [228, 120] width 26 height 16
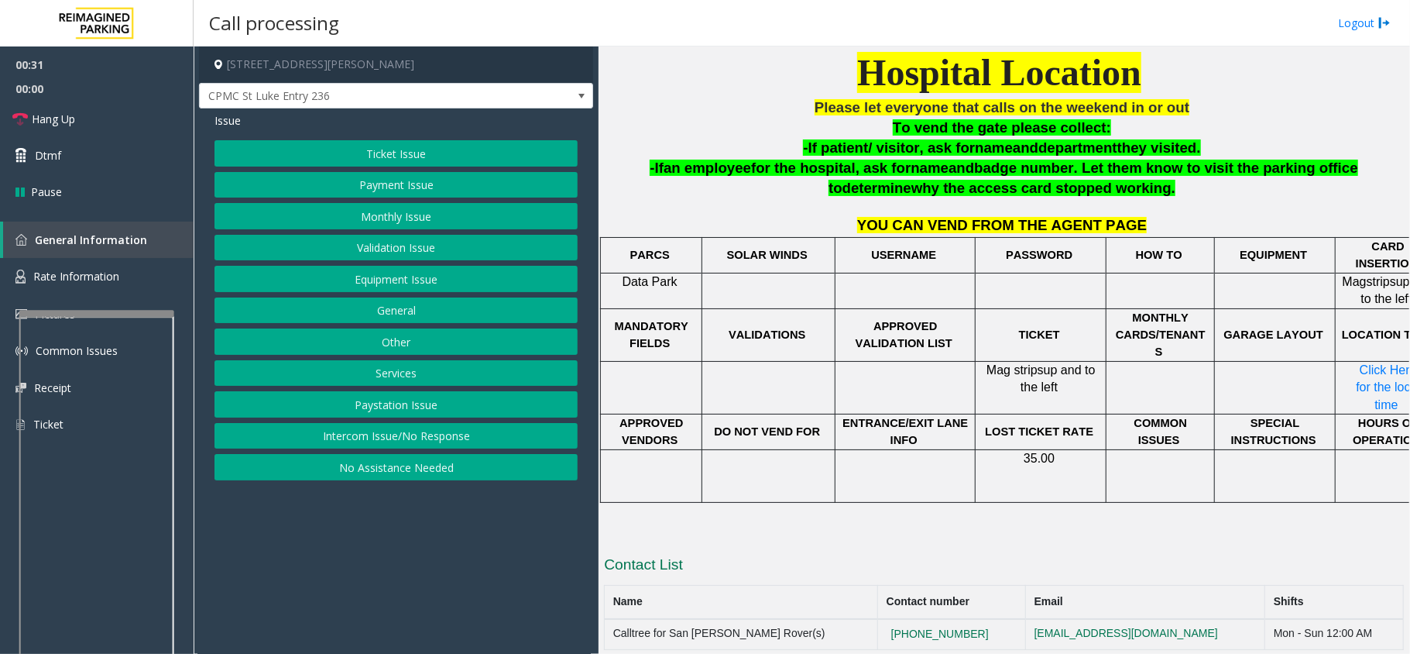
click at [375, 220] on button "Monthly Issue" at bounding box center [396, 216] width 363 height 26
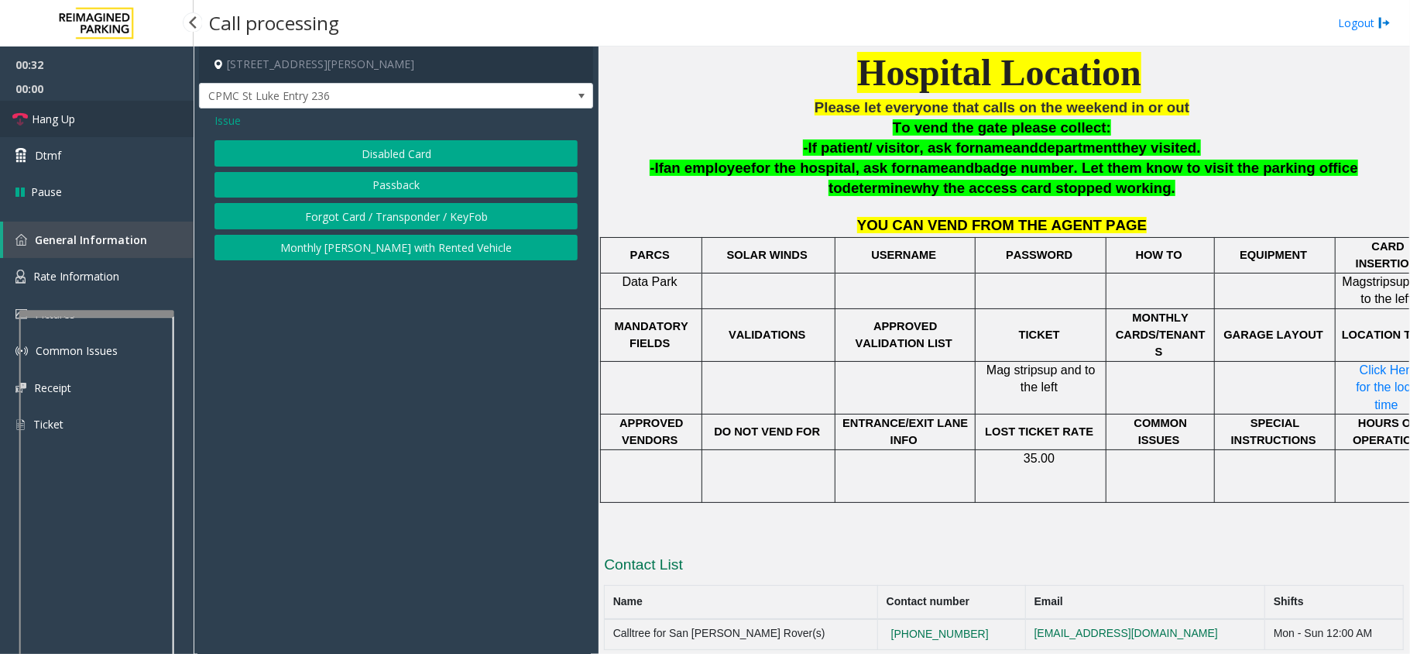
click at [35, 121] on span "Hang Up" at bounding box center [53, 119] width 43 height 16
click at [390, 184] on button "Passback" at bounding box center [396, 185] width 363 height 26
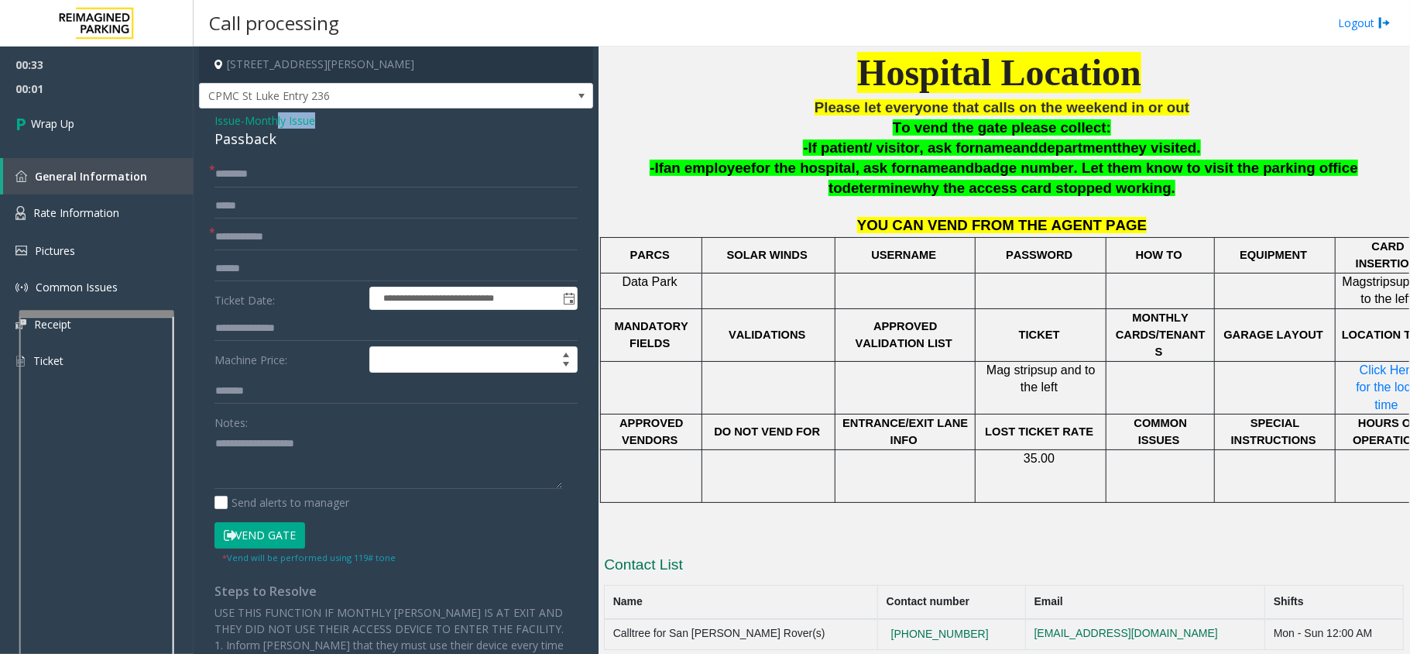
drag, startPoint x: 282, startPoint y: 127, endPoint x: 242, endPoint y: 140, distance: 41.6
click at [220, 140] on div "Issue - Monthly Issue Passback" at bounding box center [396, 130] width 363 height 37
click at [276, 140] on div "Passback" at bounding box center [396, 139] width 363 height 21
drag, startPoint x: 277, startPoint y: 140, endPoint x: 211, endPoint y: 122, distance: 68.9
click at [211, 122] on div "**********" at bounding box center [396, 461] width 394 height 706
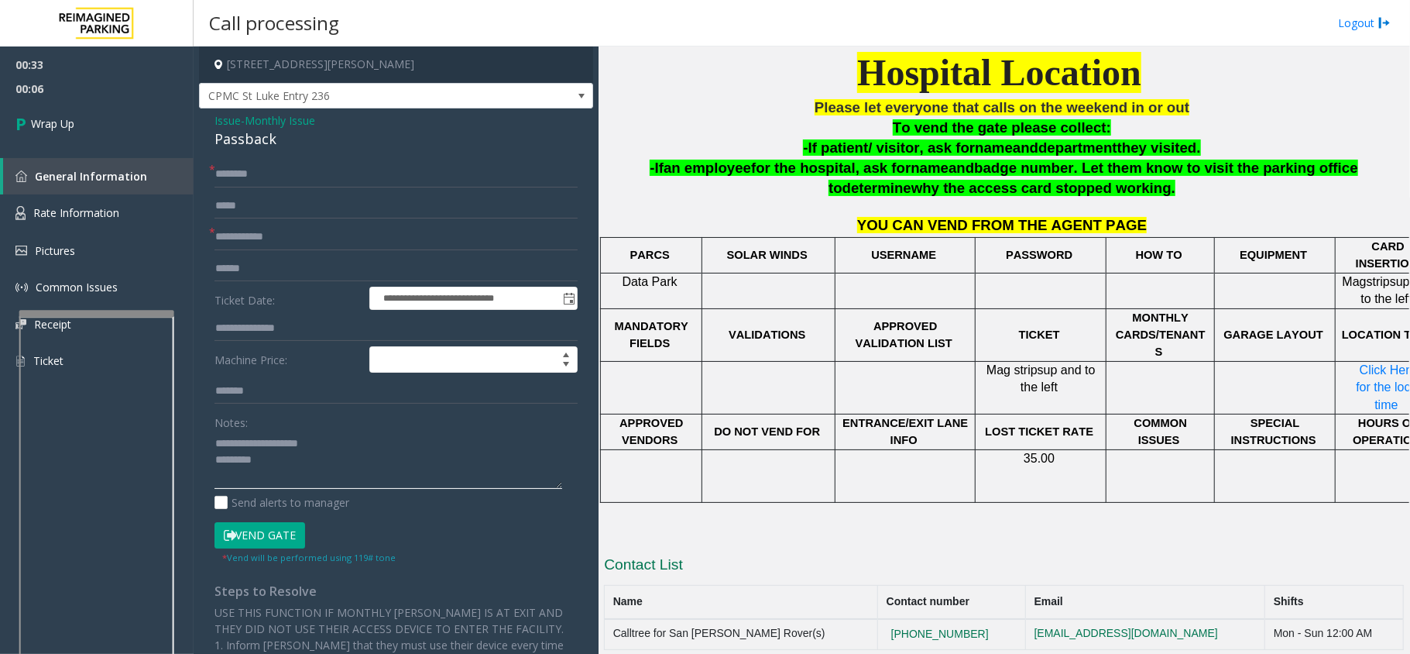
click at [286, 458] on textarea at bounding box center [389, 460] width 348 height 58
type textarea "**********"
click at [293, 233] on input "text" at bounding box center [396, 237] width 363 height 26
type input "**"
click at [321, 178] on input "text" at bounding box center [396, 174] width 363 height 26
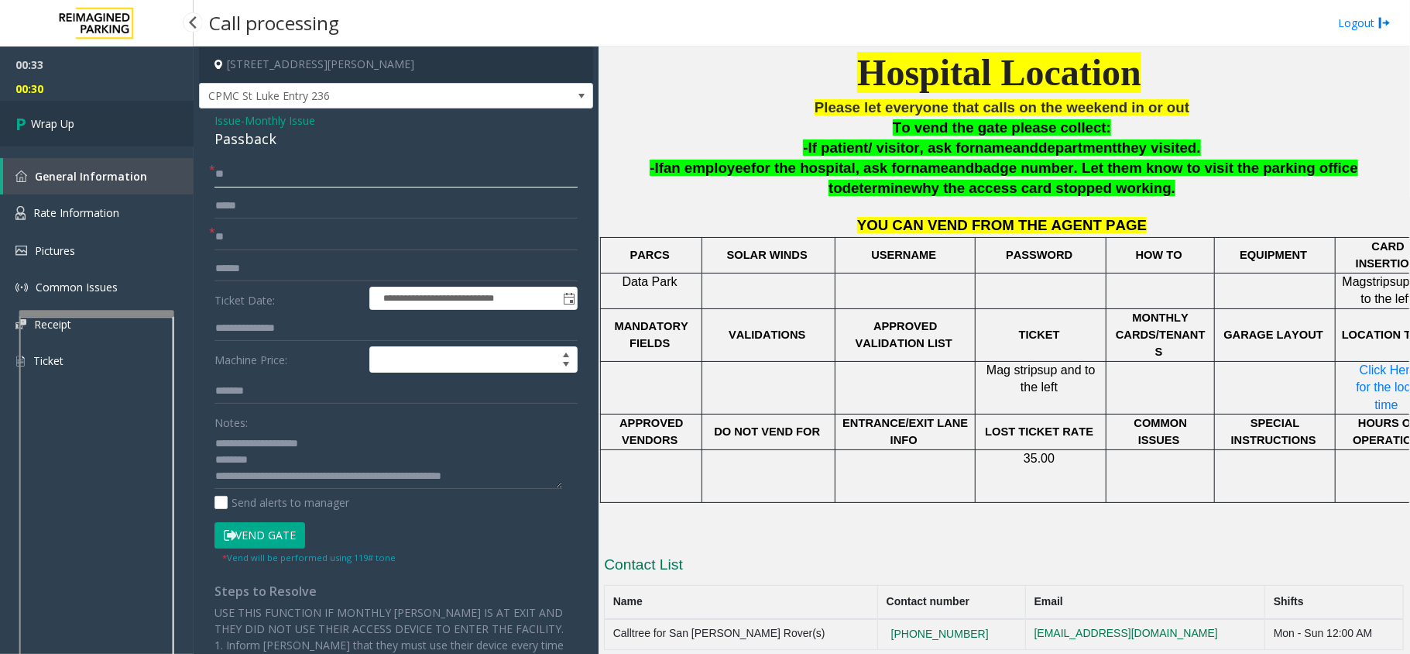
type input "**"
click at [45, 127] on span "Wrap Up" at bounding box center [52, 123] width 43 height 16
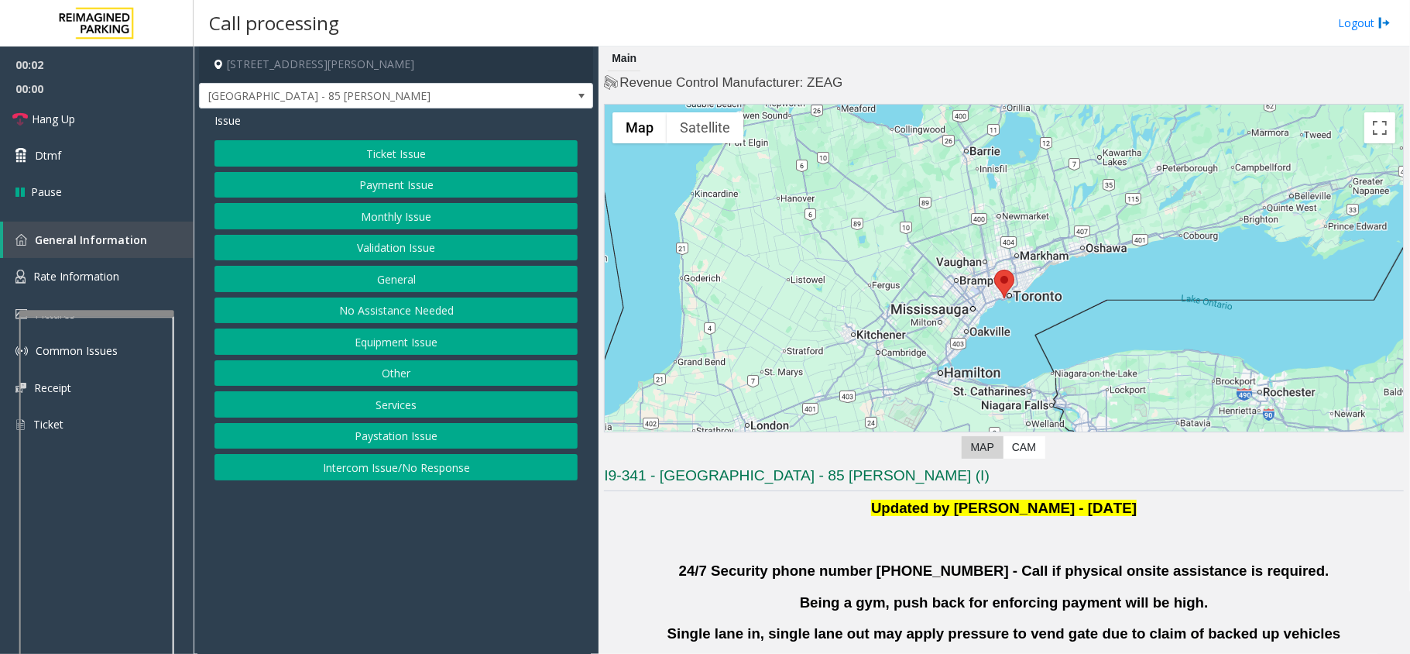
click at [369, 254] on button "Validation Issue" at bounding box center [396, 248] width 363 height 26
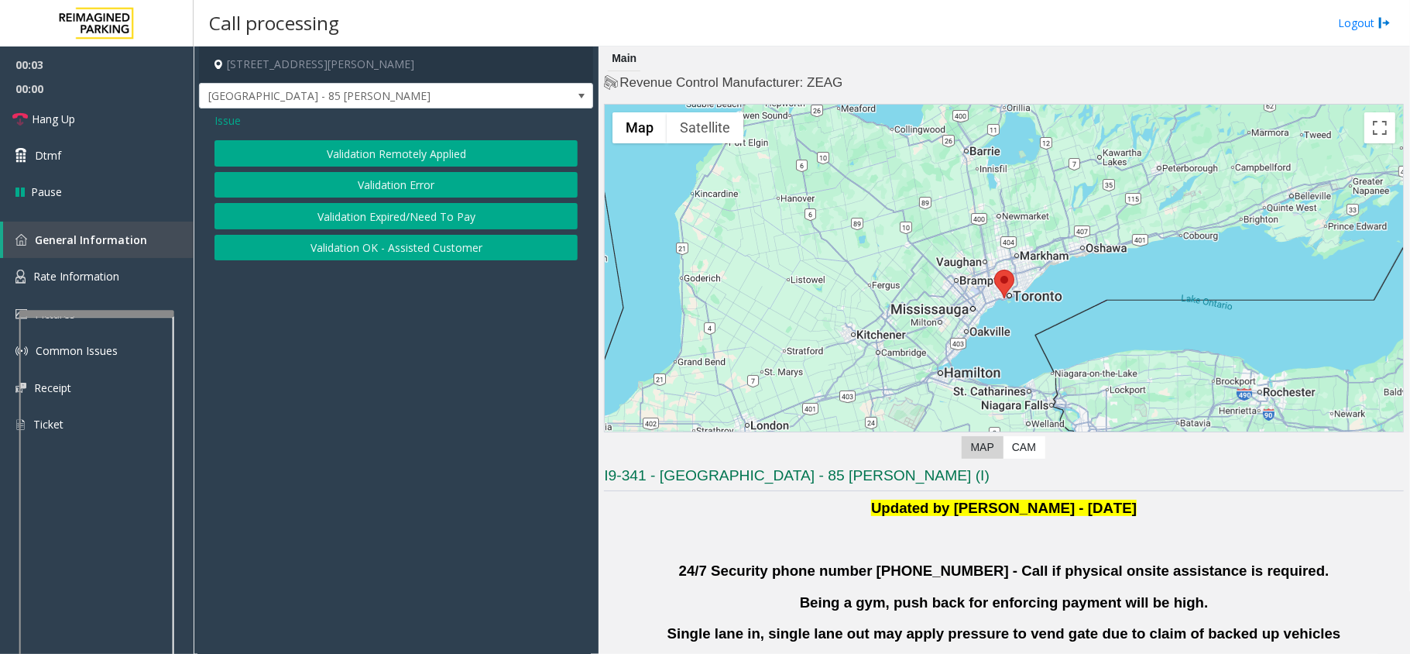
click at [419, 186] on button "Validation Error" at bounding box center [396, 185] width 363 height 26
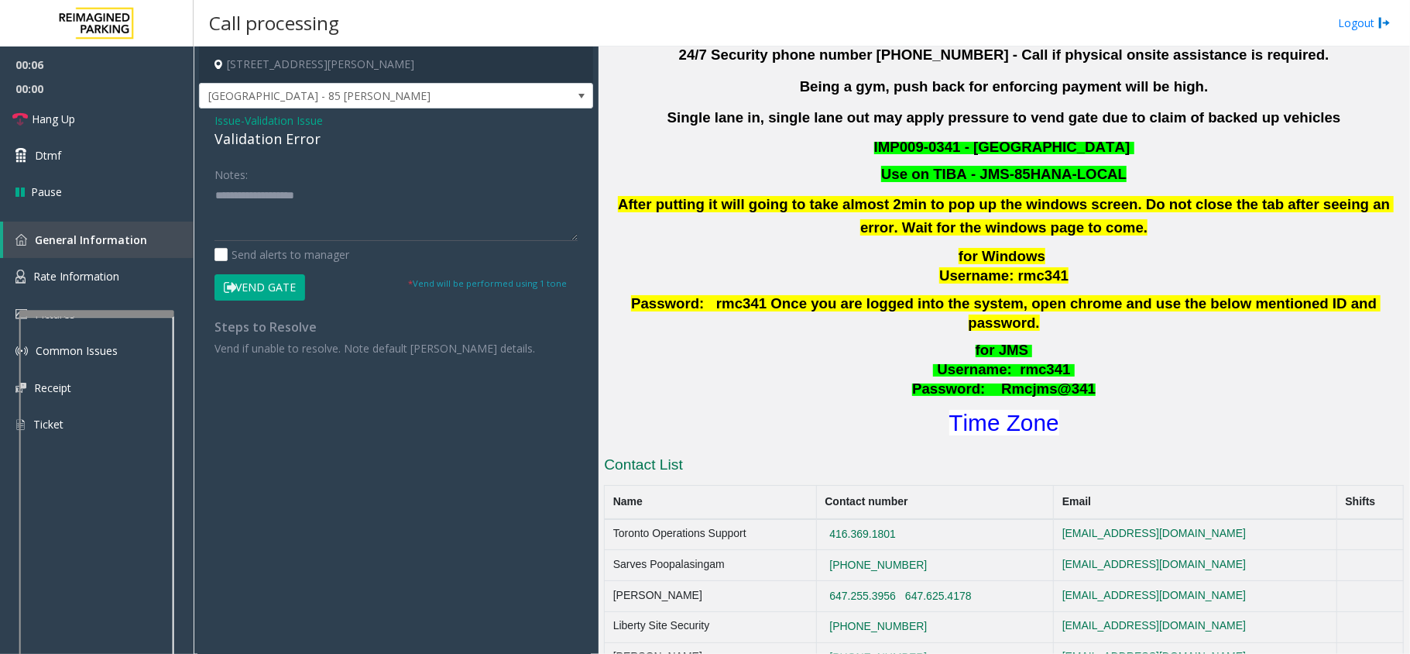
scroll to position [413, 0]
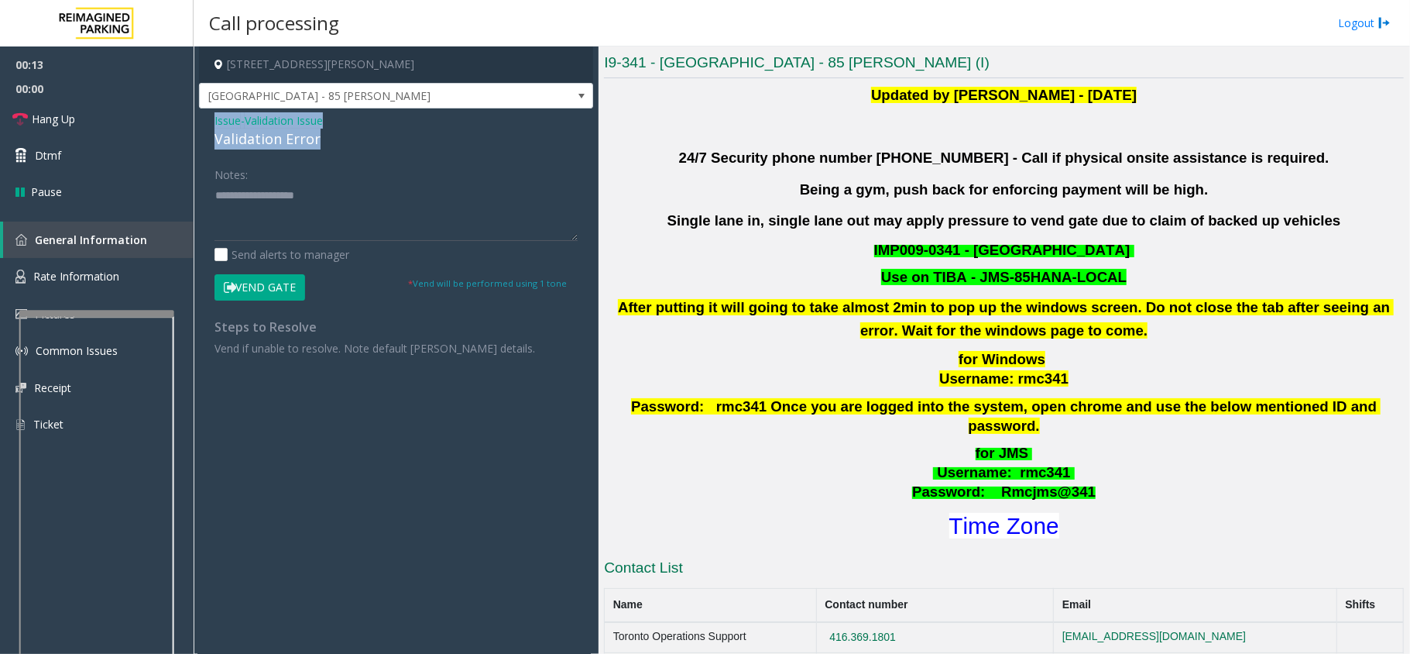
drag, startPoint x: 314, startPoint y: 138, endPoint x: 208, endPoint y: 124, distance: 107.0
click at [208, 124] on div "Issue - Validation Issue Validation Error Notes: Send alerts to manager Vend Ga…" at bounding box center [396, 239] width 394 height 263
click at [307, 217] on textarea at bounding box center [396, 212] width 363 height 58
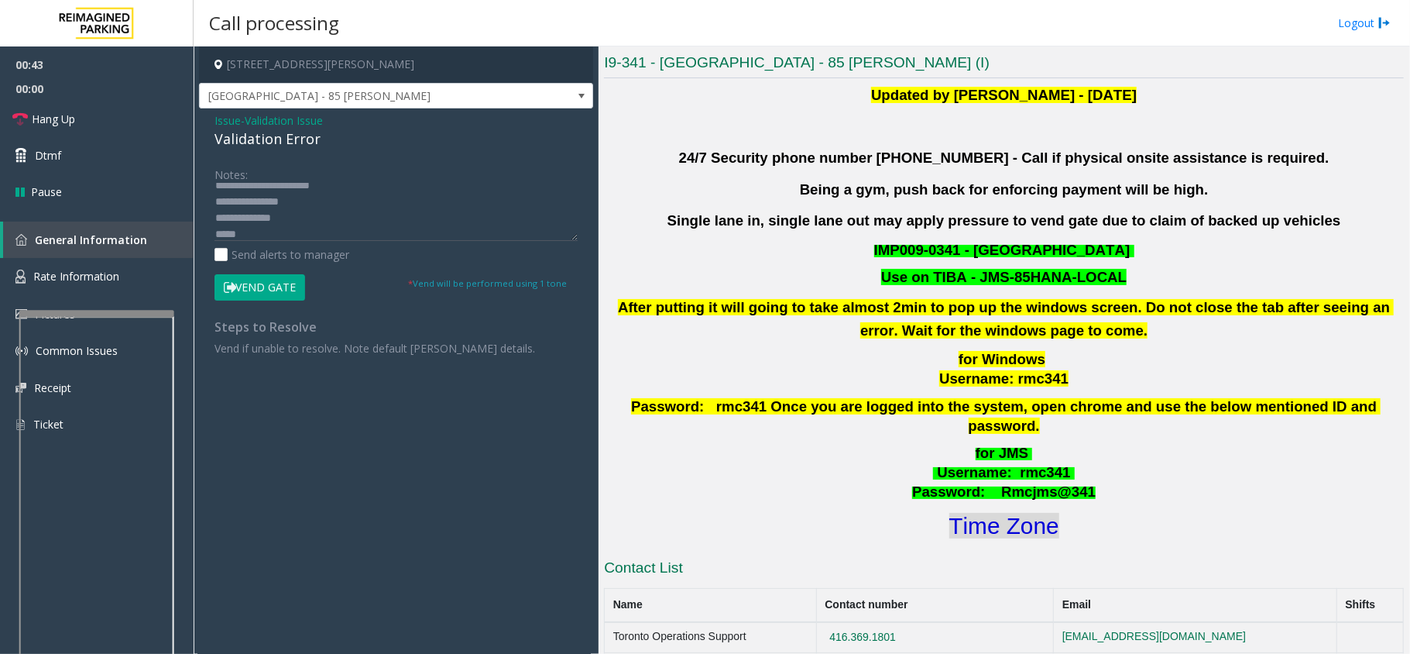
click at [1008, 513] on font "Time Zone" at bounding box center [1004, 526] width 110 height 26
click at [338, 236] on textarea at bounding box center [396, 212] width 363 height 58
click at [270, 217] on textarea at bounding box center [396, 212] width 363 height 58
click at [397, 224] on textarea at bounding box center [396, 212] width 363 height 58
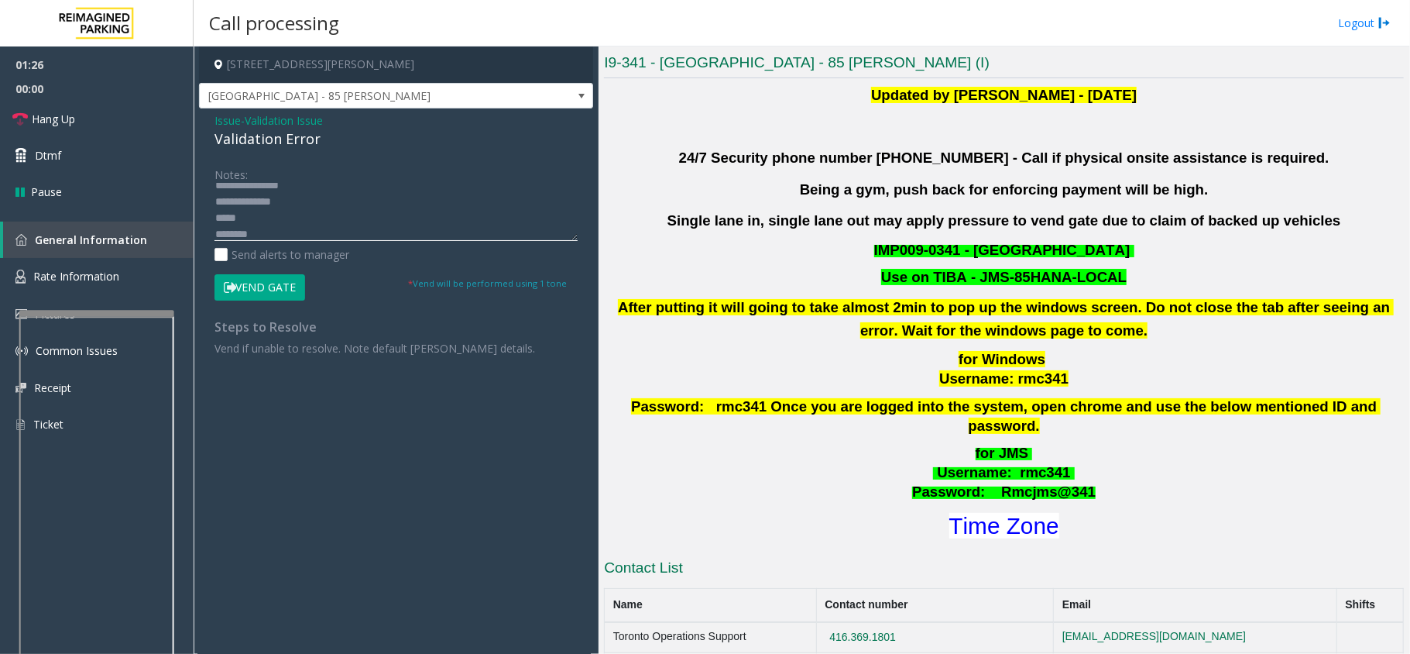
click at [342, 221] on textarea at bounding box center [396, 212] width 363 height 58
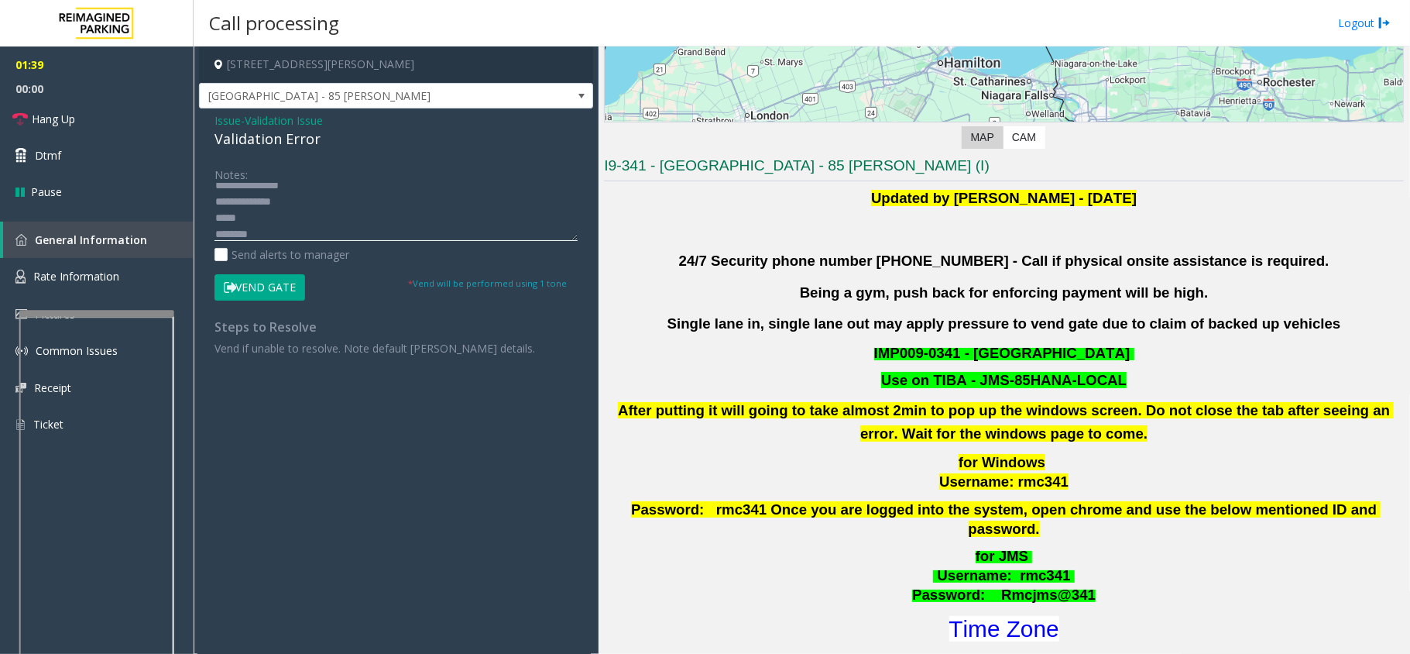
click at [344, 226] on textarea at bounding box center [396, 212] width 363 height 58
click at [342, 223] on textarea at bounding box center [396, 212] width 363 height 58
click at [280, 226] on textarea at bounding box center [396, 212] width 363 height 58
click at [266, 220] on textarea at bounding box center [396, 212] width 363 height 58
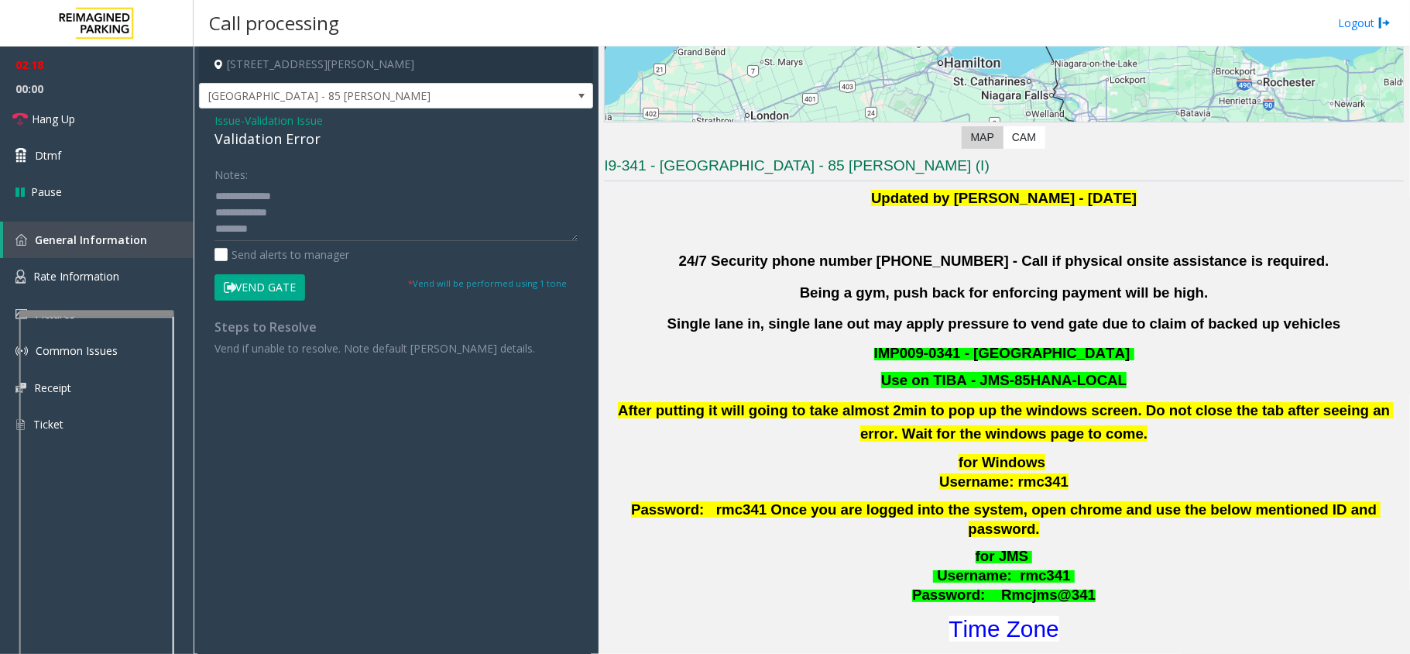
click at [283, 296] on button "Vend Gate" at bounding box center [260, 287] width 91 height 26
drag, startPoint x: 273, startPoint y: 232, endPoint x: 215, endPoint y: 208, distance: 62.4
click at [215, 208] on textarea at bounding box center [396, 212] width 363 height 58
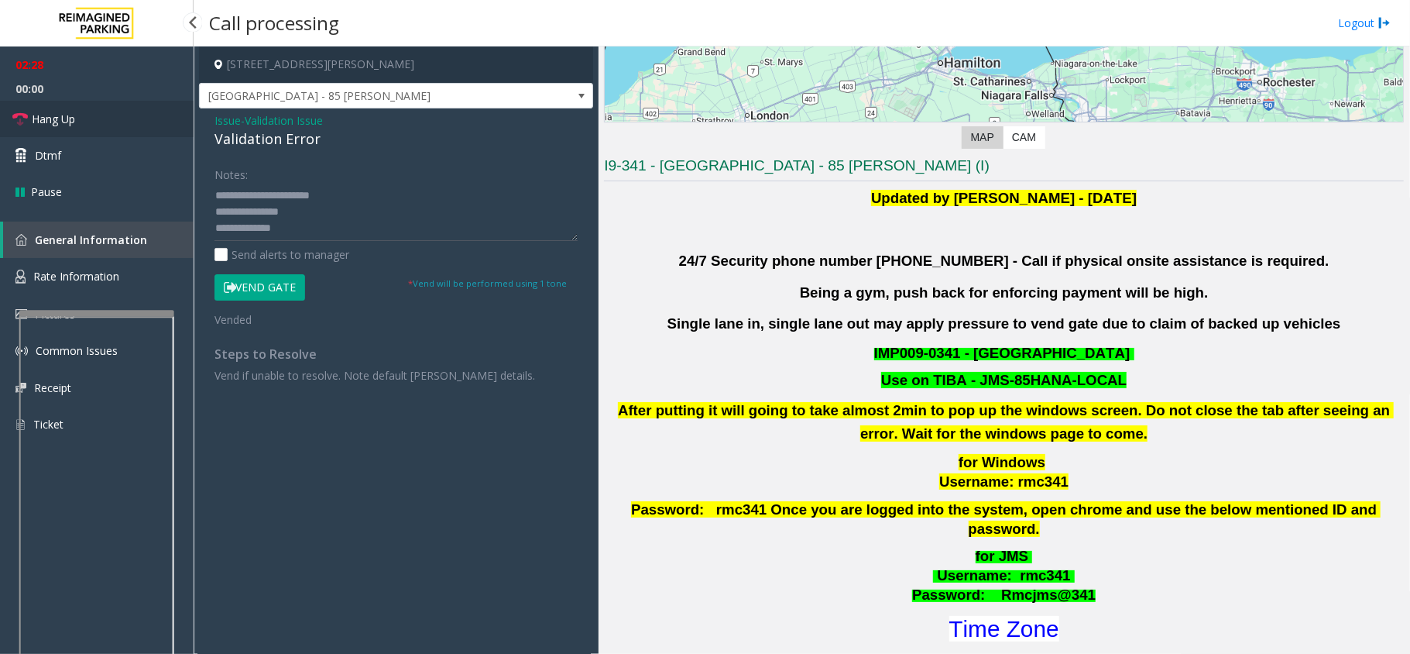
click at [42, 122] on span "Hang Up" at bounding box center [53, 119] width 43 height 16
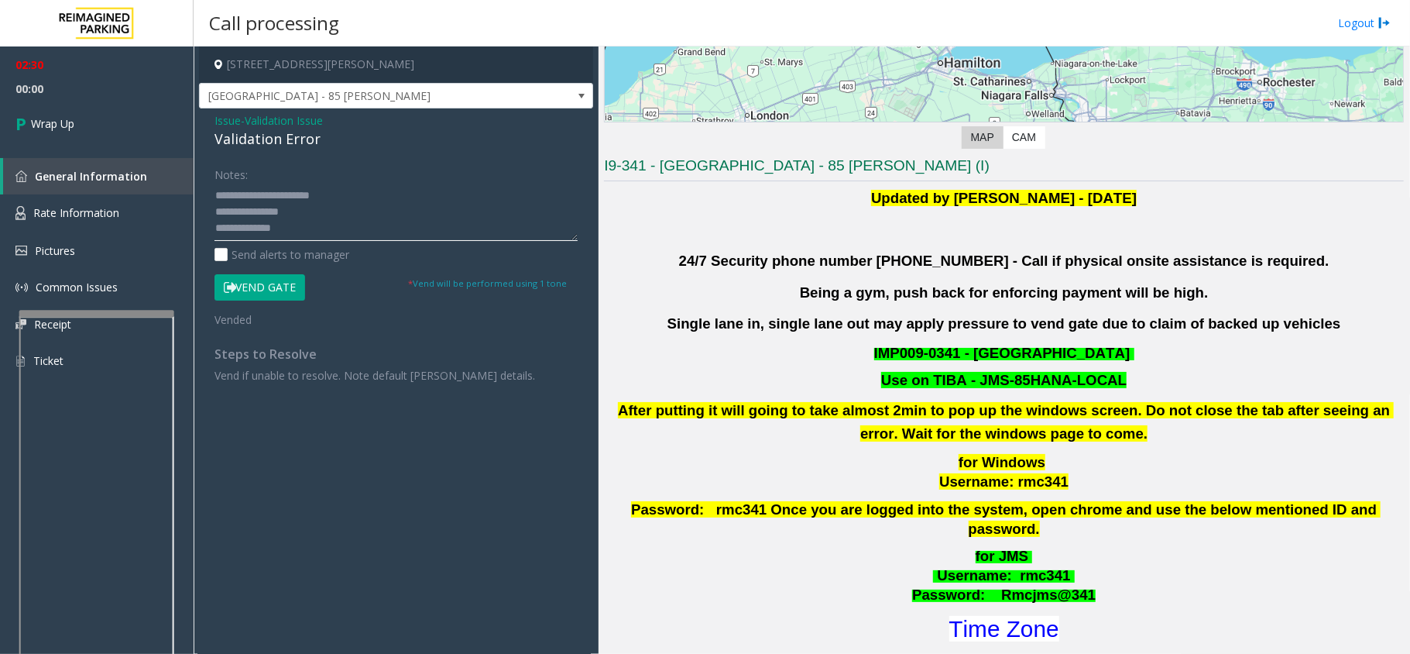
scroll to position [33, 0]
click at [313, 200] on textarea at bounding box center [396, 212] width 363 height 58
click at [342, 211] on textarea at bounding box center [396, 212] width 363 height 58
click at [347, 211] on textarea at bounding box center [396, 212] width 363 height 58
click at [350, 215] on textarea at bounding box center [396, 212] width 363 height 58
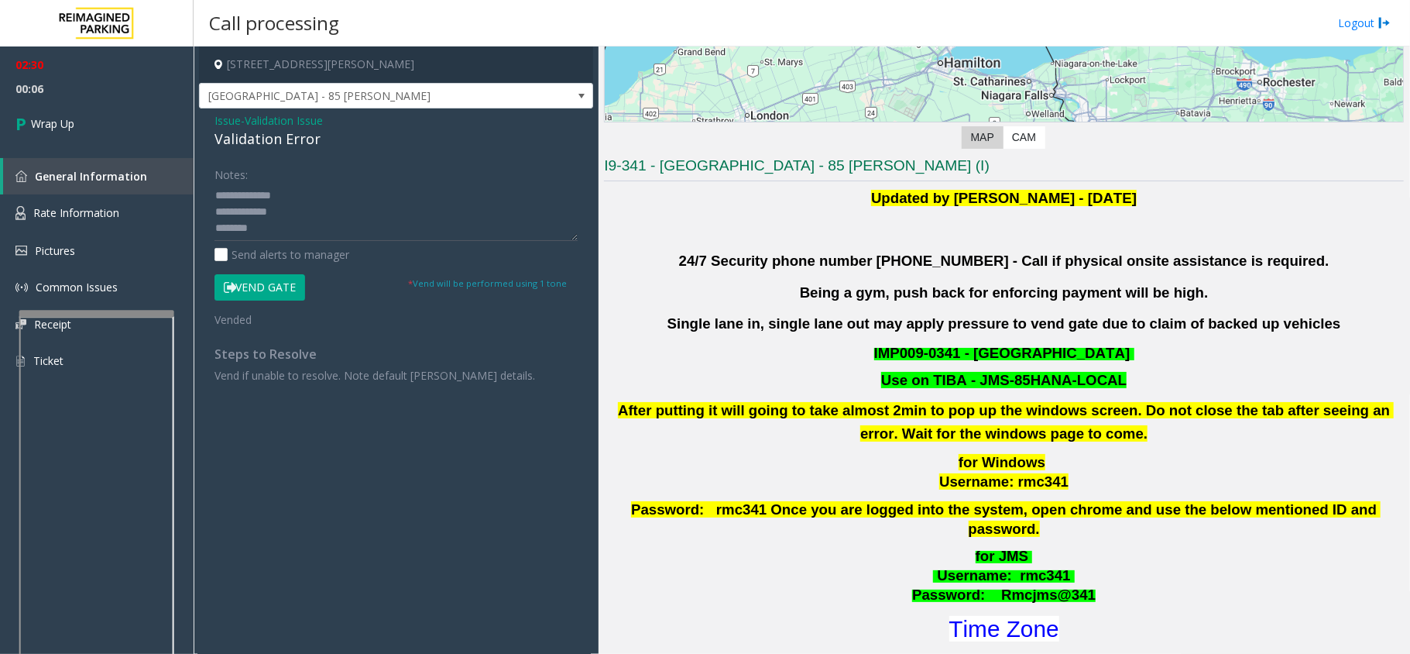
drag, startPoint x: 209, startPoint y: 193, endPoint x: 254, endPoint y: 203, distance: 46.0
click at [254, 203] on div "Notes: Send alerts to manager Vend Gate * Vend will be performed using 1 tone V…" at bounding box center [396, 271] width 386 height 221
drag, startPoint x: 208, startPoint y: 190, endPoint x: 232, endPoint y: 197, distance: 25.0
click at [240, 199] on div "Notes: Send alerts to manager Vend Gate * Vend will be performed using 1 tone V…" at bounding box center [396, 271] width 386 height 221
click at [218, 194] on textarea at bounding box center [396, 212] width 363 height 58
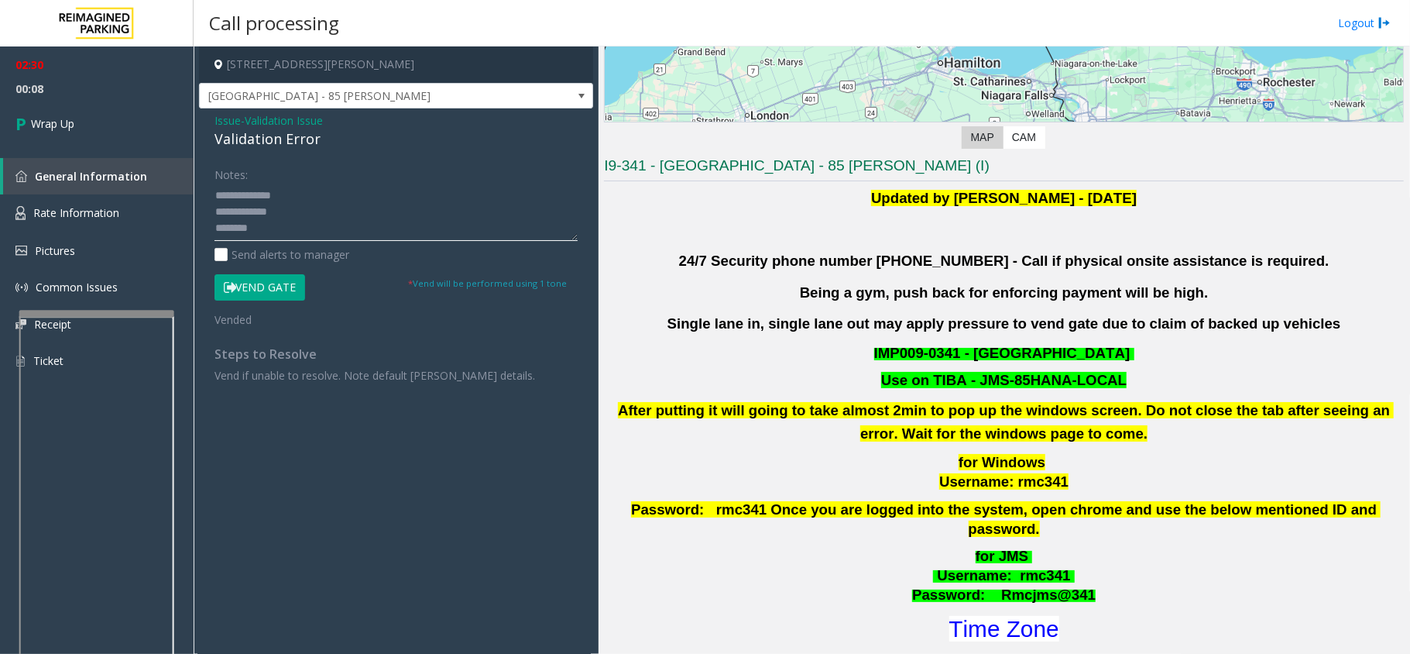
scroll to position [10, 0]
click at [217, 214] on textarea at bounding box center [396, 212] width 363 height 58
drag, startPoint x: 212, startPoint y: 215, endPoint x: 242, endPoint y: 220, distance: 30.7
click at [242, 220] on div "Notes: Send alerts to manager Vend Gate * Vend will be performed using 1 tone V…" at bounding box center [396, 271] width 386 height 221
click at [298, 203] on textarea at bounding box center [396, 212] width 363 height 58
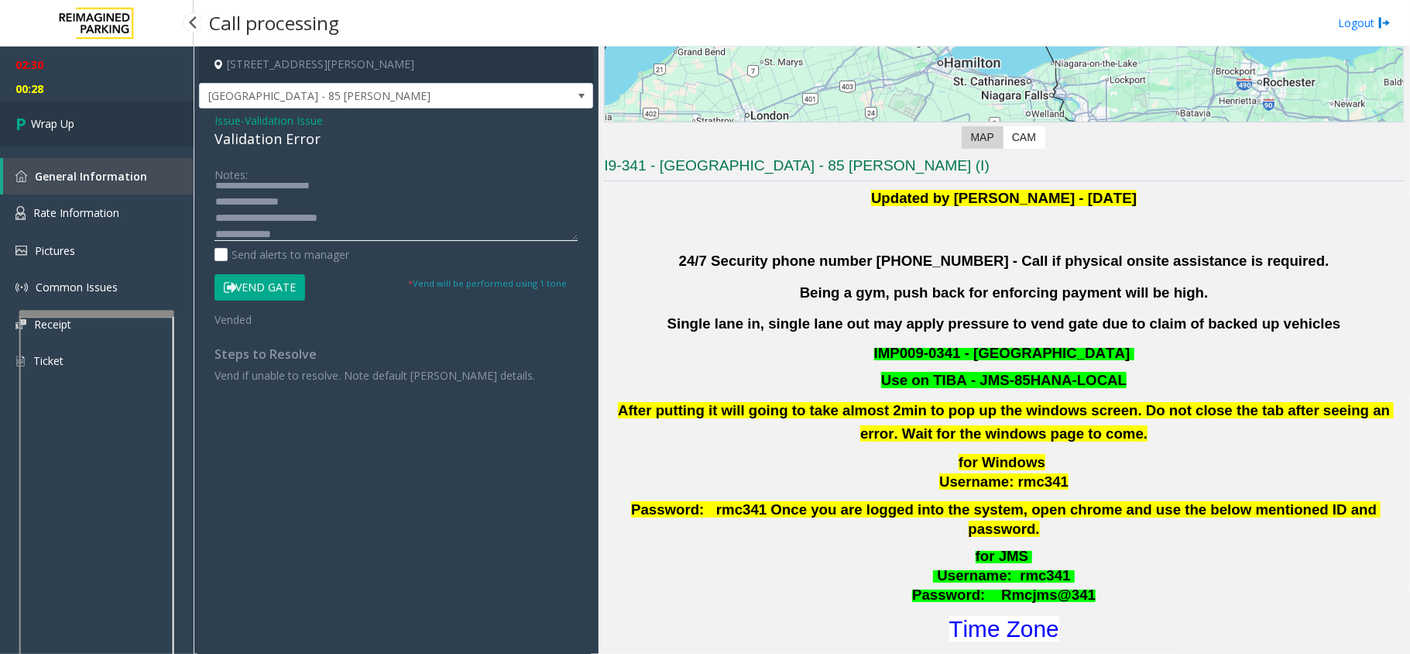
type textarea "**********"
click at [79, 128] on link "Wrap Up" at bounding box center [97, 124] width 194 height 46
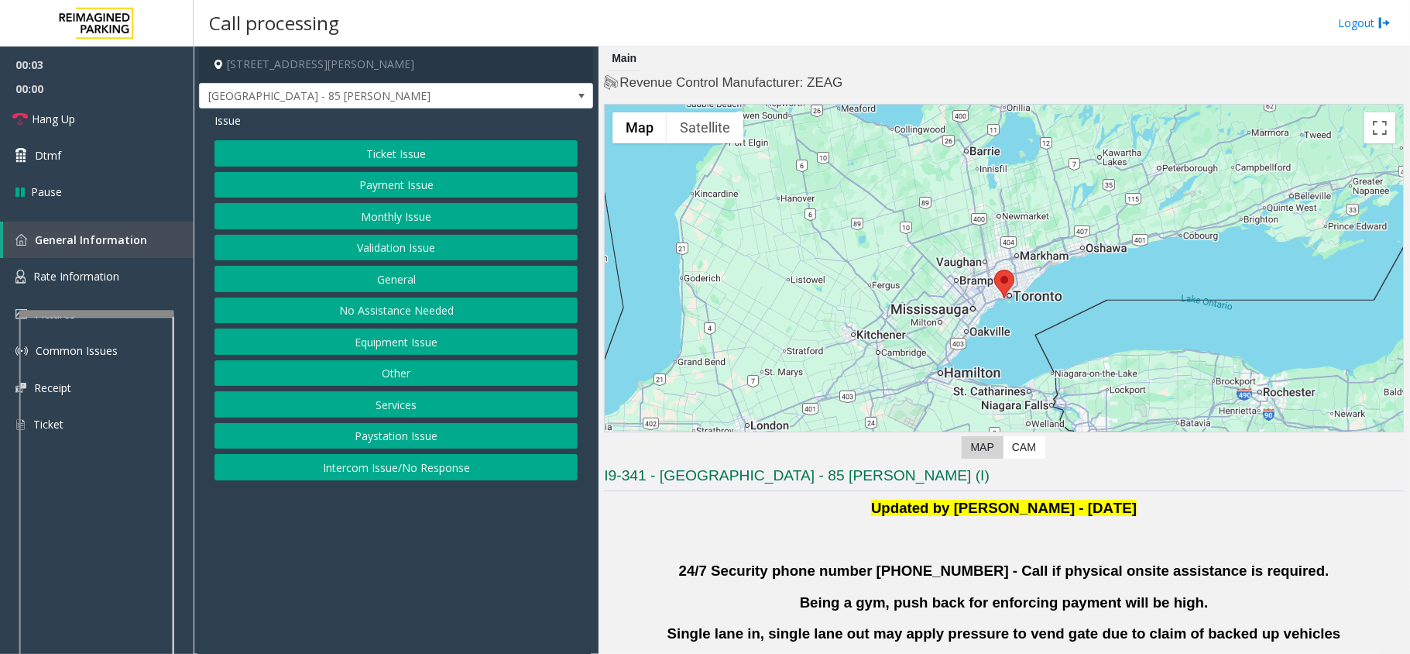
click at [376, 242] on button "Validation Issue" at bounding box center [396, 248] width 363 height 26
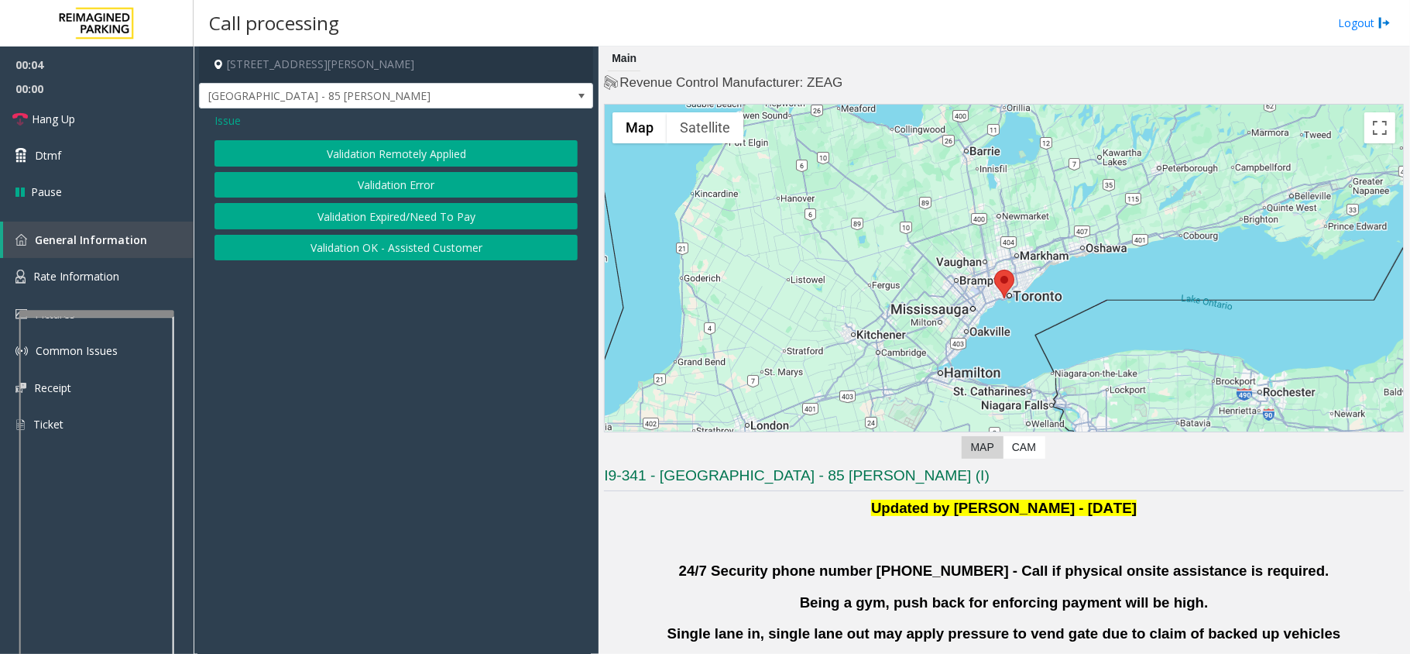
click at [418, 186] on button "Validation Error" at bounding box center [396, 185] width 363 height 26
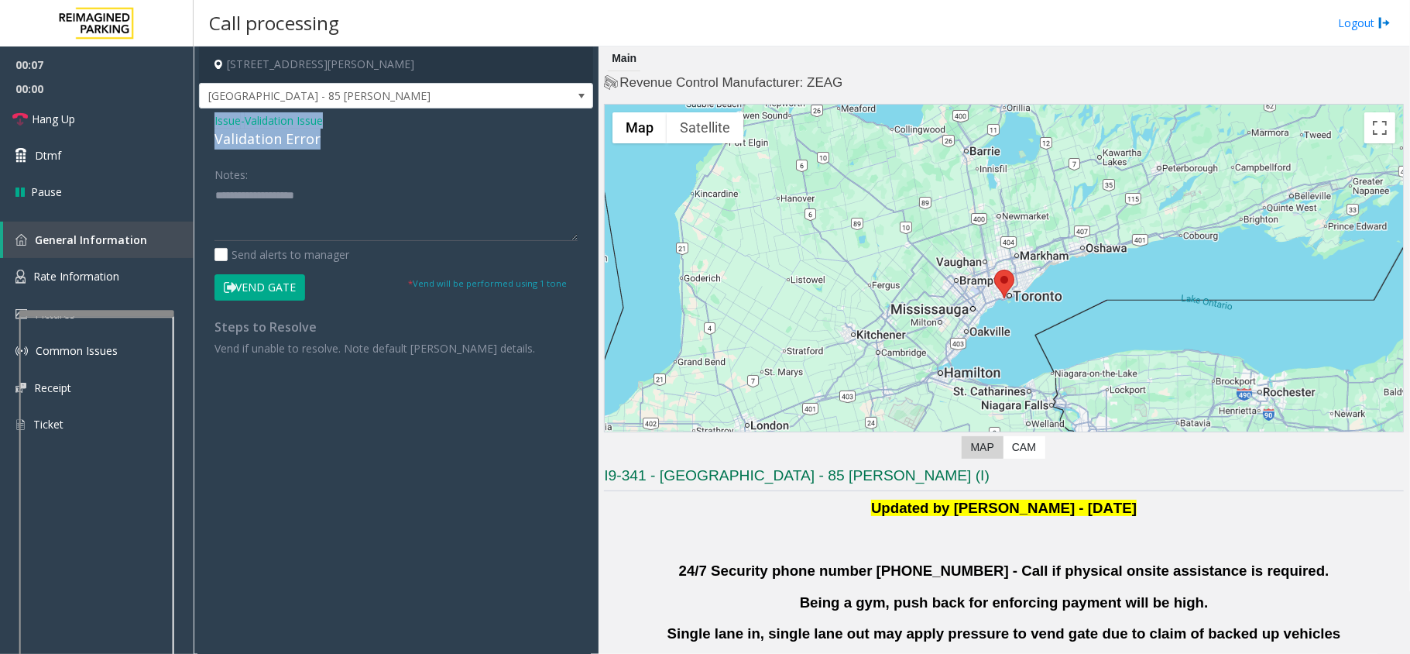
drag, startPoint x: 316, startPoint y: 142, endPoint x: 204, endPoint y: 121, distance: 113.6
click at [204, 121] on div "Issue - Validation Issue Validation Error Notes: Send alerts to manager Vend Ga…" at bounding box center [396, 239] width 394 height 263
click at [302, 215] on textarea at bounding box center [396, 212] width 363 height 58
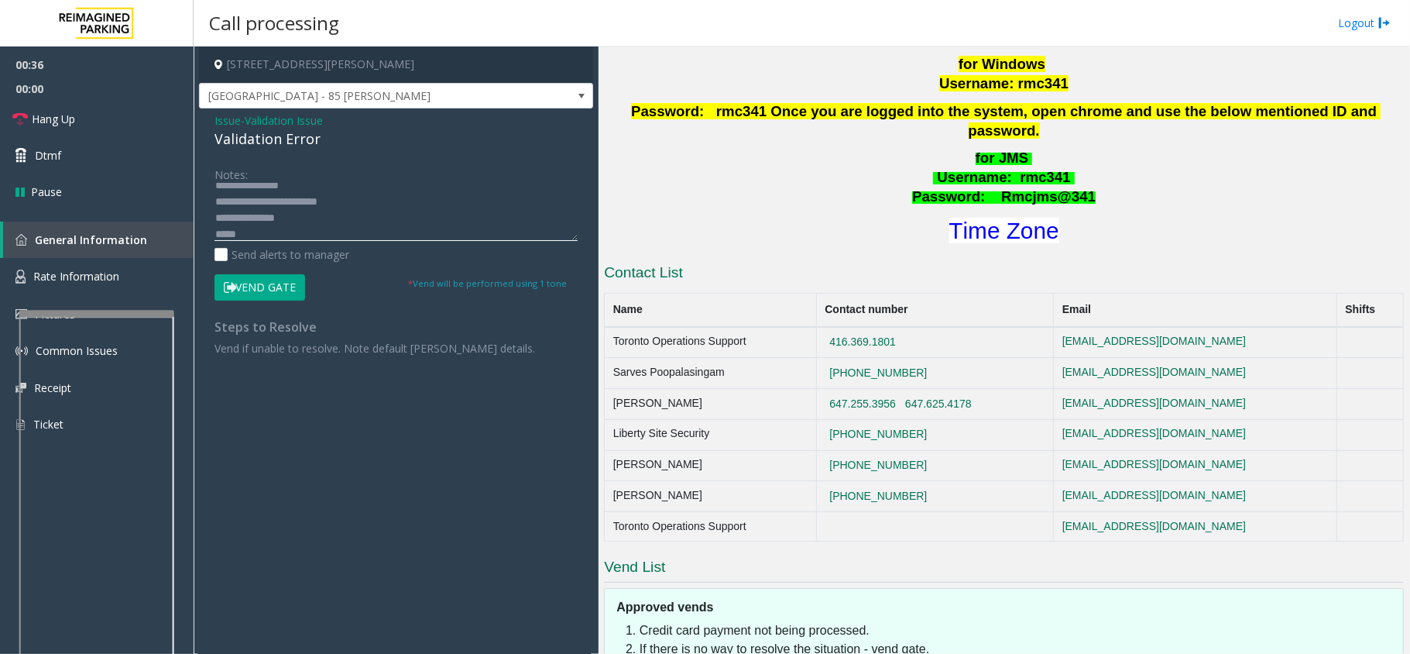
scroll to position [723, 0]
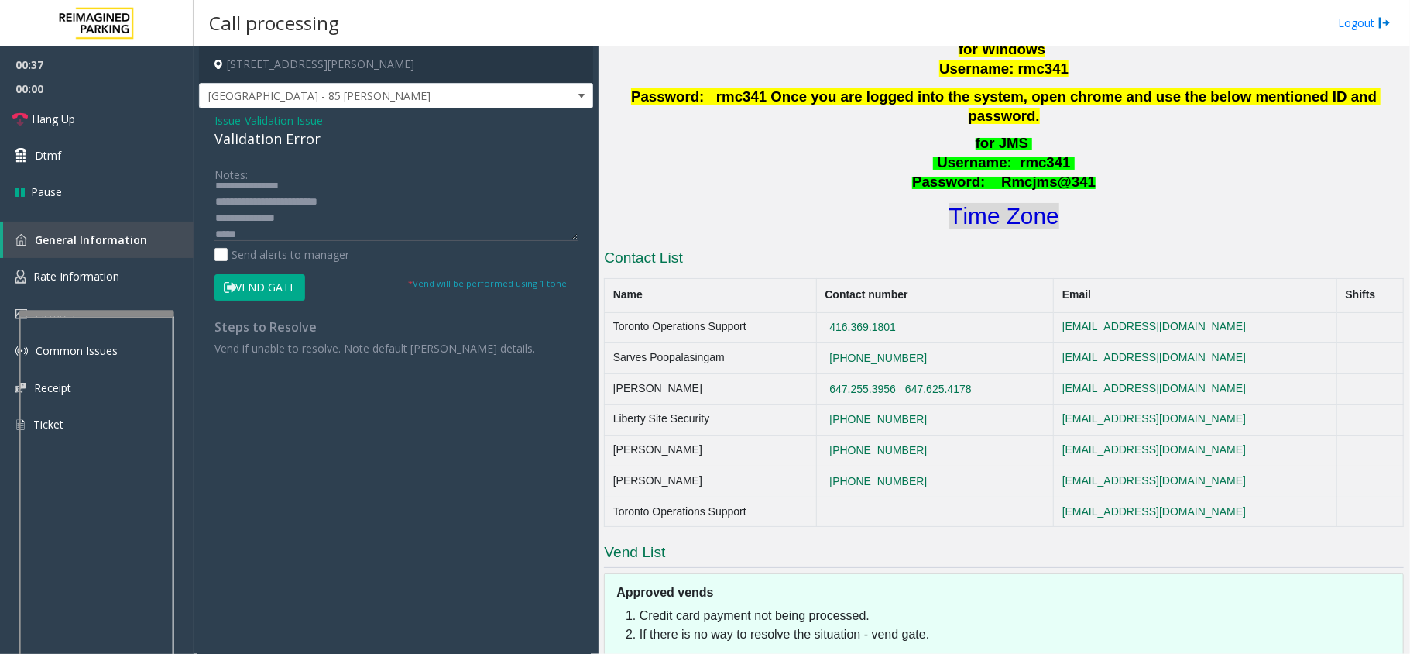
click at [1008, 203] on font "Time Zone" at bounding box center [1004, 216] width 110 height 26
click at [366, 237] on textarea at bounding box center [396, 212] width 363 height 58
type textarea "**********"
click at [229, 289] on icon at bounding box center [230, 287] width 12 height 11
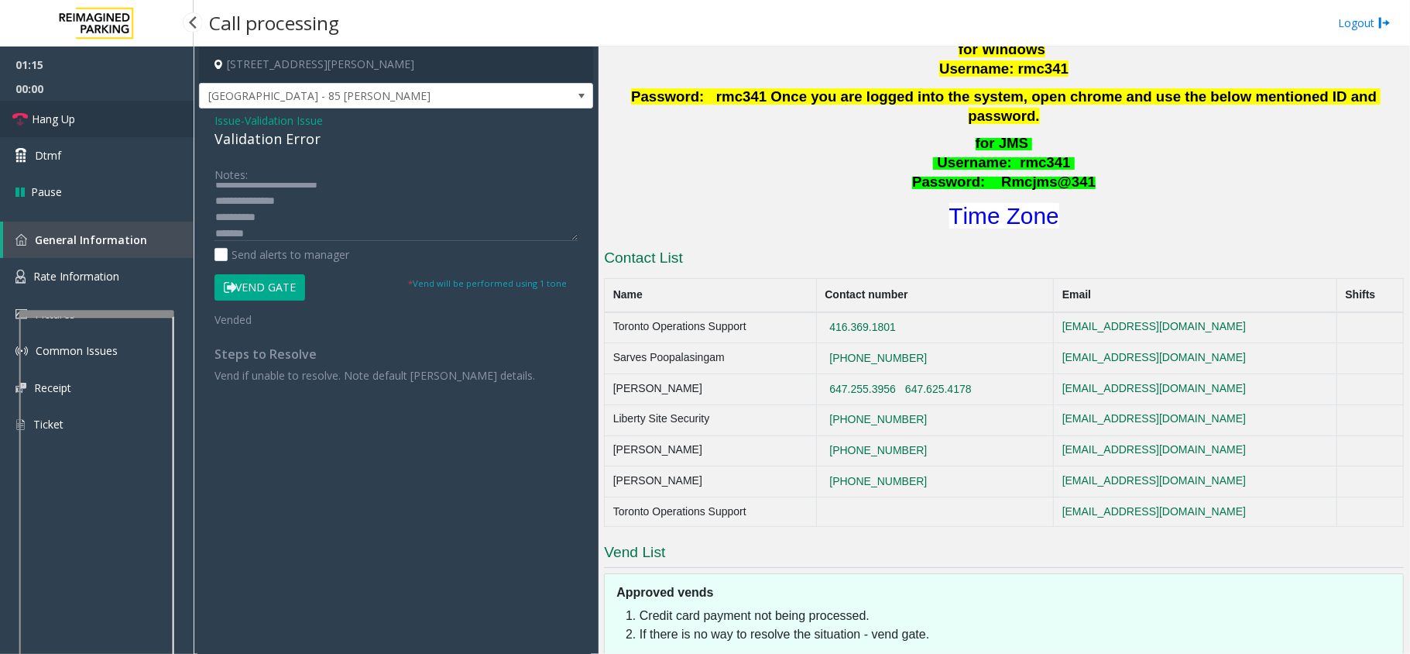
click at [32, 113] on span "Hang Up" at bounding box center [53, 119] width 43 height 16
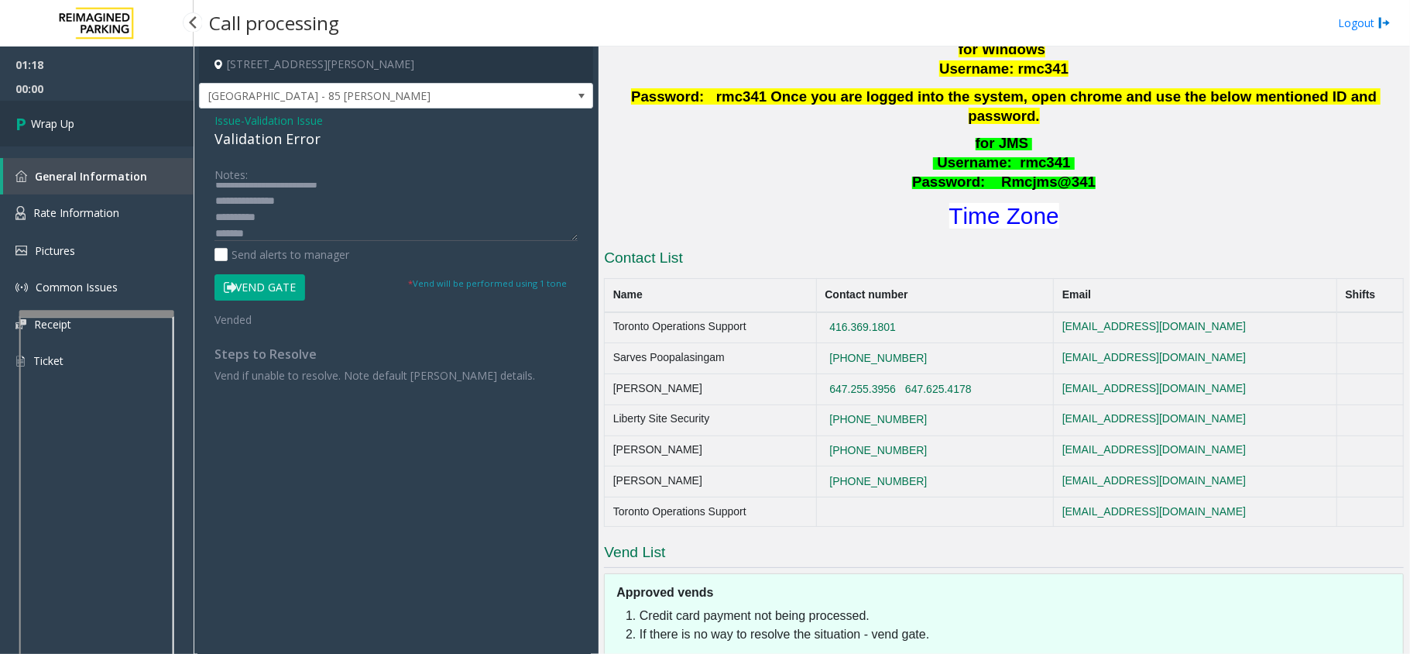
click at [31, 113] on link "Wrap Up" at bounding box center [97, 124] width 194 height 46
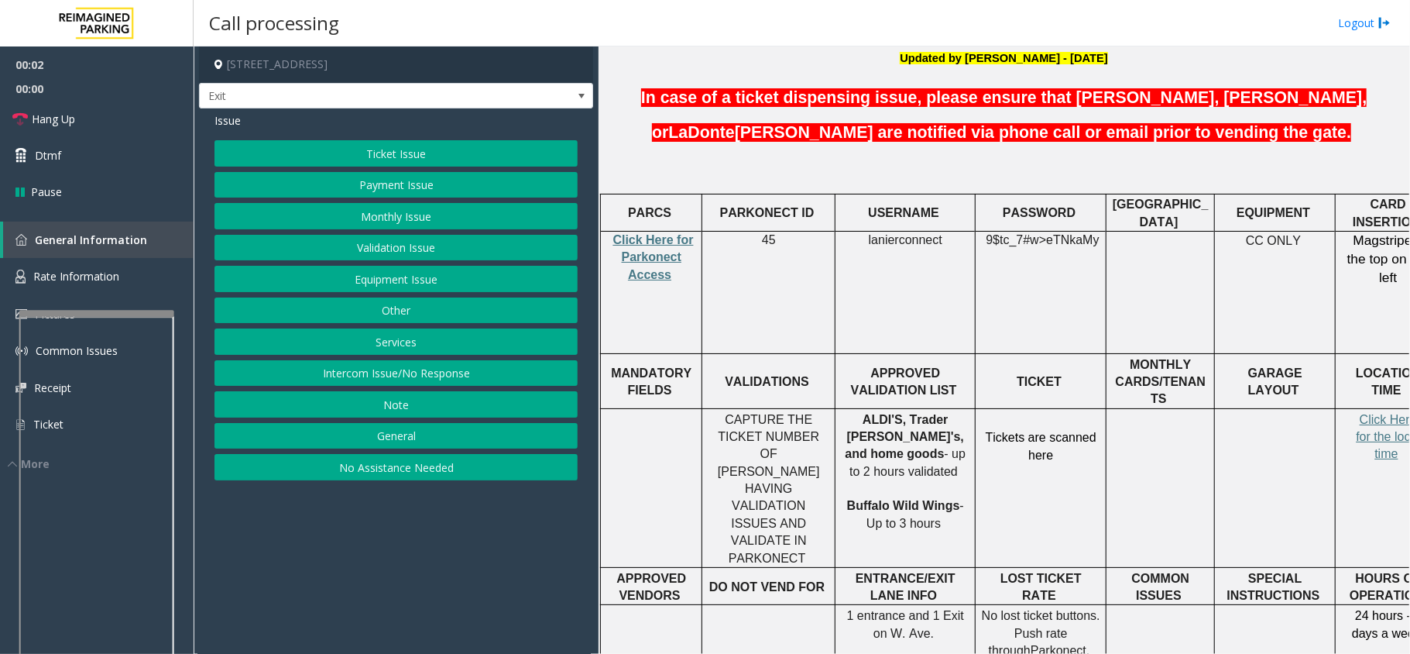
scroll to position [516, 0]
click at [649, 231] on p "Click Here for Parkonect Access" at bounding box center [651, 257] width 90 height 52
click at [649, 233] on span "Click Here for Parkonect Access" at bounding box center [653, 256] width 81 height 48
click at [397, 243] on button "Validation Issue" at bounding box center [396, 248] width 363 height 26
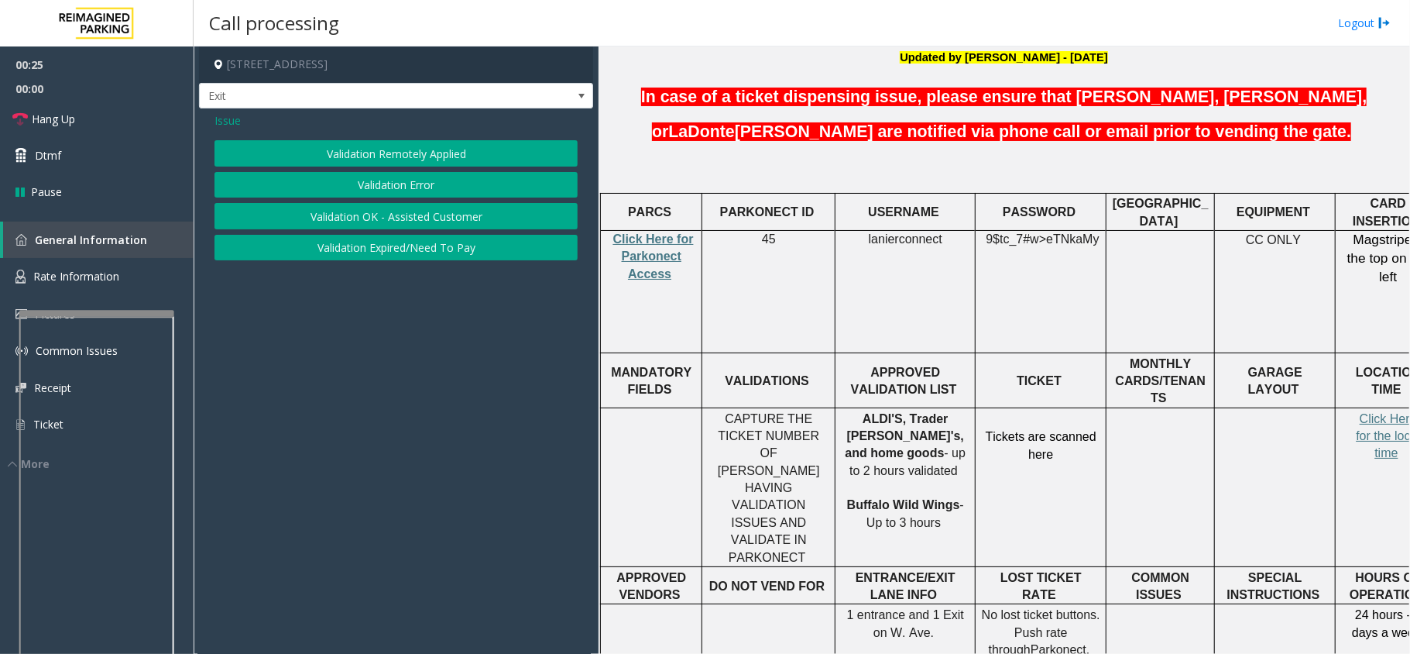
click at [407, 189] on button "Validation Error" at bounding box center [396, 185] width 363 height 26
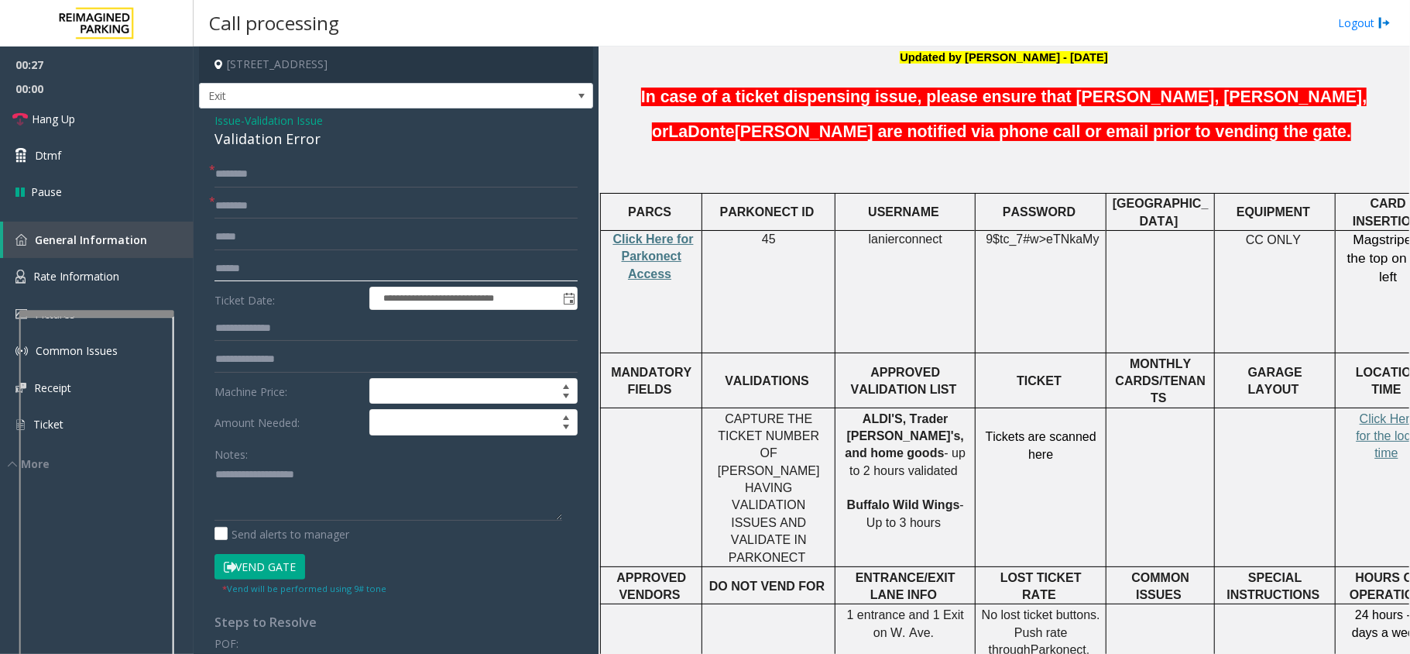
click at [280, 274] on input "text" at bounding box center [396, 269] width 363 height 26
type input "**********"
click at [264, 211] on input "text" at bounding box center [396, 206] width 363 height 26
type input "*********"
click at [310, 329] on input "text" at bounding box center [396, 328] width 363 height 26
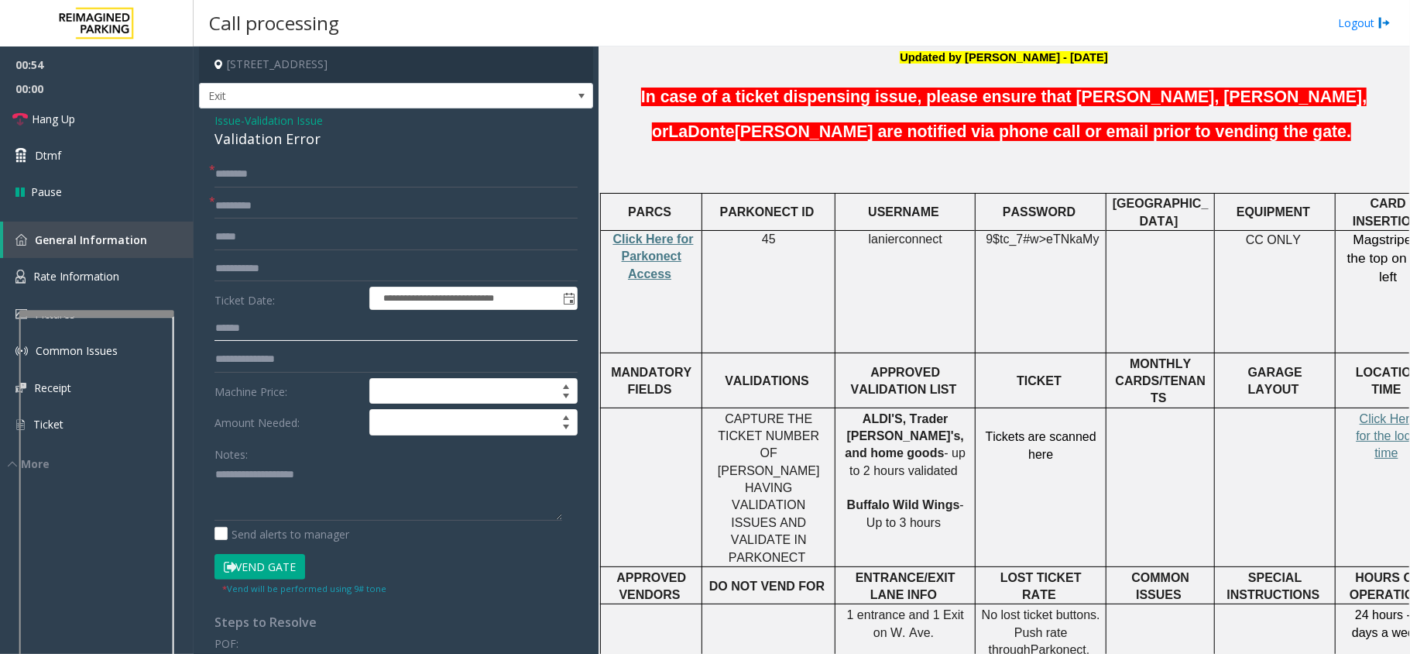
type input "******"
click at [926, 232] on span "lanierconnect" at bounding box center [906, 239] width 74 height 14
copy p "lanierconnect"
click at [345, 180] on input "text" at bounding box center [396, 174] width 363 height 26
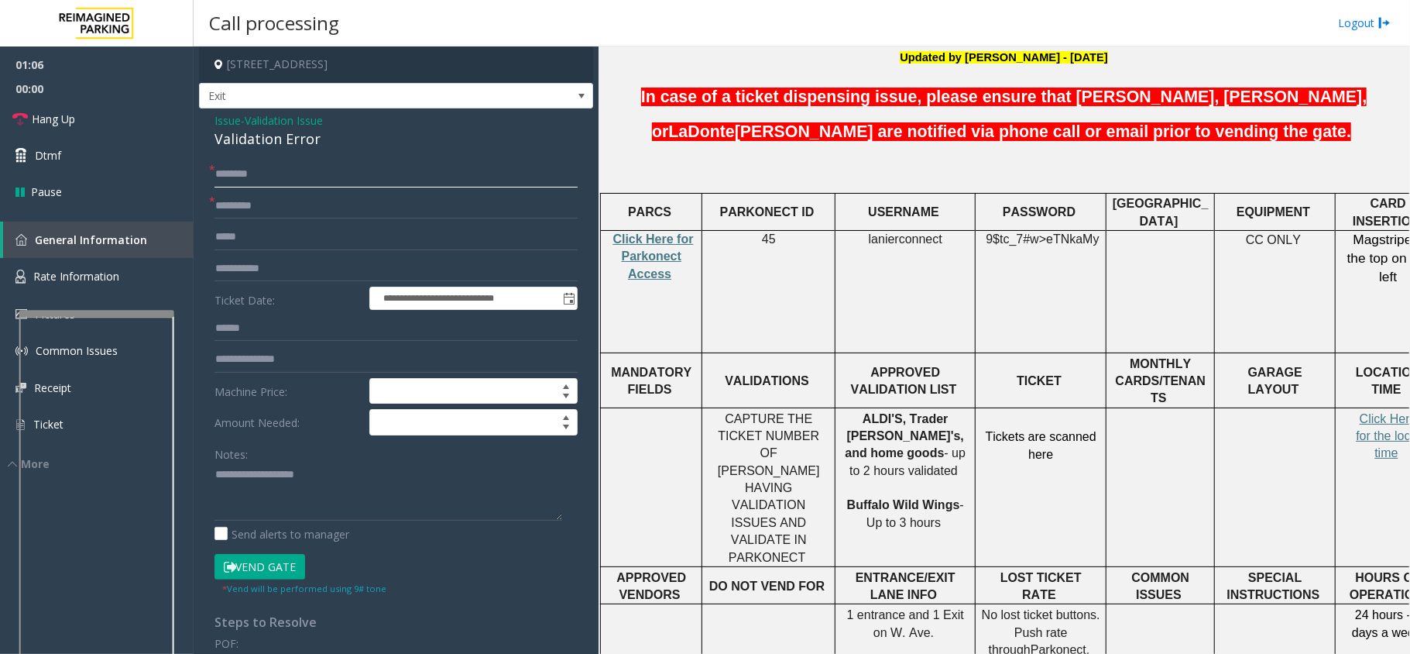
click at [230, 172] on input "text" at bounding box center [396, 174] width 363 height 26
type input "****"
drag, startPoint x: 316, startPoint y: 132, endPoint x: 209, endPoint y: 125, distance: 107.1
click at [209, 125] on div "**********" at bounding box center [396, 550] width 394 height 884
click at [311, 505] on textarea at bounding box center [389, 491] width 348 height 58
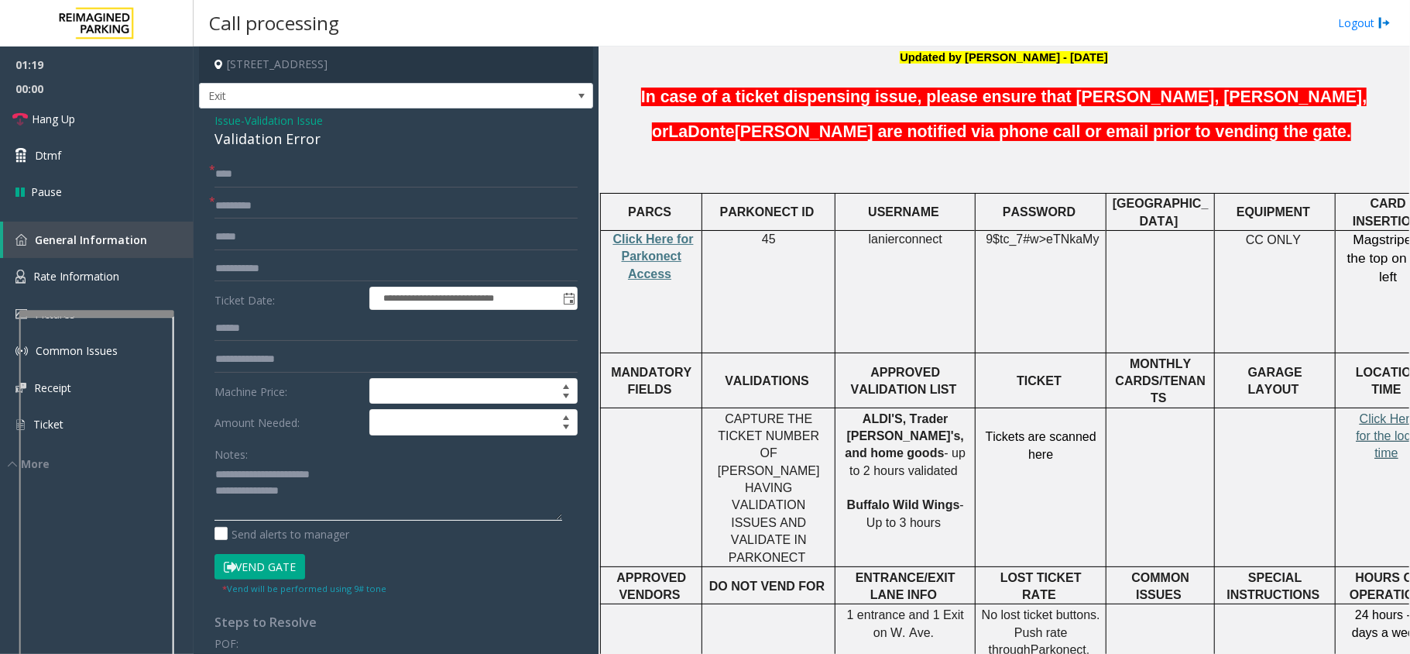
type textarea "**********"
click at [1377, 412] on span "Click Here for the local time" at bounding box center [1388, 436] width 64 height 48
click at [239, 565] on button "Vend Gate" at bounding box center [260, 567] width 91 height 26
click at [293, 366] on input "text" at bounding box center [396, 359] width 363 height 26
type input "********"
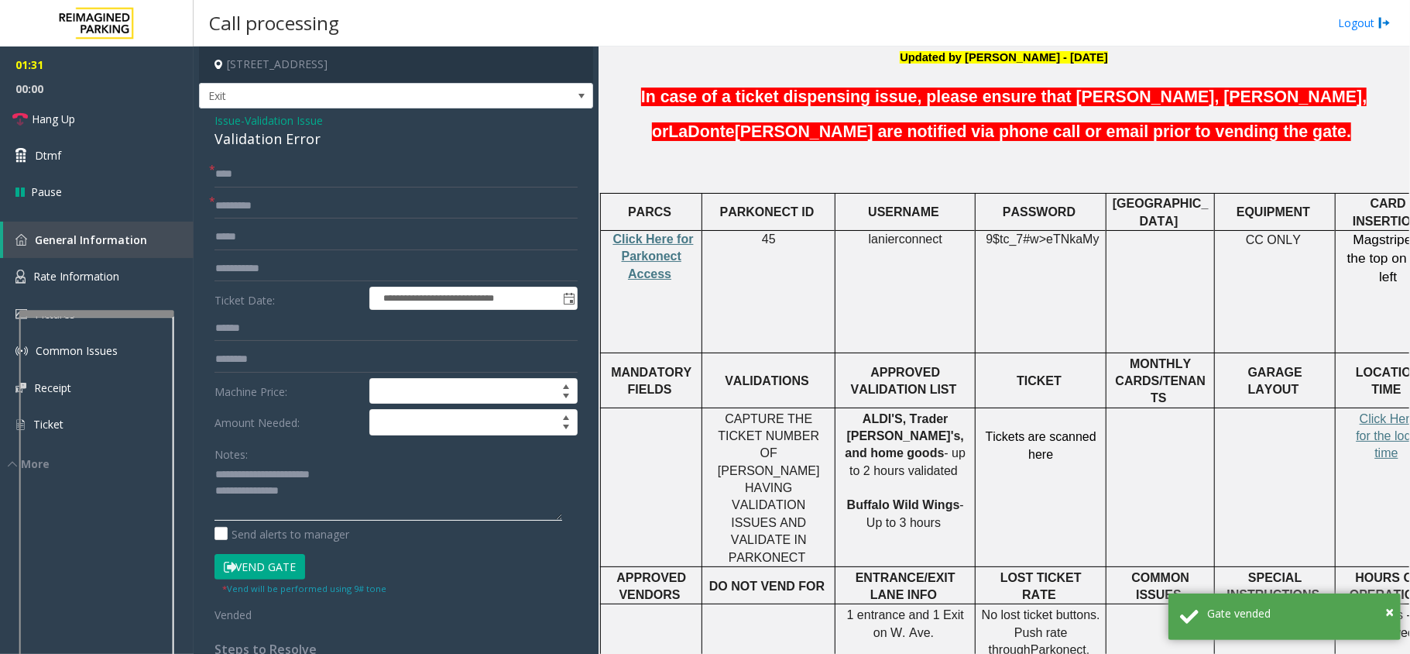
click at [311, 490] on textarea at bounding box center [389, 491] width 348 height 58
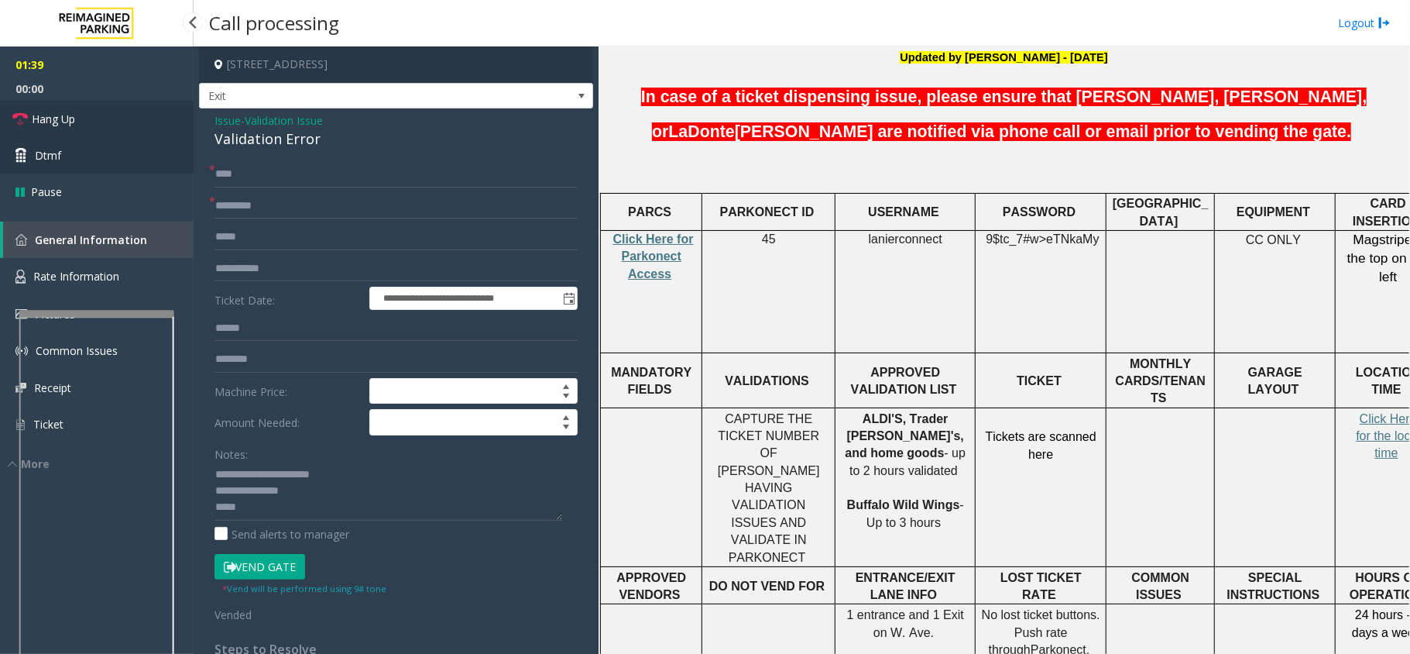
drag, startPoint x: 91, startPoint y: 122, endPoint x: 122, endPoint y: 152, distance: 43.3
click at [91, 122] on link "Hang Up" at bounding box center [97, 119] width 194 height 36
click at [327, 514] on textarea at bounding box center [389, 491] width 348 height 58
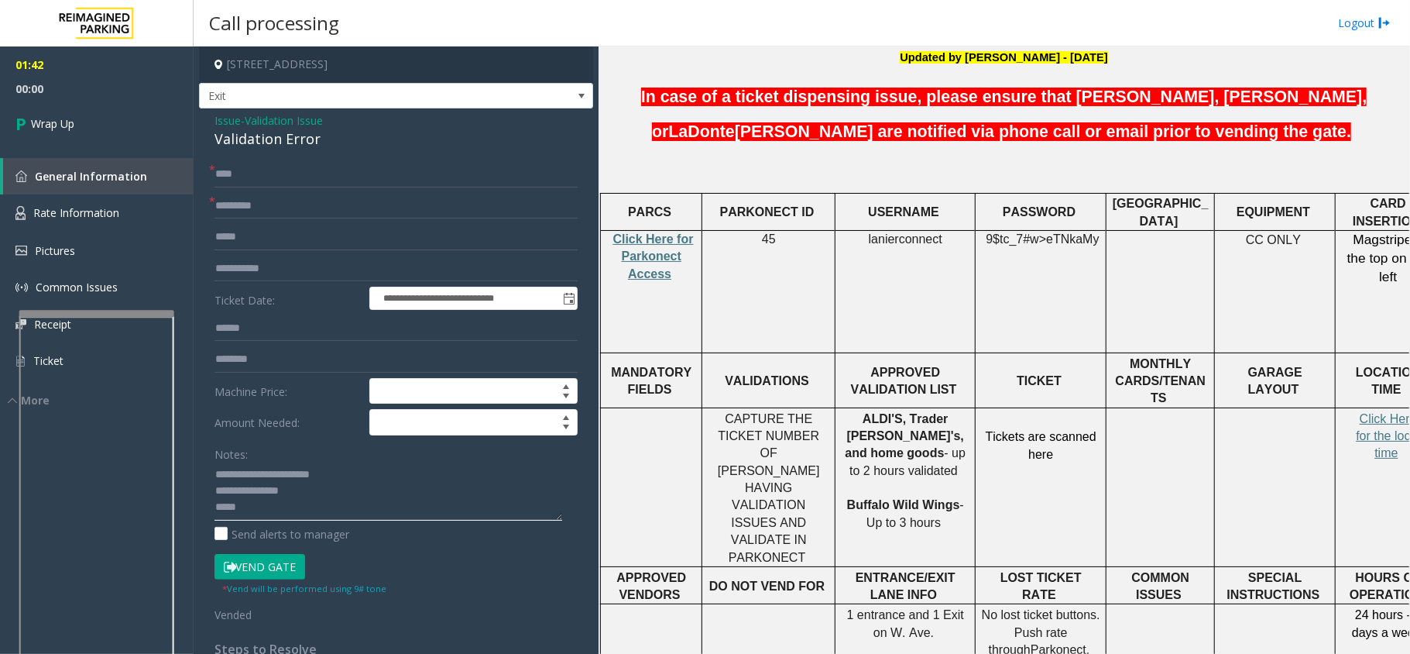
paste textarea "**********"
type textarea "**********"
click at [20, 112] on icon at bounding box center [22, 124] width 15 height 26
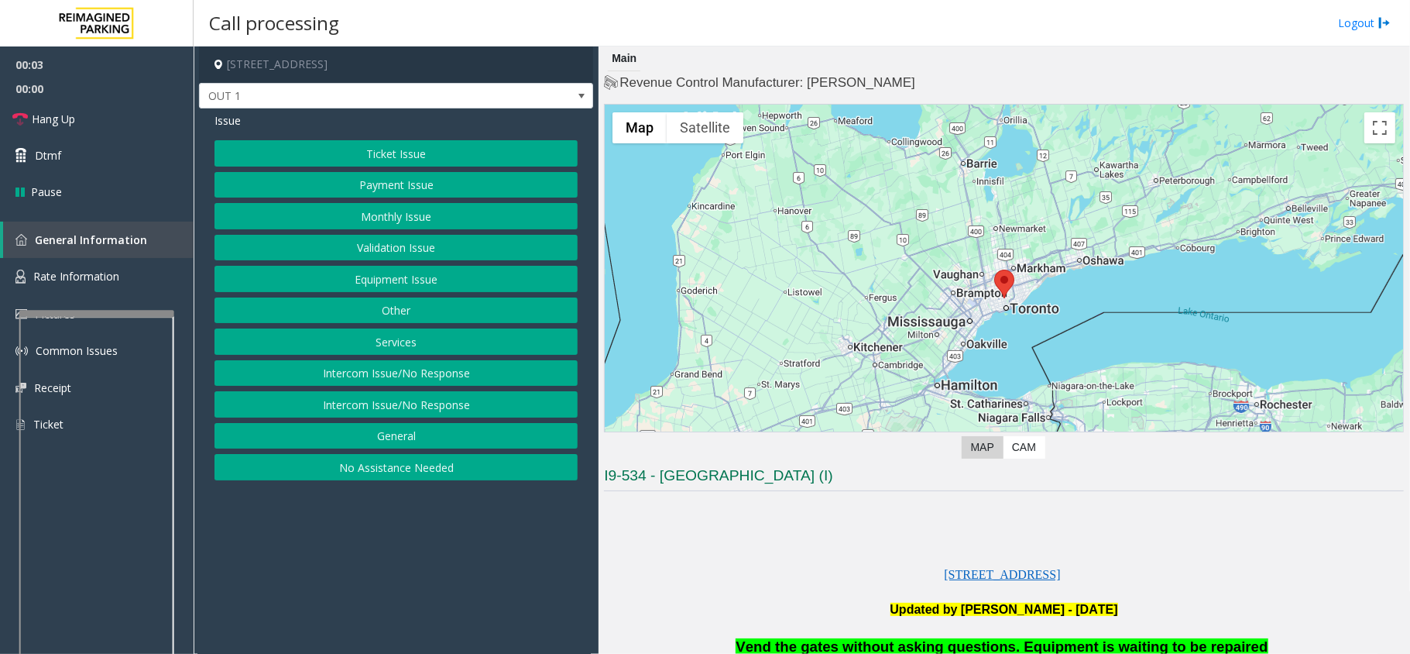
click at [376, 277] on button "Equipment Issue" at bounding box center [396, 279] width 363 height 26
click at [397, 268] on button "Gate / Door Won't Open" at bounding box center [396, 279] width 363 height 26
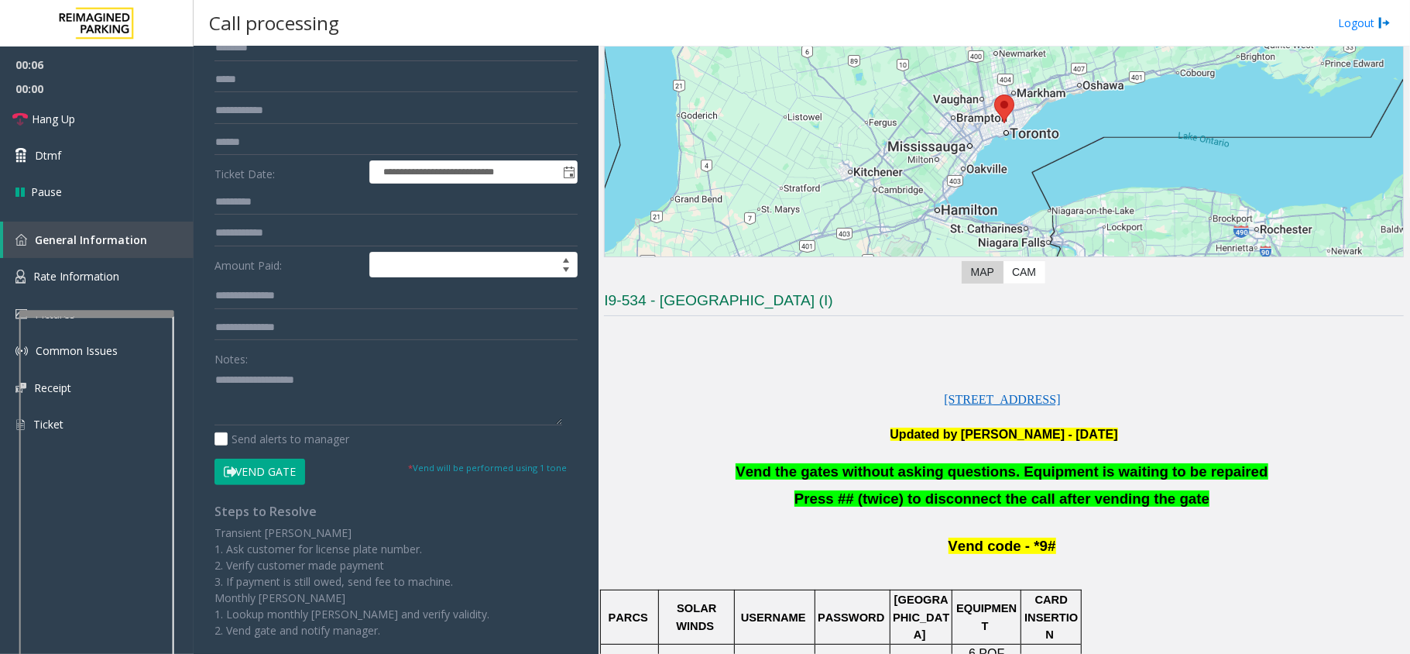
scroll to position [413, 0]
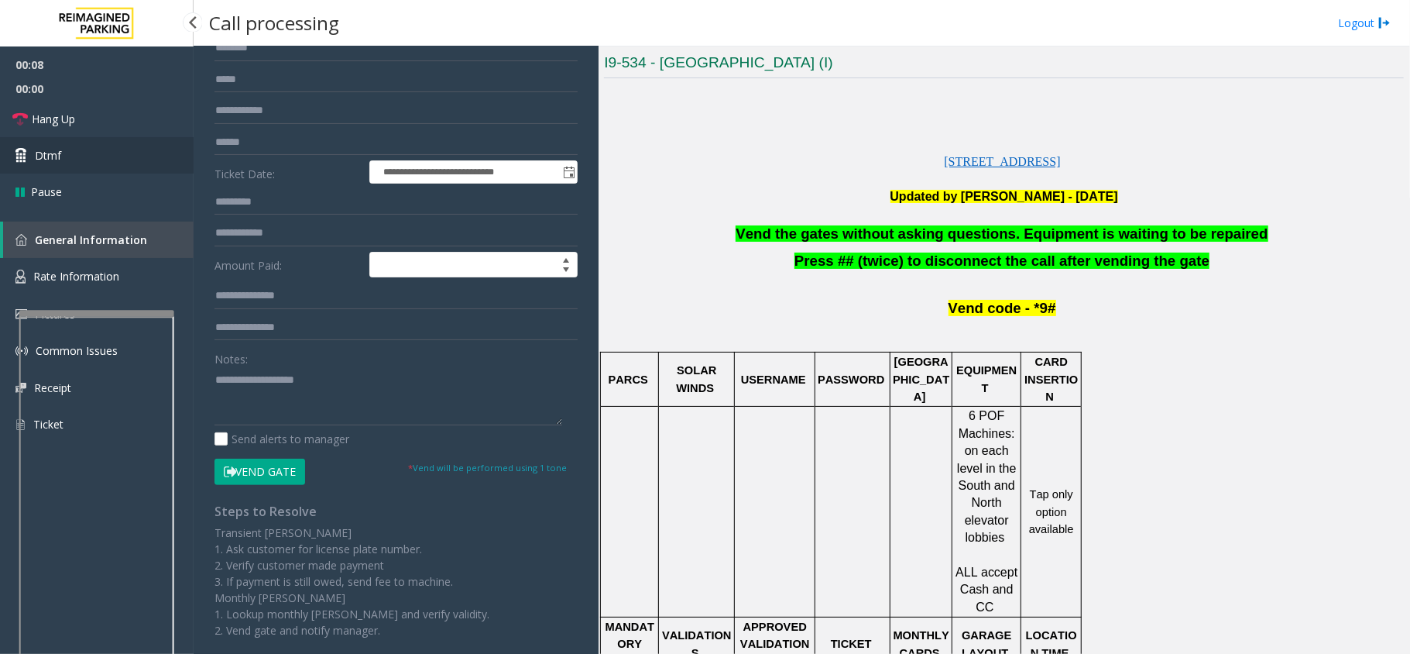
click at [33, 160] on link "Dtmf" at bounding box center [97, 155] width 194 height 36
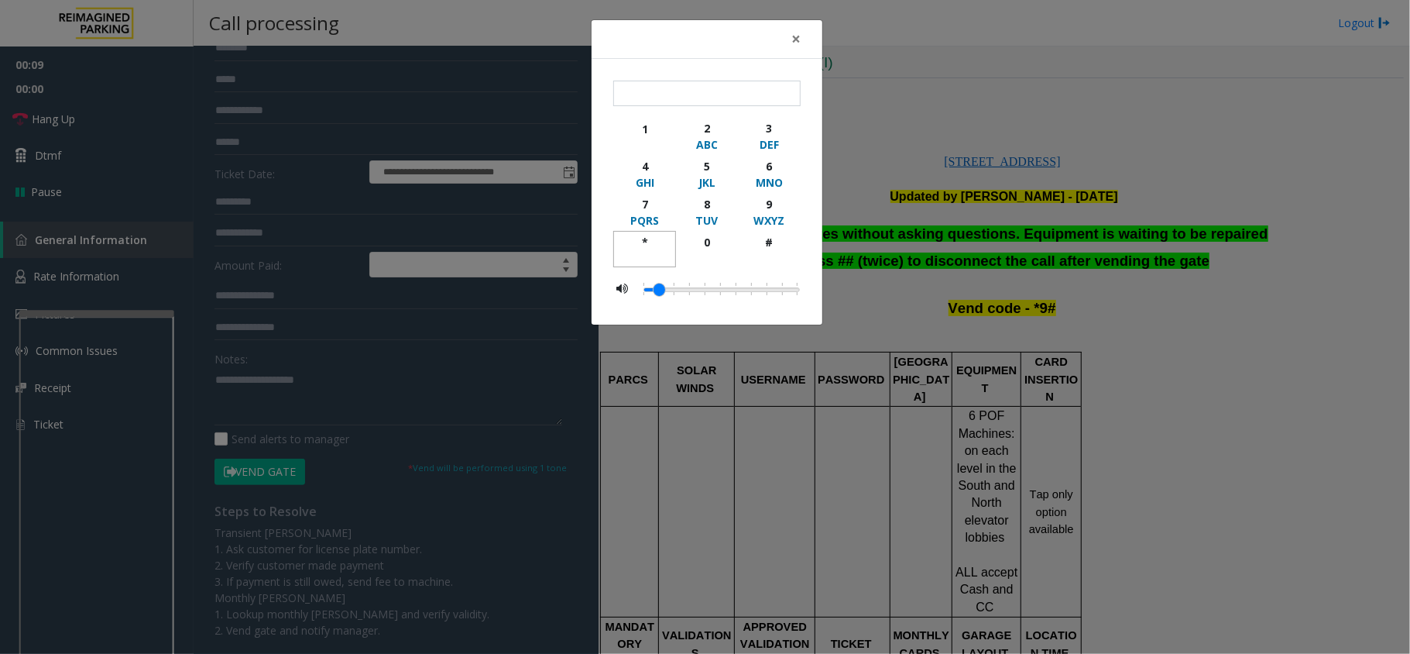
click at [643, 243] on div "*" at bounding box center [644, 242] width 43 height 16
click at [769, 198] on div "9" at bounding box center [769, 204] width 43 height 16
click at [778, 242] on div "#" at bounding box center [769, 242] width 43 height 16
type input "***"
click at [790, 42] on button "×" at bounding box center [796, 39] width 31 height 38
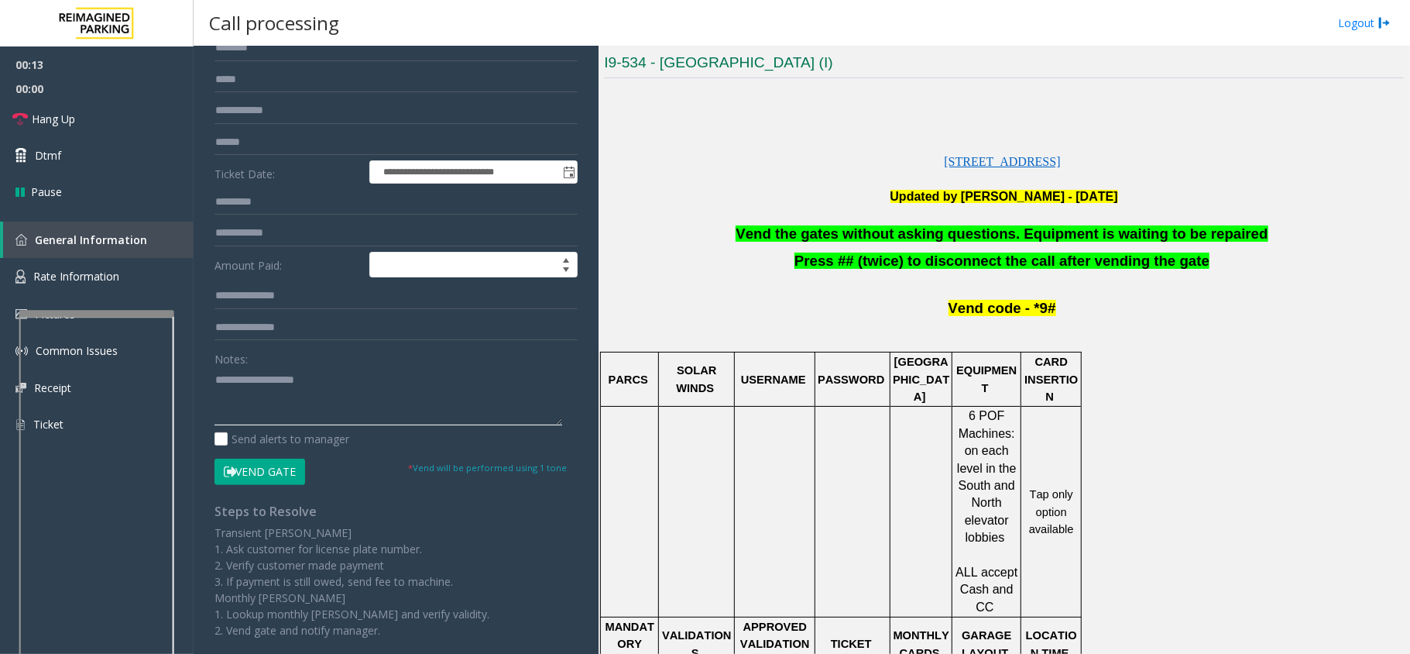
click at [452, 386] on textarea at bounding box center [389, 396] width 348 height 58
click at [949, 226] on span "Vend the gates without asking questions. Equipment is waiting to be repaired" at bounding box center [1002, 233] width 532 height 16
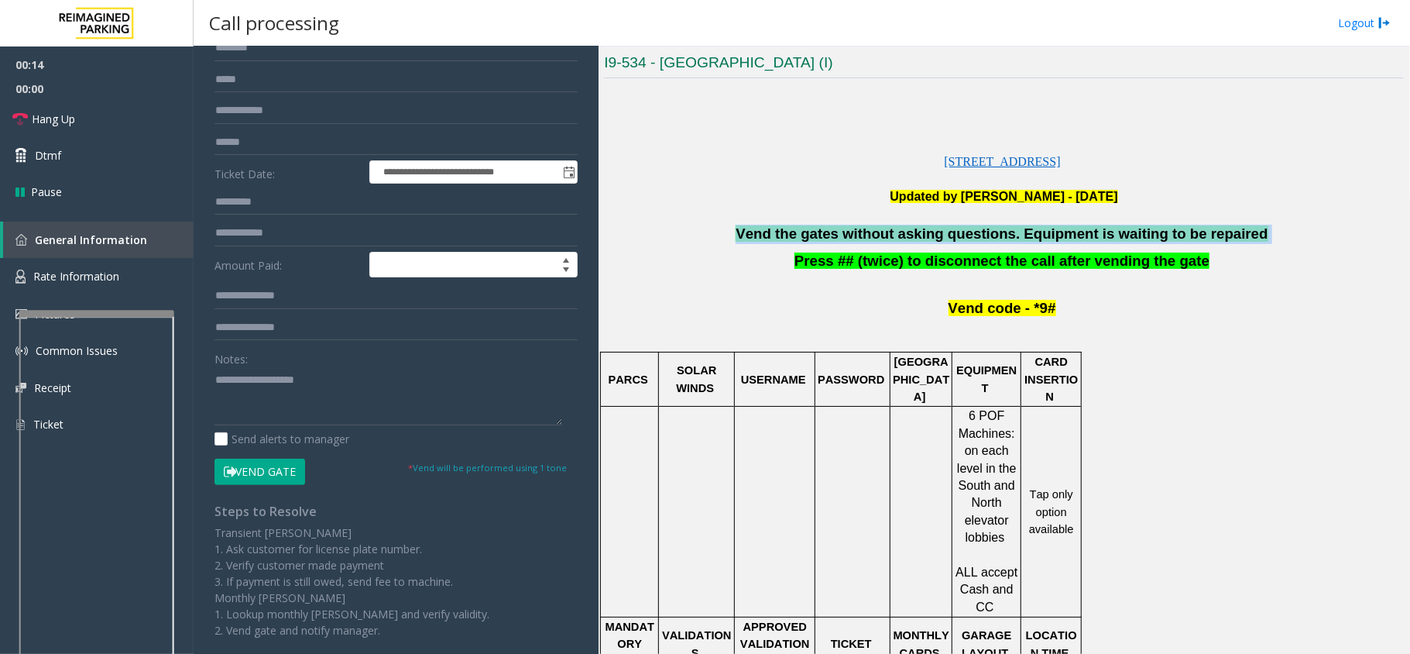
click at [949, 226] on span "Vend the gates without asking questions. Equipment is waiting to be repaired" at bounding box center [1002, 233] width 532 height 16
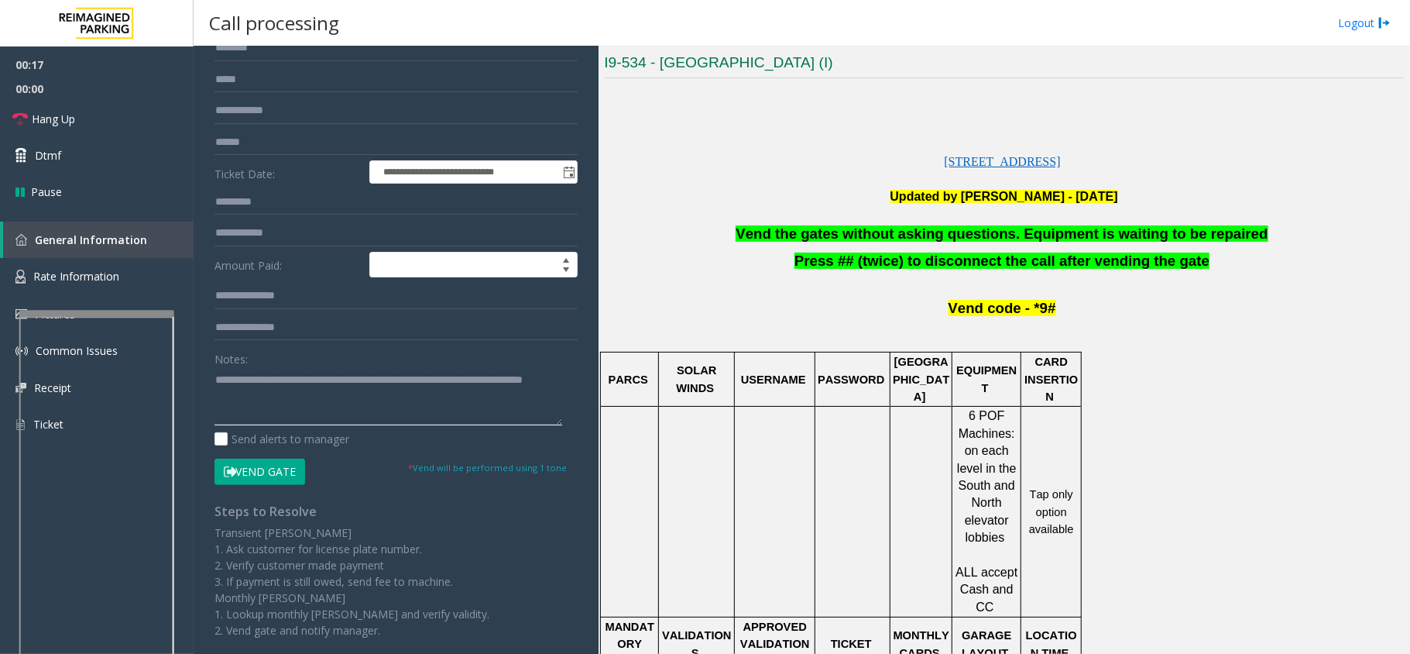
click at [503, 406] on textarea at bounding box center [389, 396] width 348 height 58
type textarea "**********"
click at [32, 121] on span "Hang Up" at bounding box center [53, 119] width 43 height 16
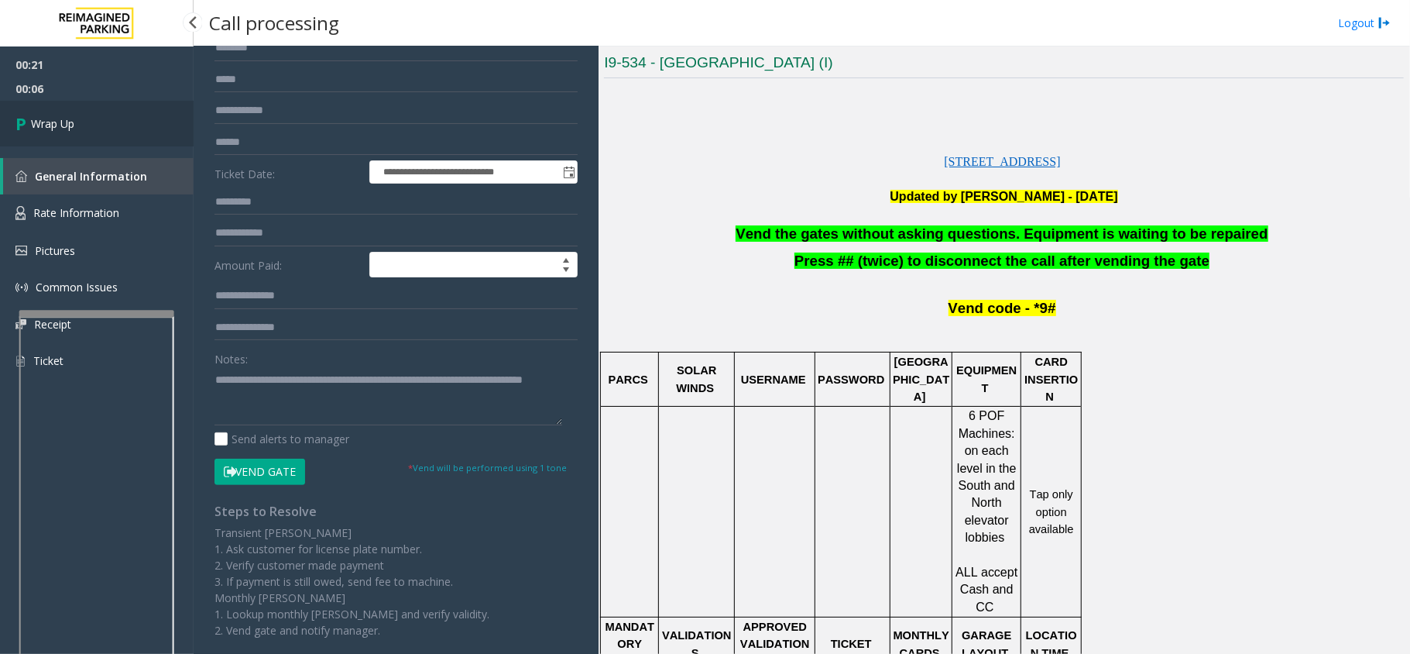
click at [11, 125] on link "Wrap Up" at bounding box center [97, 124] width 194 height 46
